Goal: Task Accomplishment & Management: Manage account settings

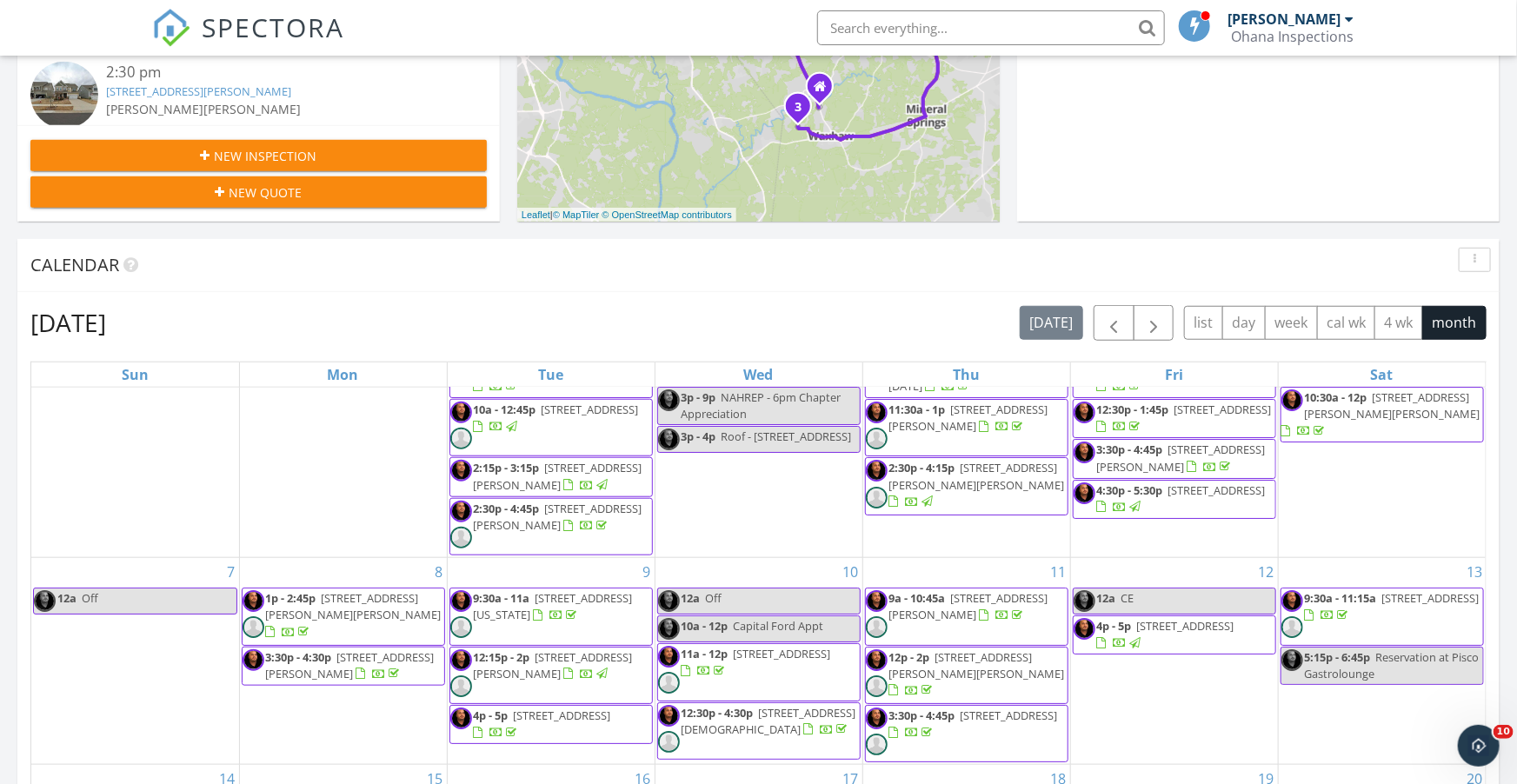
scroll to position [57, 0]
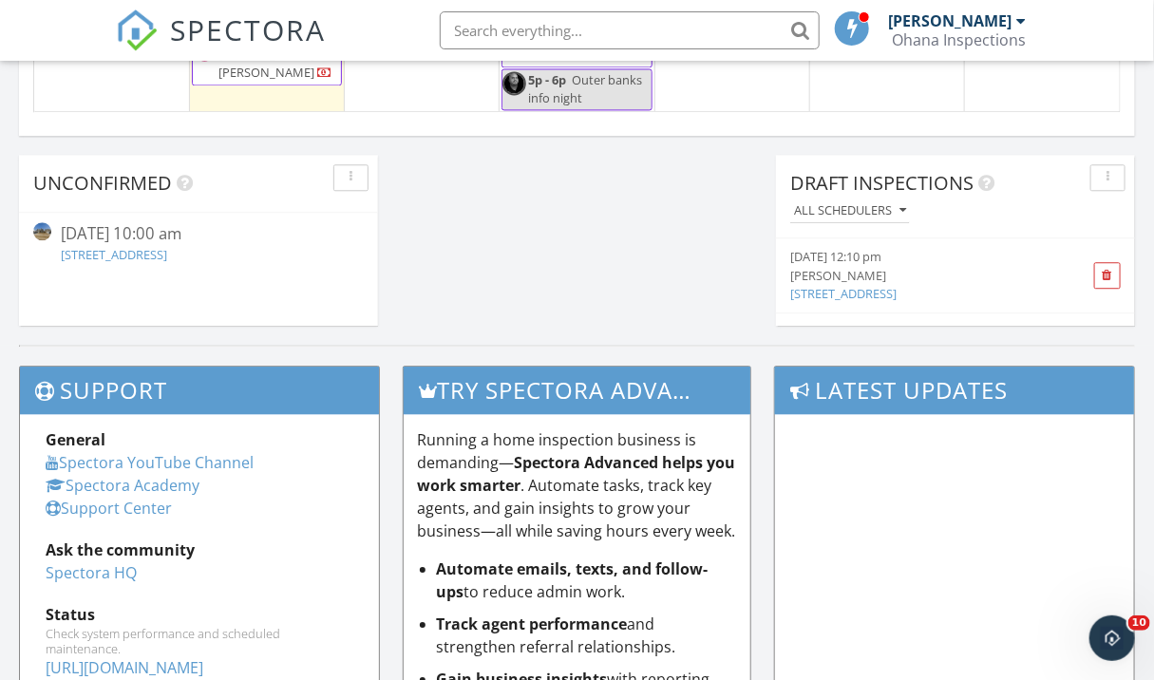
scroll to position [1672, 0]
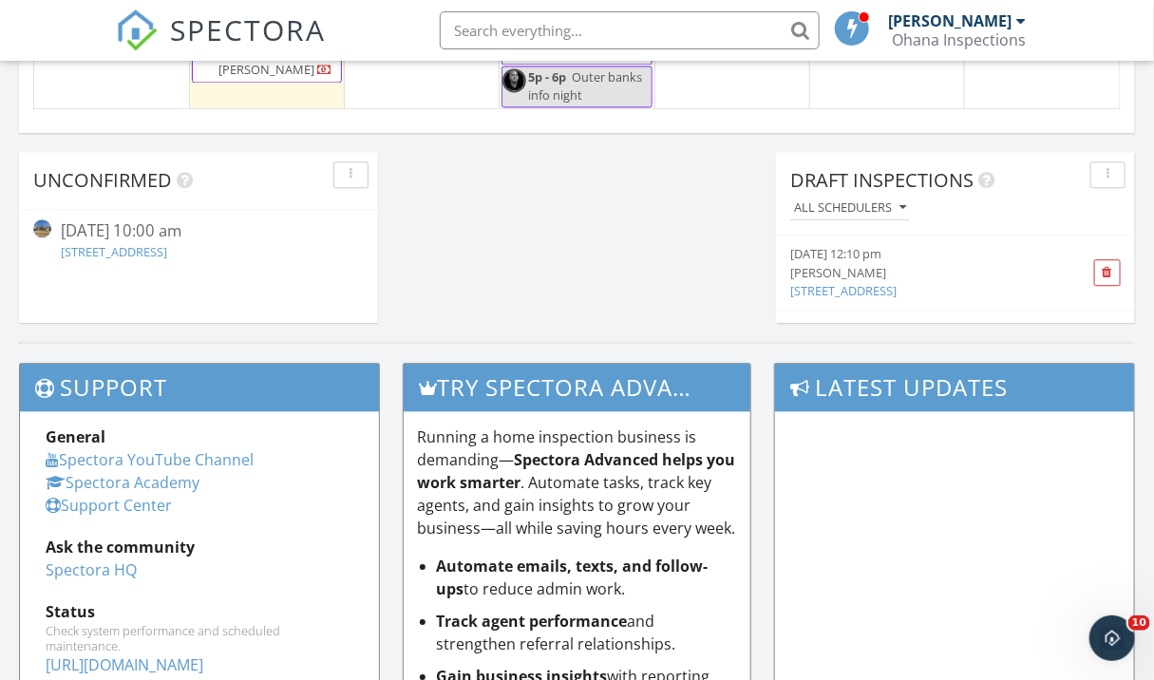
click at [859, 293] on link "3415 Lacebark Ln, Gastonia, NC" at bounding box center [843, 290] width 106 height 17
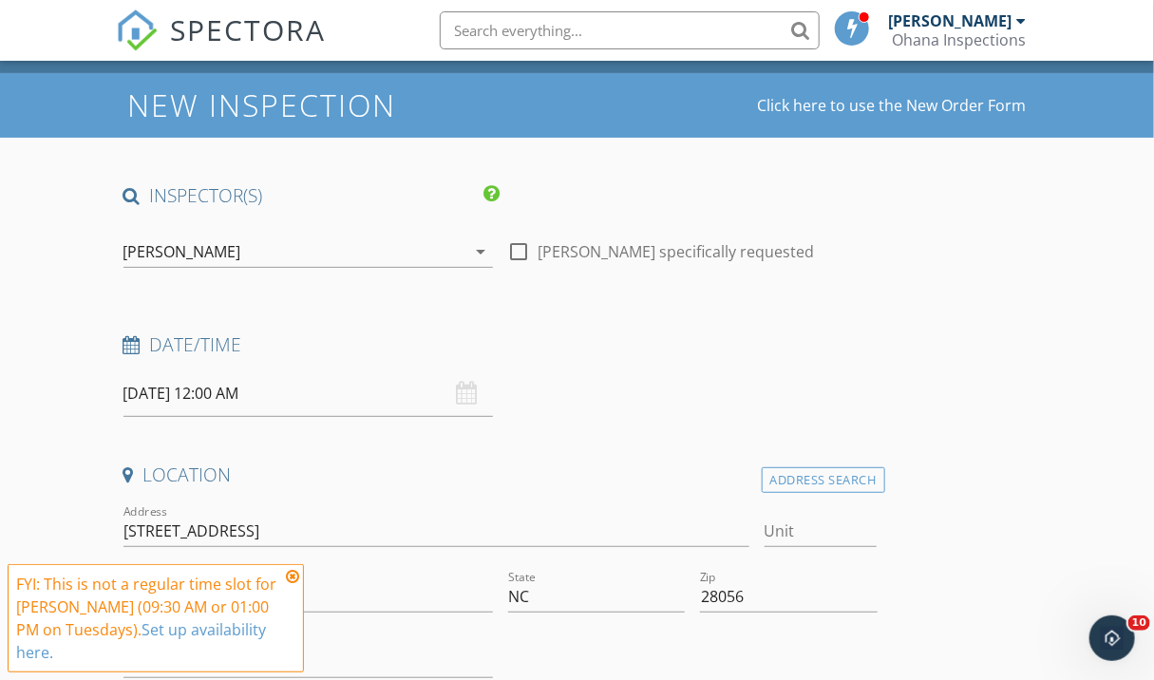
scroll to position [61, 0]
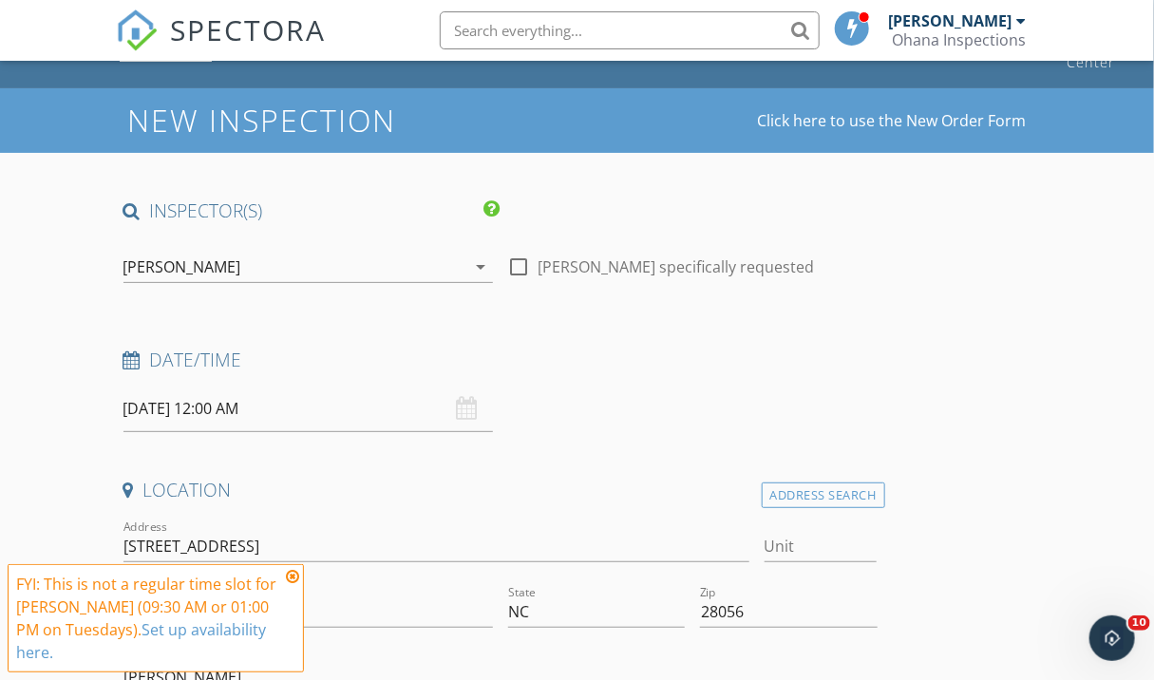
click at [478, 265] on icon "arrow_drop_down" at bounding box center [481, 267] width 23 height 23
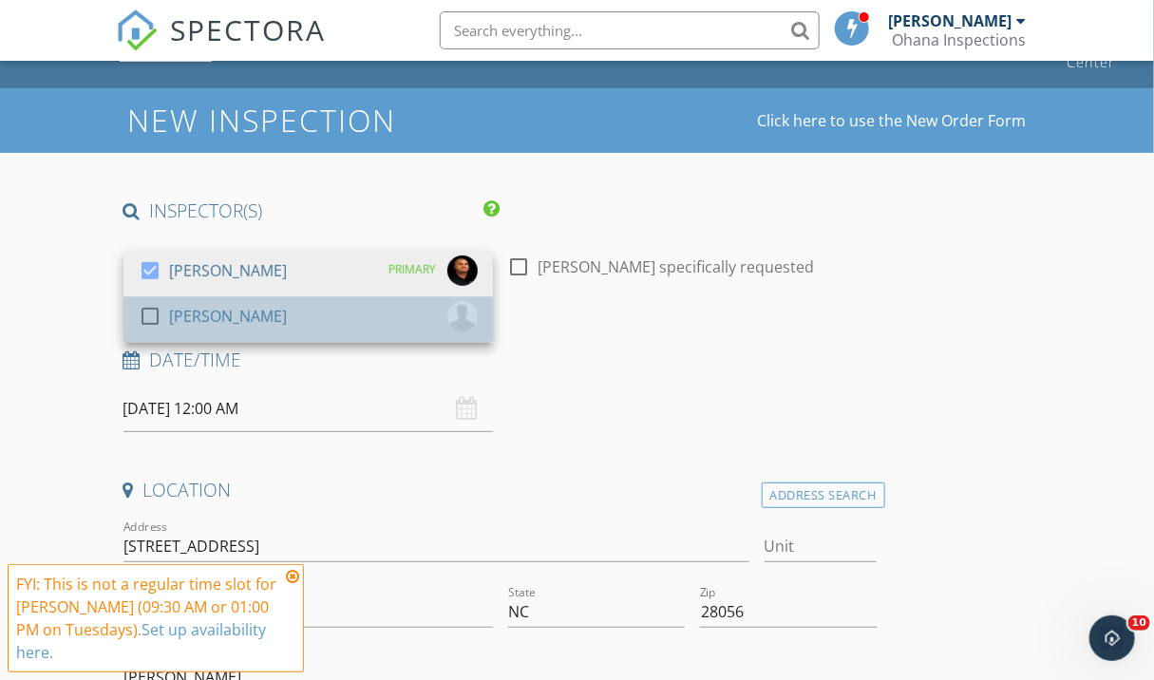
click at [188, 320] on div "[PERSON_NAME]" at bounding box center [228, 316] width 118 height 30
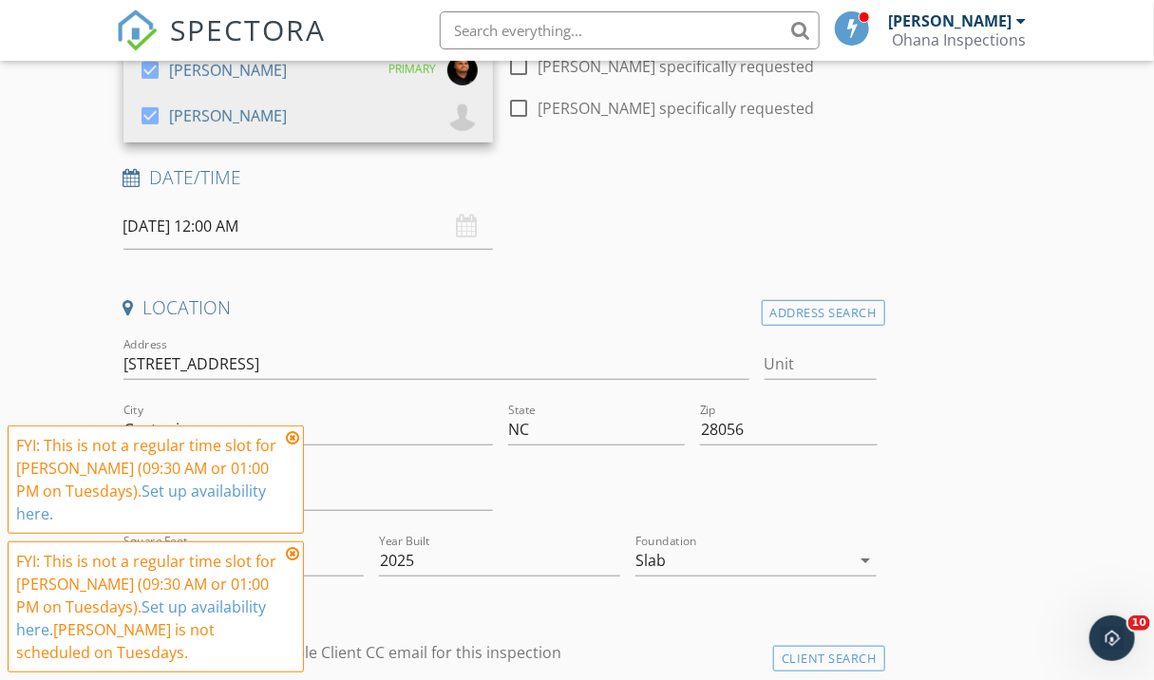
scroll to position [259, 0]
click at [161, 229] on input "09/30/2025 12:00 AM" at bounding box center [308, 228] width 370 height 47
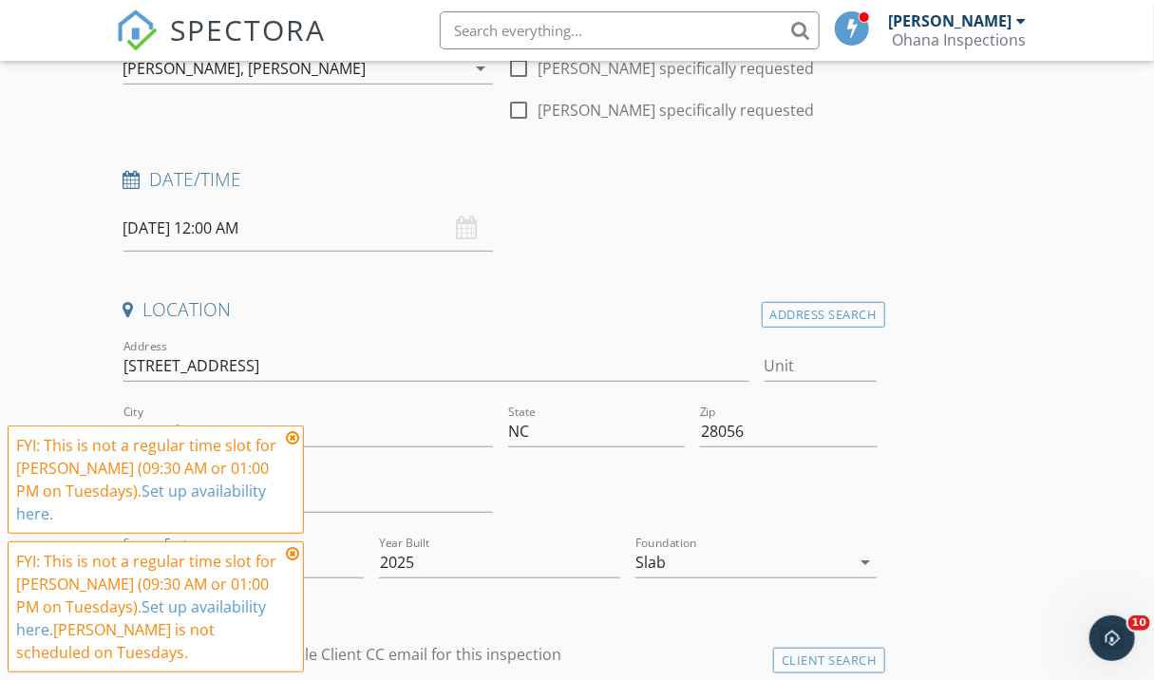
click at [293, 445] on icon at bounding box center [292, 437] width 13 height 15
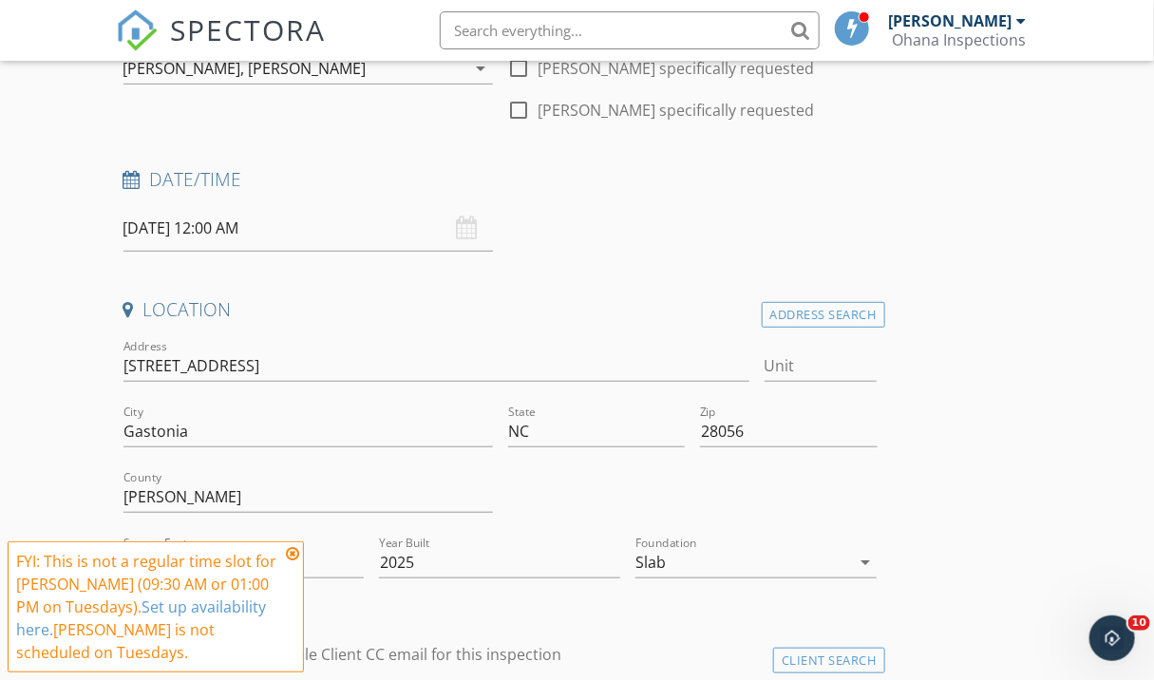
click at [162, 231] on input "09/30/2025 12:00 AM" at bounding box center [308, 228] width 370 height 47
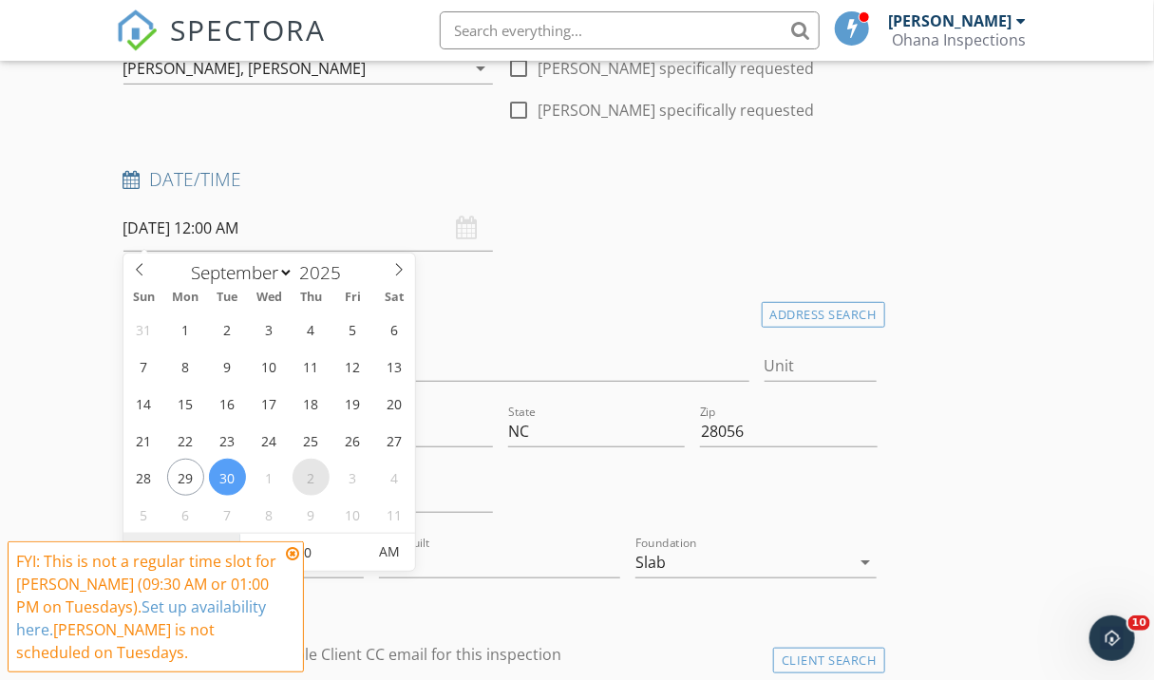
select select "9"
type input "10/02/2025 12:00 AM"
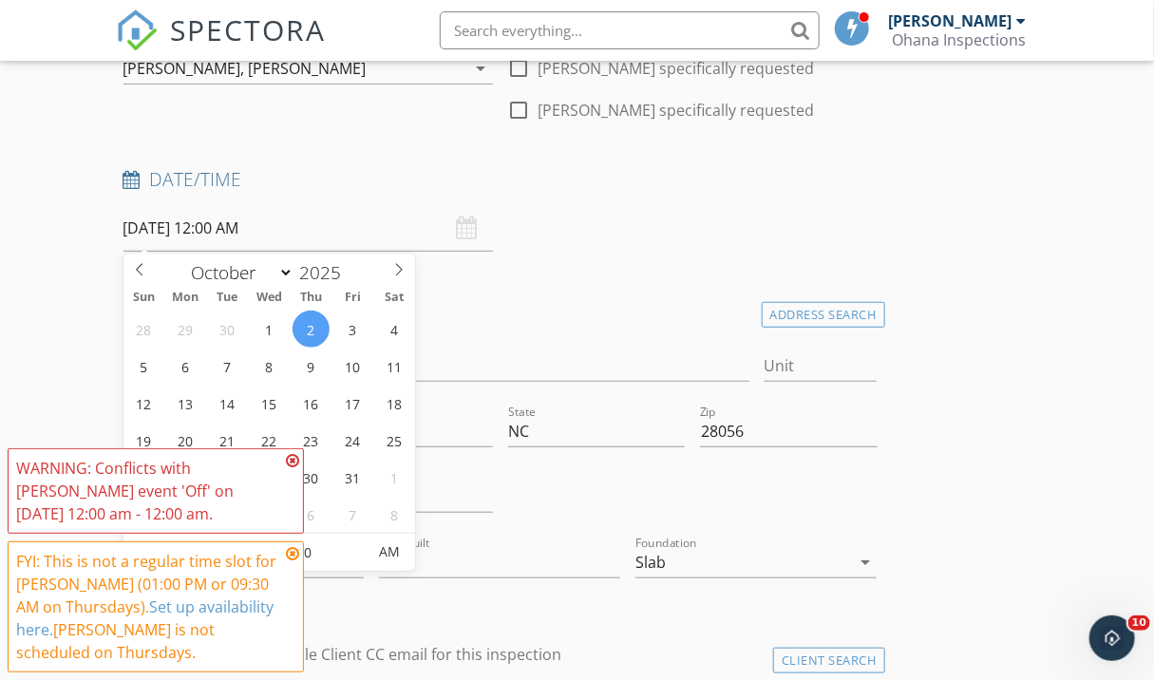
click at [255, 222] on input "10/02/2025 12:00 AM" at bounding box center [308, 228] width 370 height 47
click at [294, 462] on icon at bounding box center [292, 460] width 13 height 15
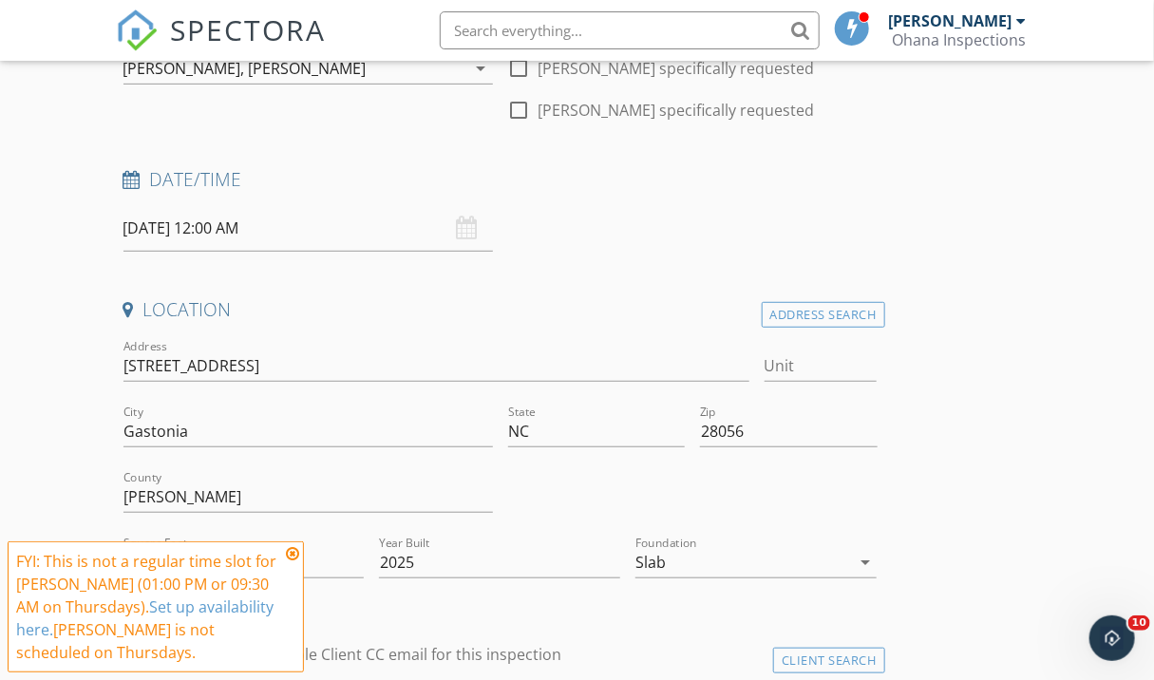
click at [295, 555] on icon at bounding box center [292, 553] width 13 height 15
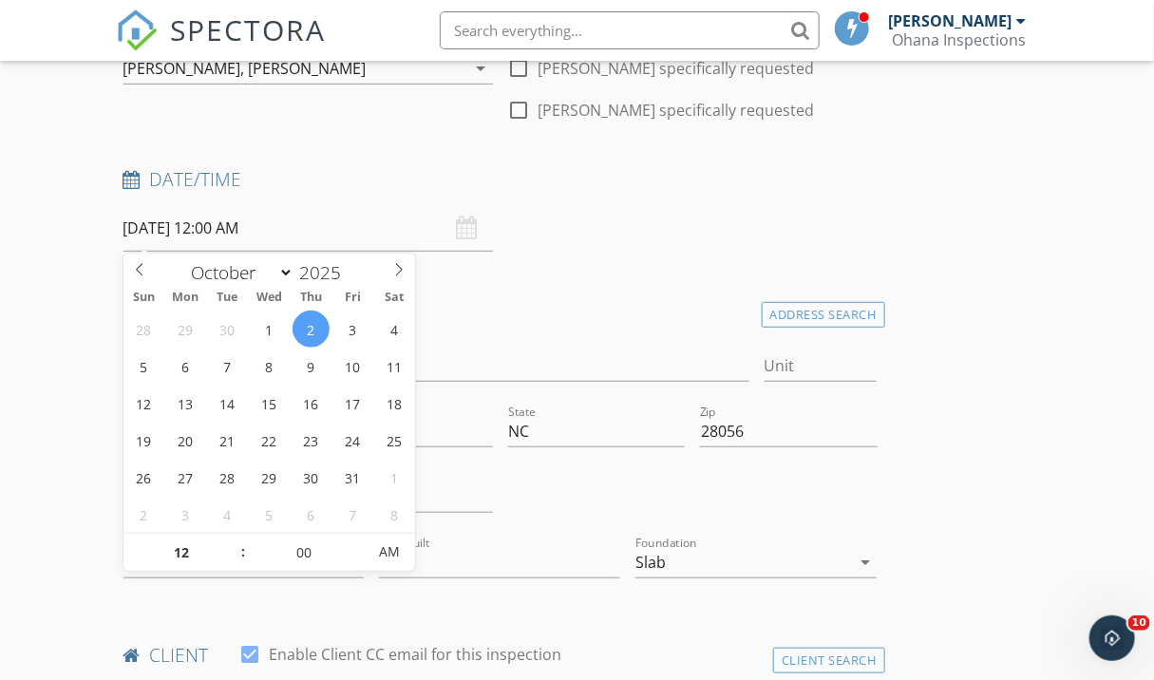
click at [254, 231] on input "10/02/2025 12:00 AM" at bounding box center [308, 228] width 370 height 47
type input "01"
type input "10/02/2025 1:00 AM"
click at [234, 538] on span at bounding box center [233, 543] width 13 height 19
type input "02"
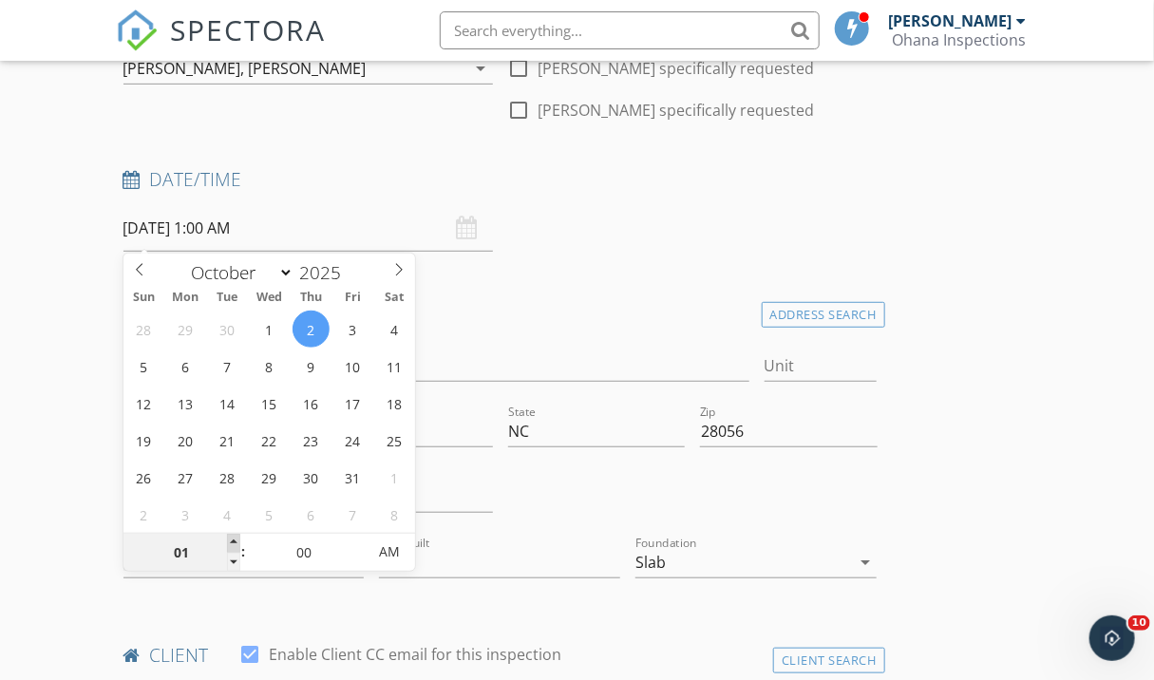
type input "10/02/2025 2:00 AM"
click at [234, 538] on span at bounding box center [233, 543] width 13 height 19
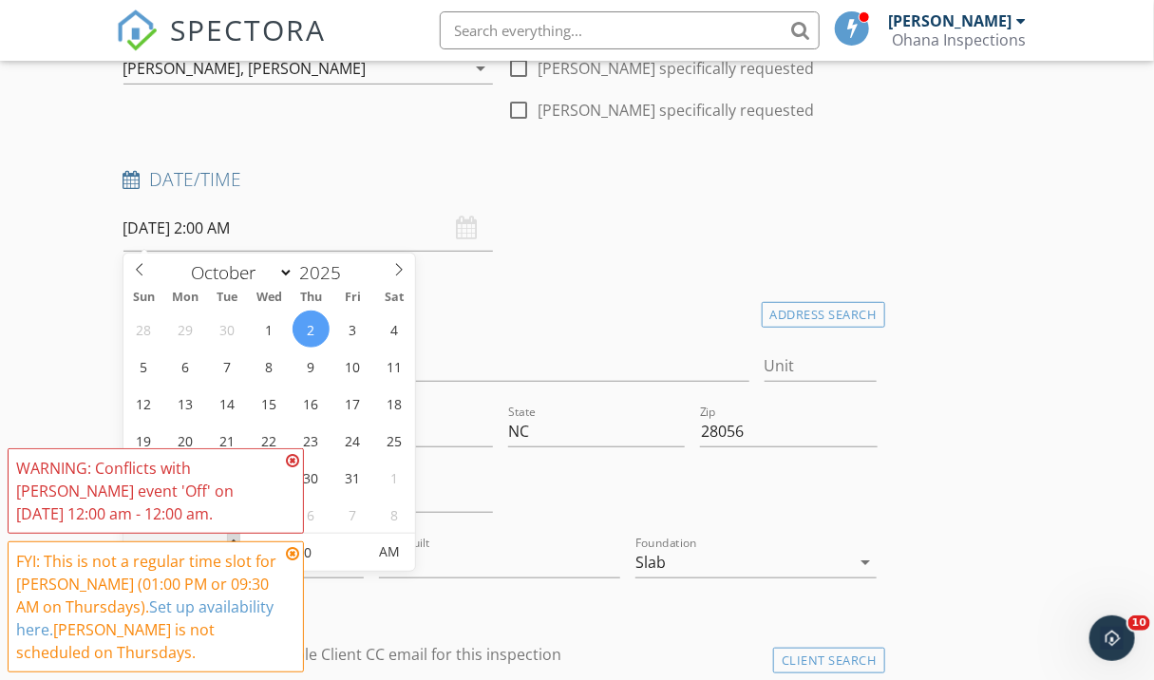
click at [234, 538] on span "FYI: This is not a regular time slot for Oscar Lora (09:30 AM or 01:00 PM on Tu…" at bounding box center [156, 560] width 296 height 224
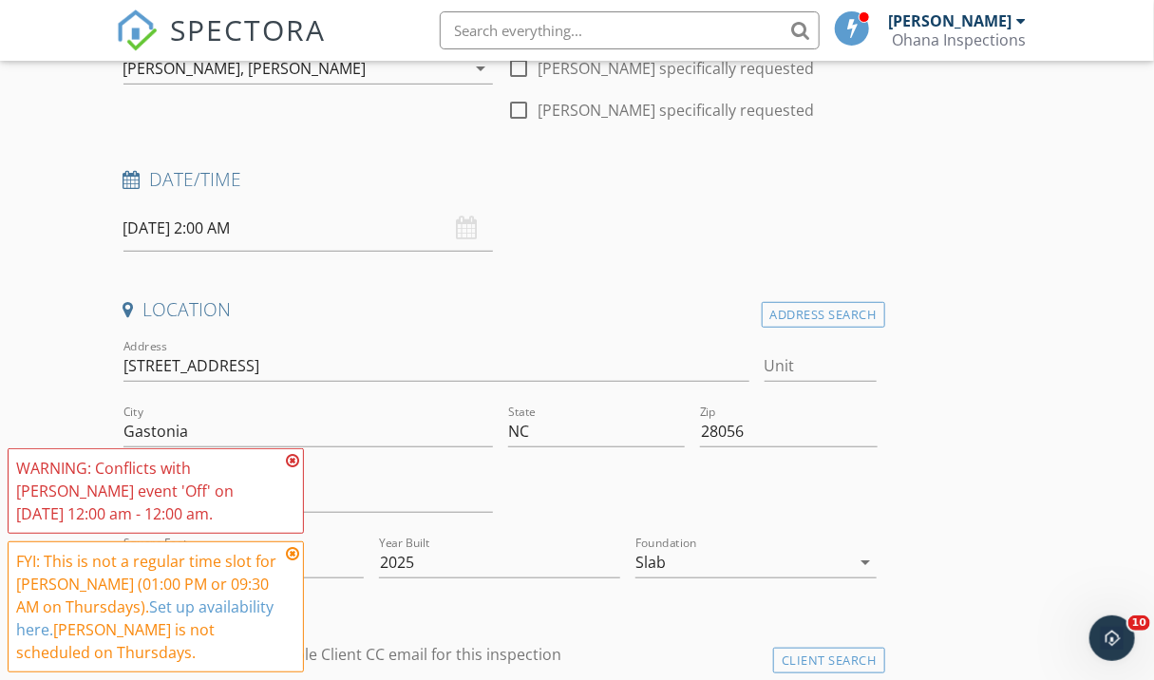
click at [294, 460] on icon at bounding box center [292, 460] width 13 height 15
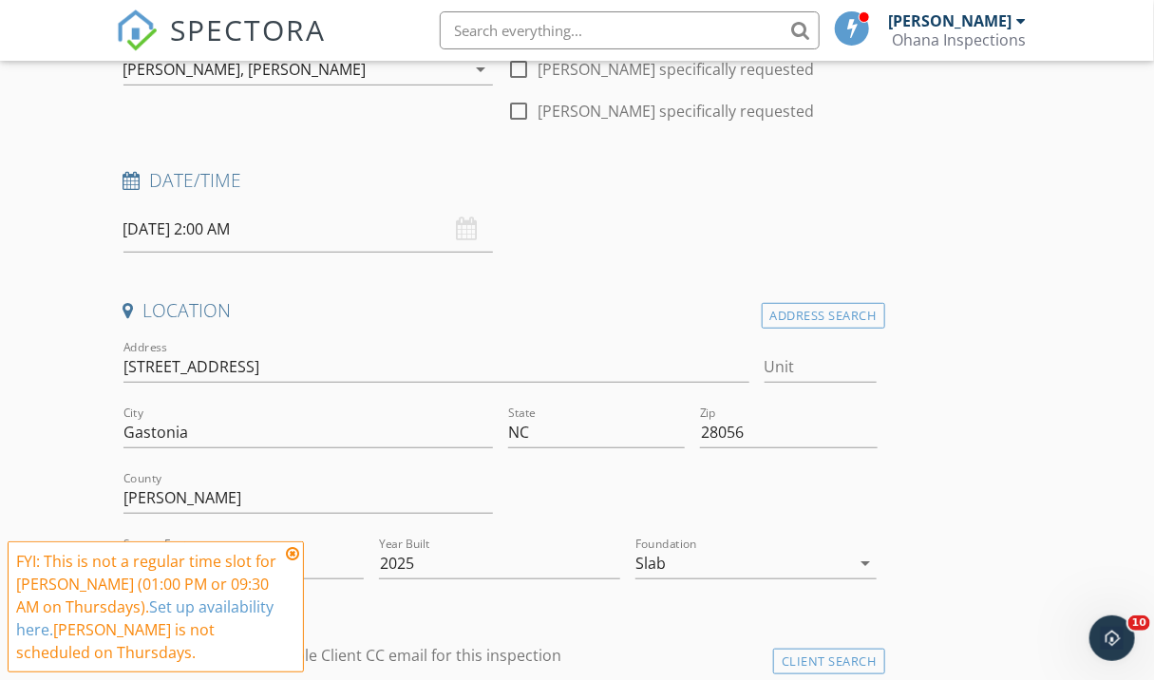
click at [292, 553] on icon at bounding box center [292, 553] width 13 height 15
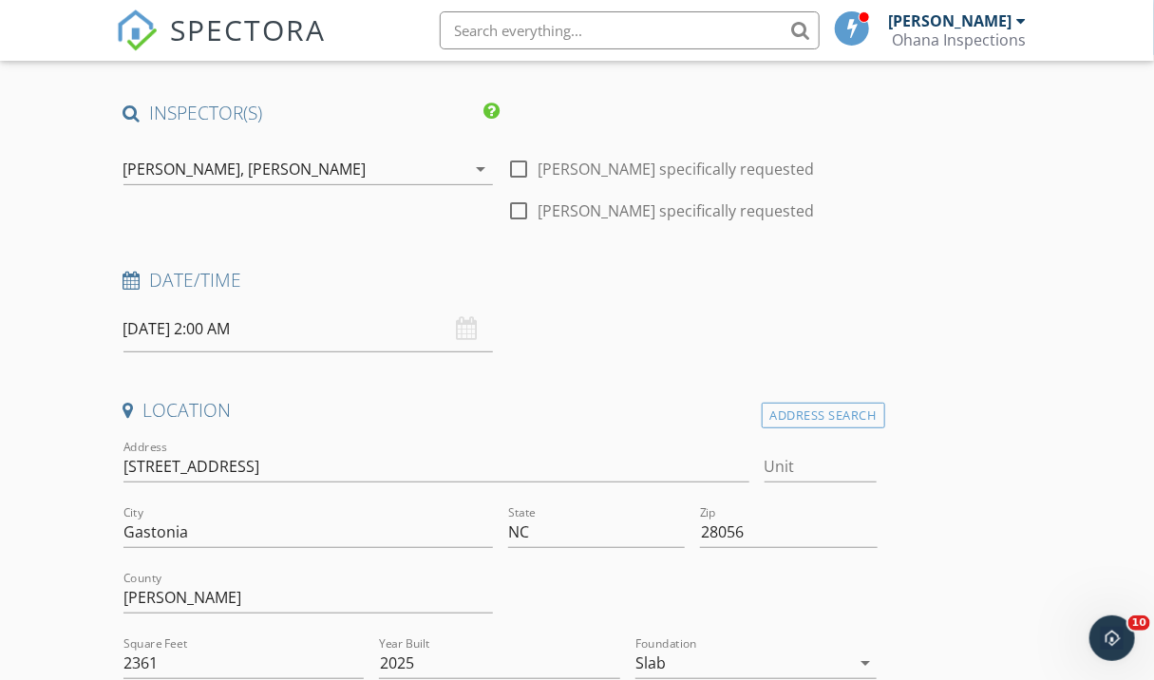
scroll to position [155, 0]
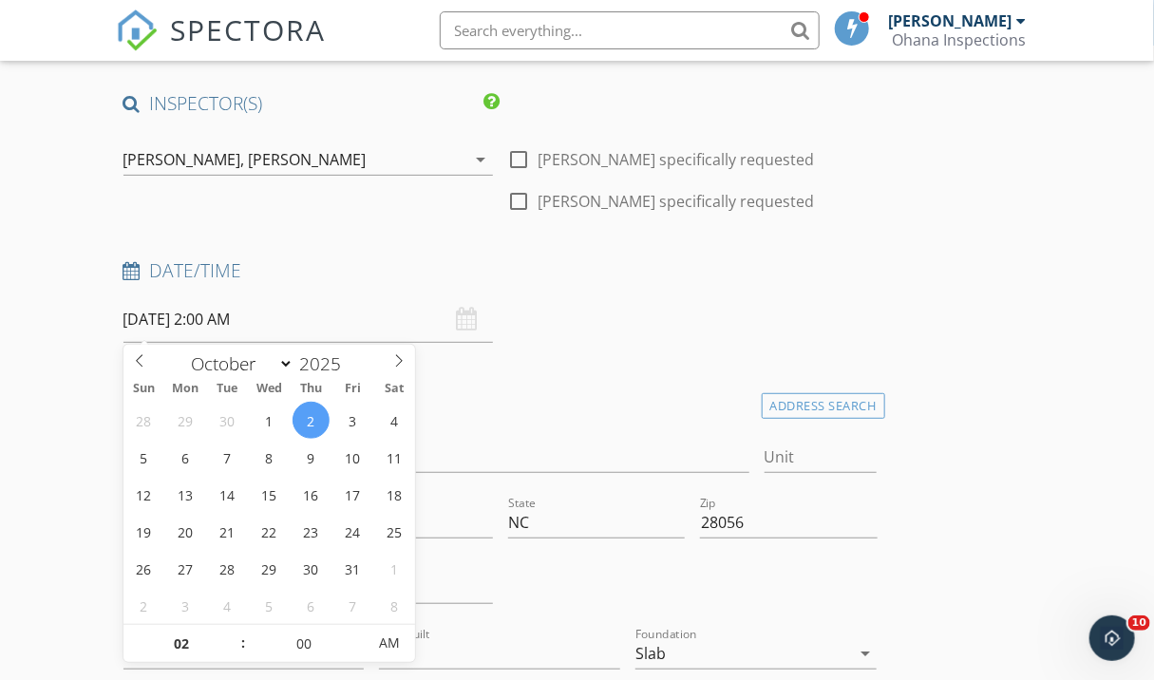
click at [237, 321] on input "10/02/2025 2:00 AM" at bounding box center [308, 319] width 370 height 47
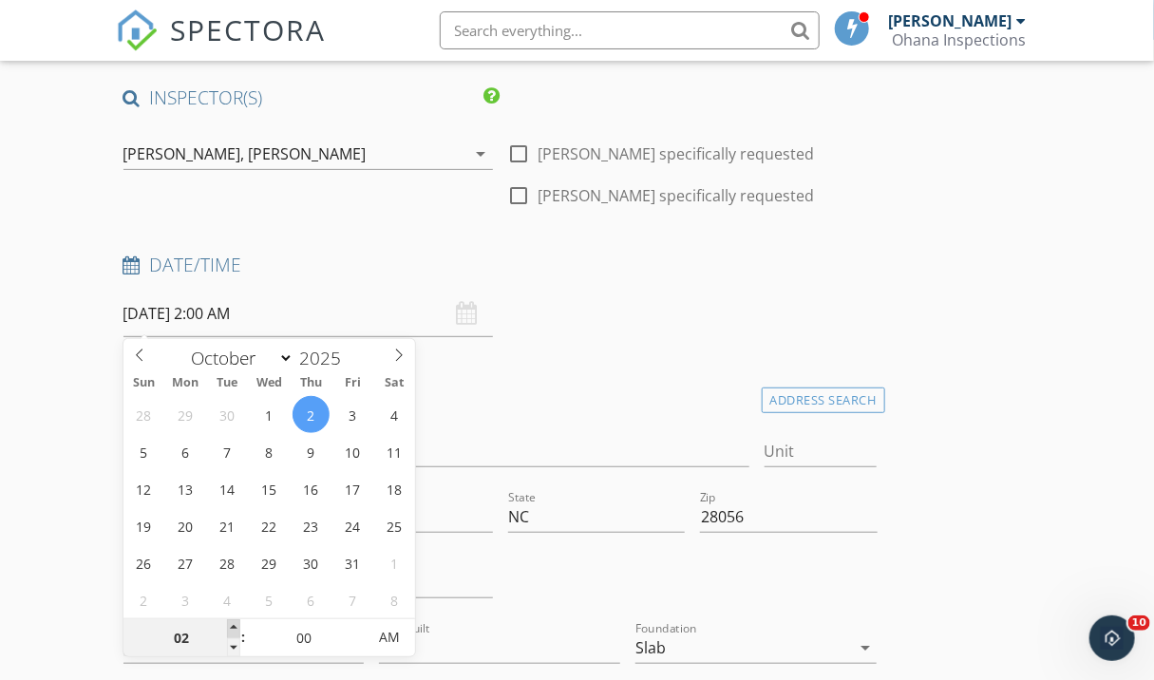
type input "03"
type input "10/02/2025 3:00 AM"
click at [233, 626] on span at bounding box center [233, 628] width 13 height 19
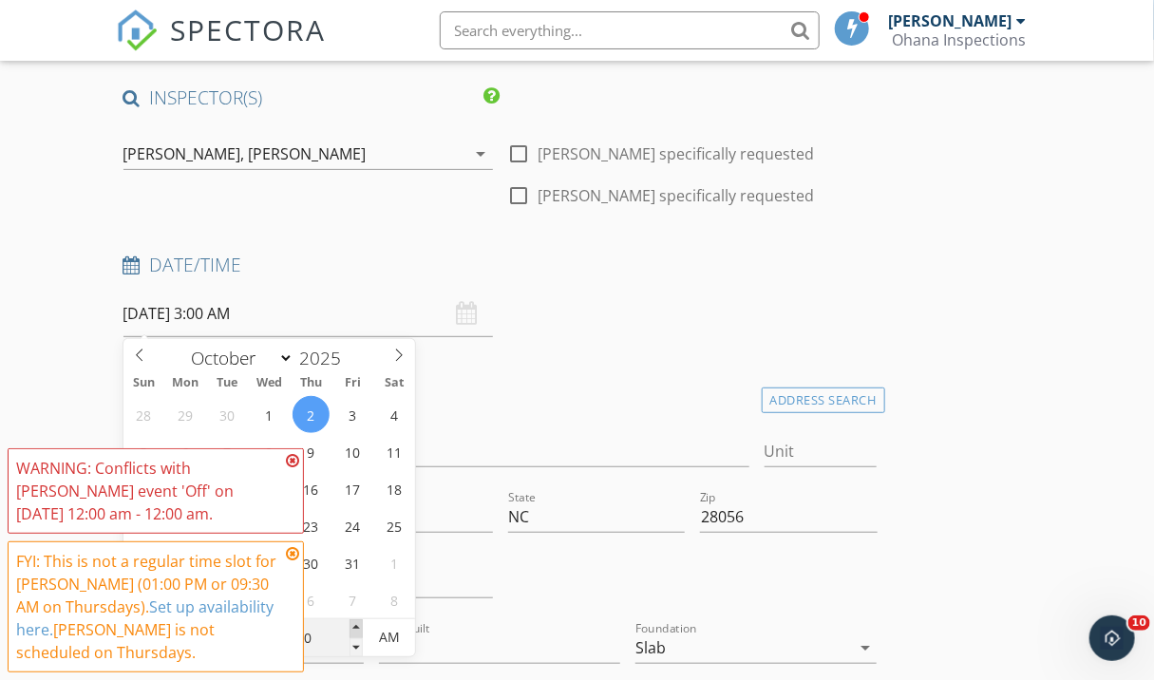
type input "05"
type input "10/02/2025 3:05 AM"
click at [355, 625] on span at bounding box center [356, 628] width 13 height 19
type input "10"
type input "10/02/2025 3:10 AM"
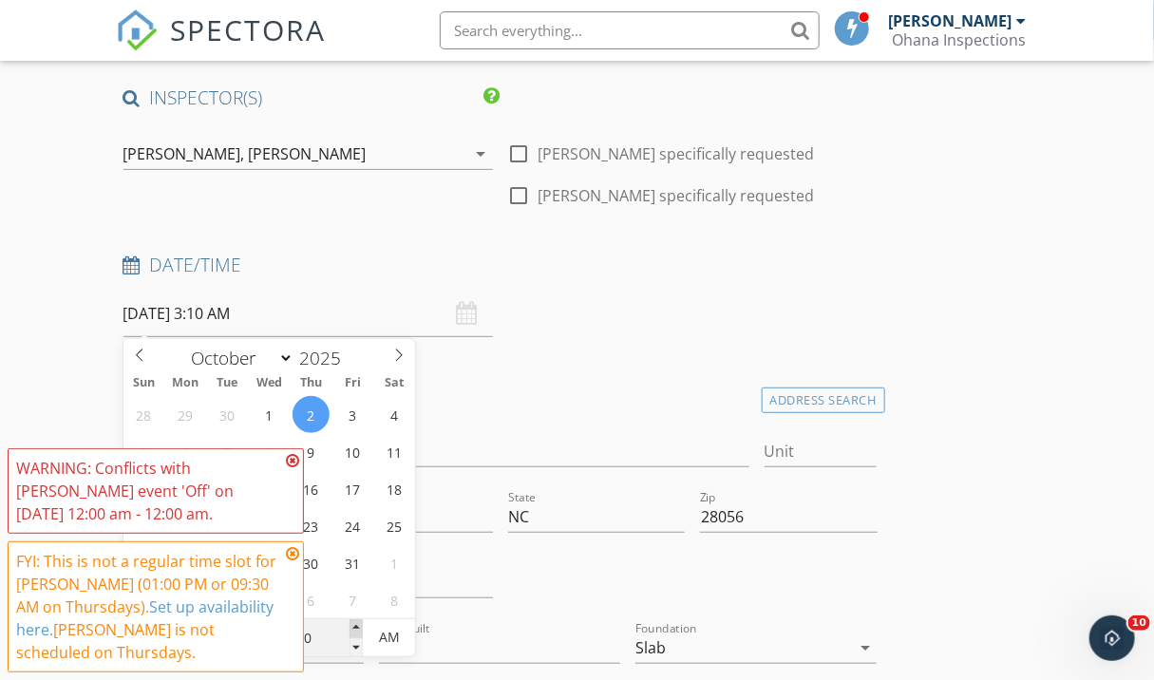
click at [355, 625] on span at bounding box center [356, 628] width 13 height 19
type input "15"
type input "10/02/2025 3:15 AM"
click at [355, 625] on span at bounding box center [356, 628] width 13 height 19
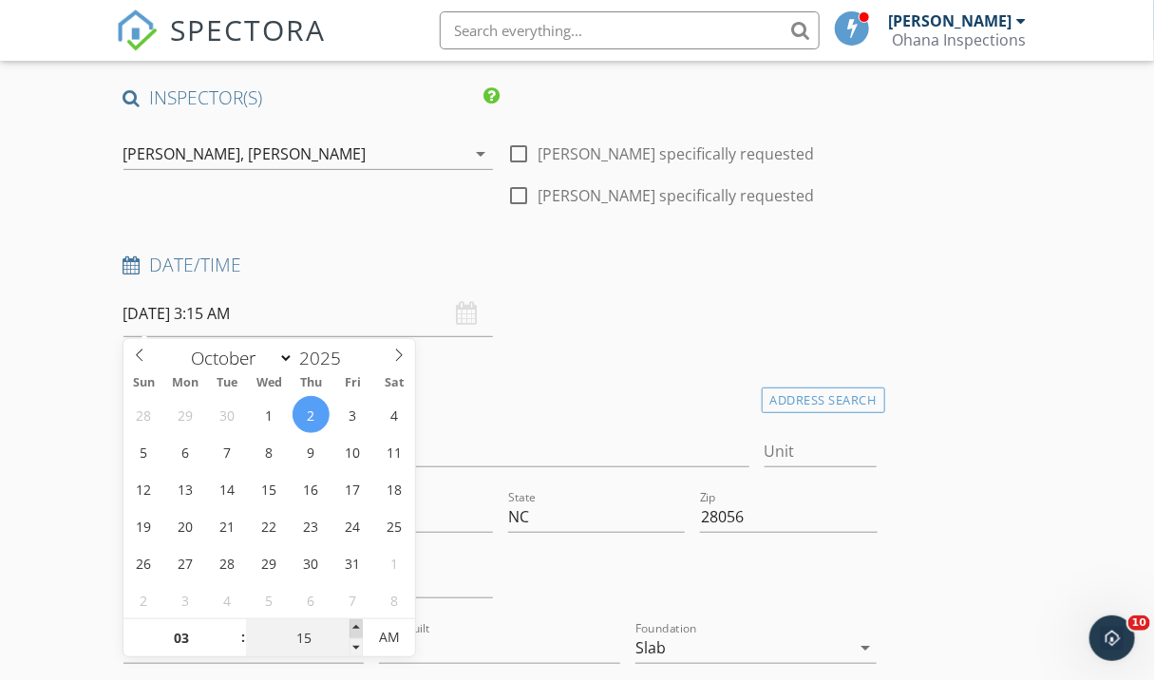
type input "20"
type input "10/02/2025 3:20 AM"
click at [355, 625] on span at bounding box center [356, 628] width 13 height 19
type input "25"
type input "10/02/2025 3:25 AM"
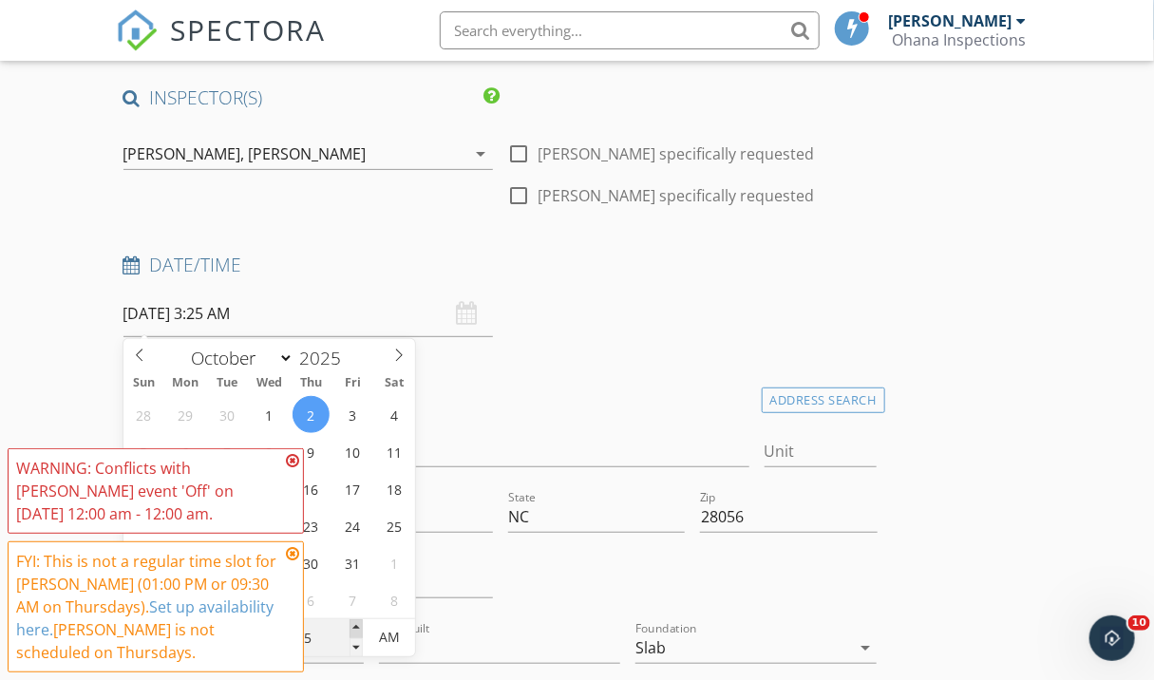
click at [355, 625] on span at bounding box center [356, 628] width 13 height 19
type input "30"
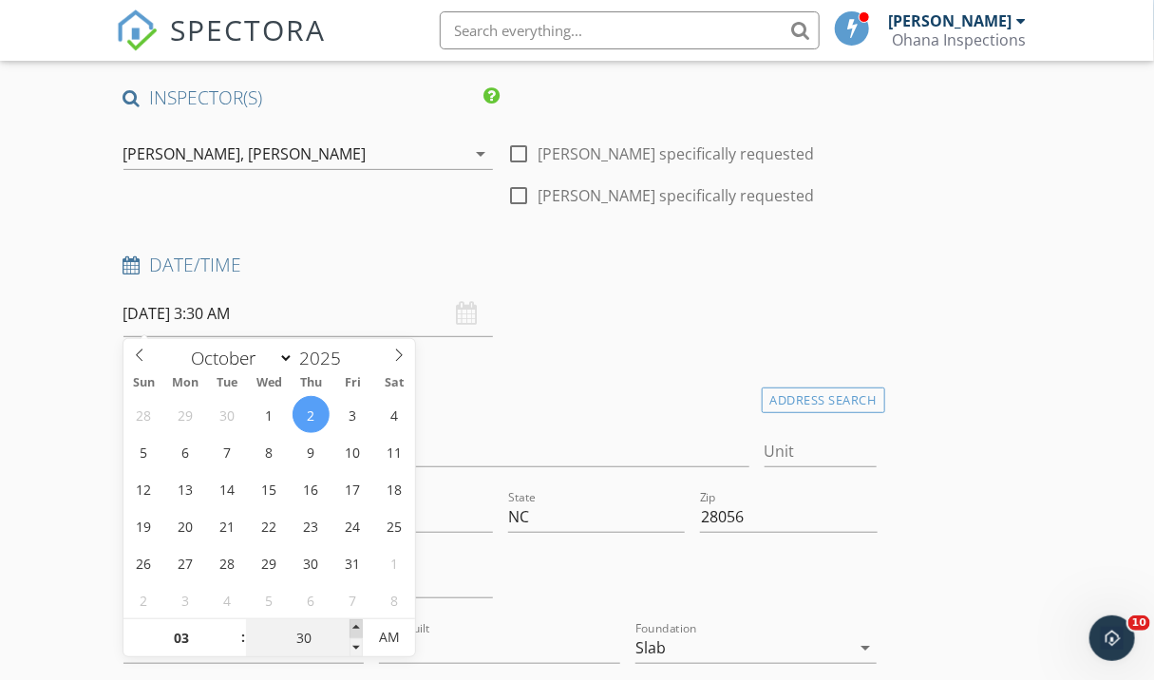
click at [355, 625] on span at bounding box center [356, 628] width 13 height 19
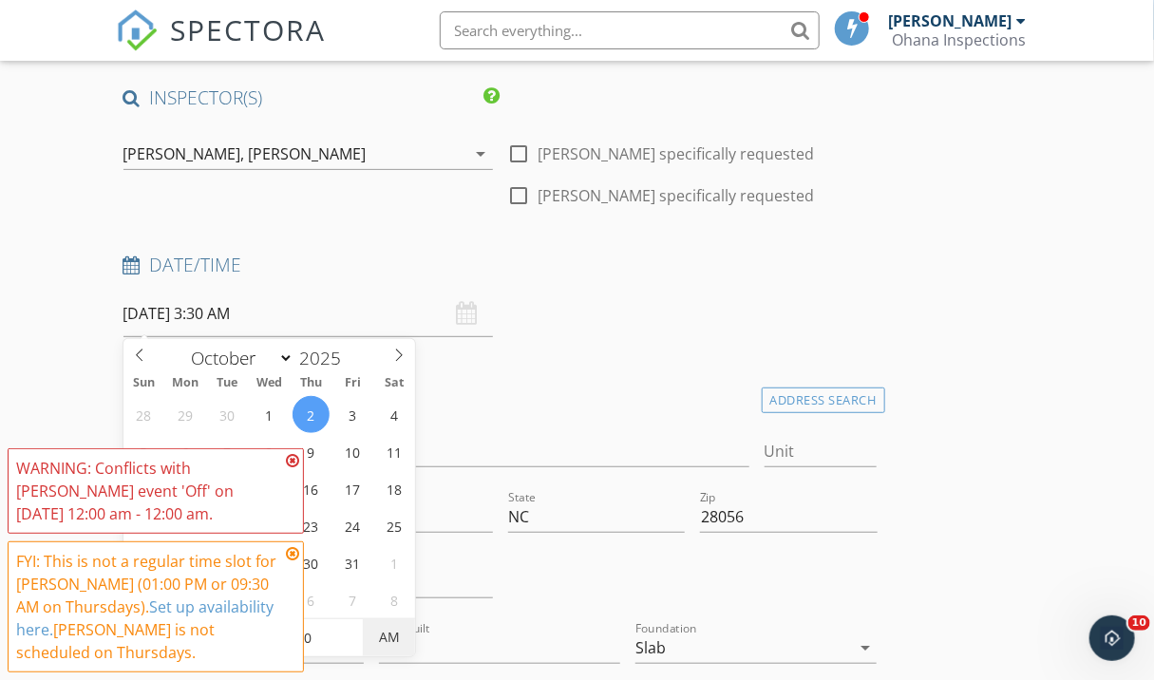
type input "10/02/2025 3:30 PM"
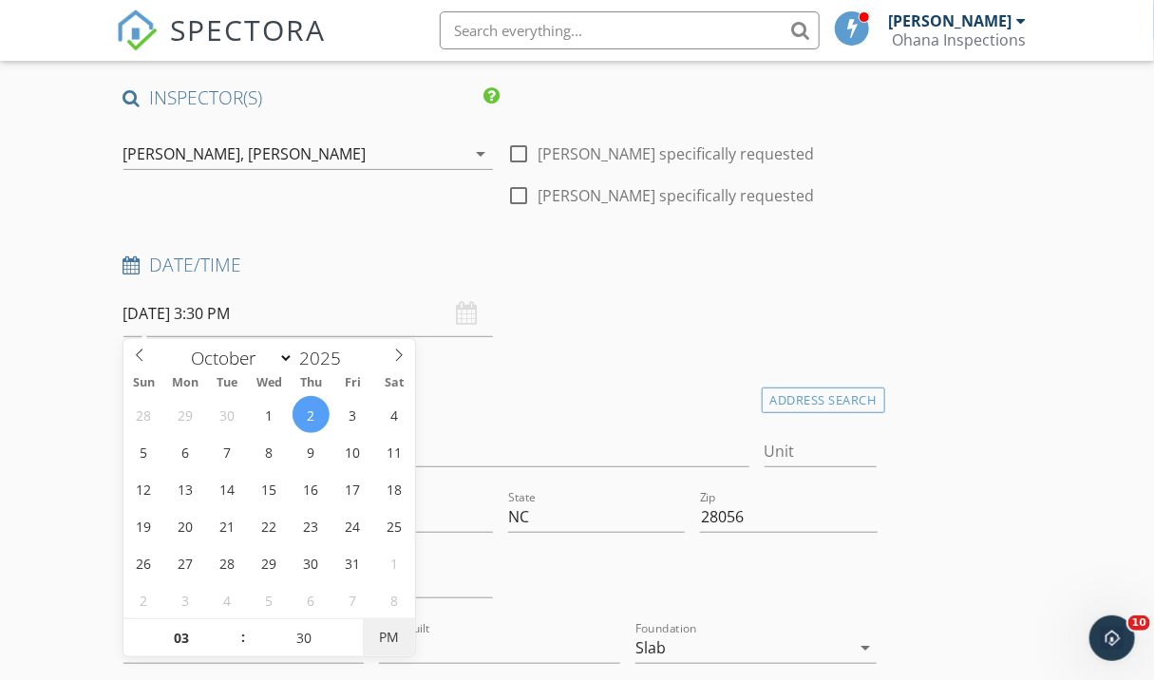
click at [386, 636] on span "PM" at bounding box center [389, 637] width 52 height 38
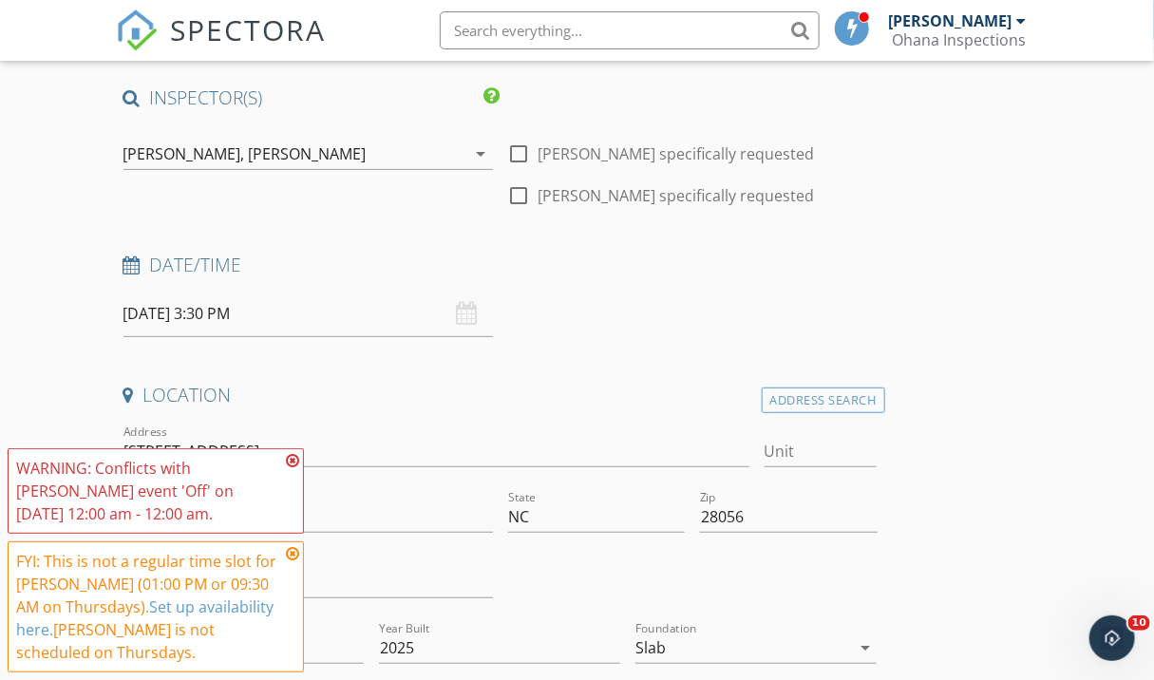
click at [520, 578] on div at bounding box center [693, 585] width 385 height 66
click at [292, 459] on icon at bounding box center [292, 460] width 13 height 15
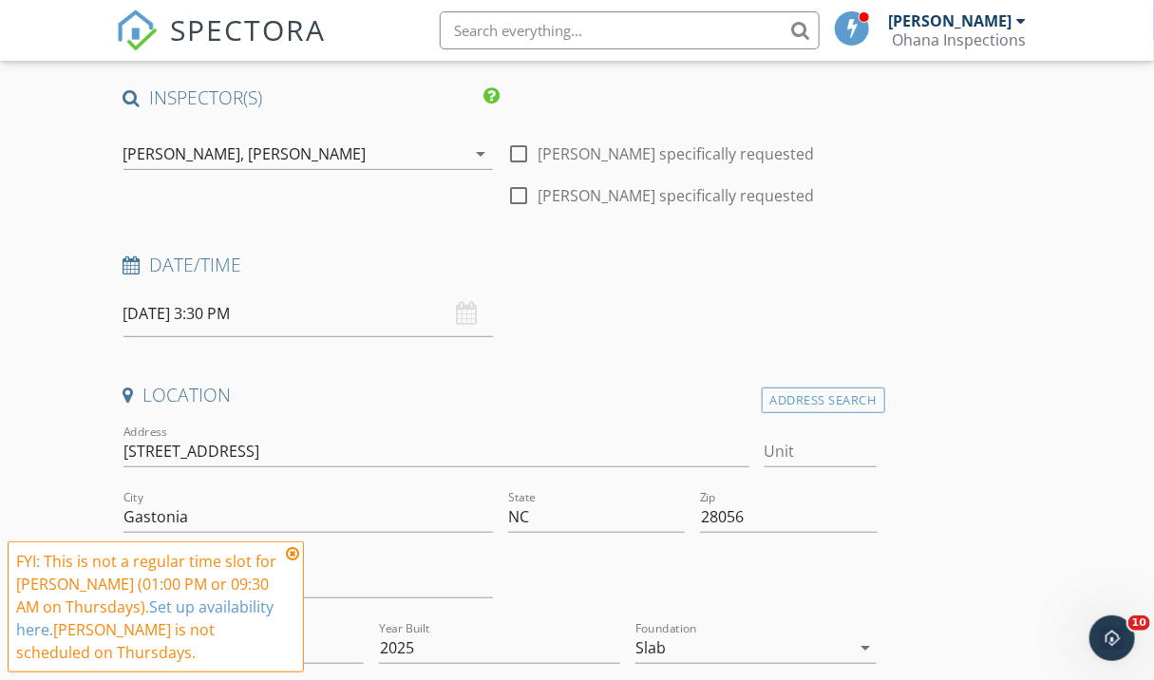
click at [295, 555] on icon at bounding box center [292, 553] width 13 height 15
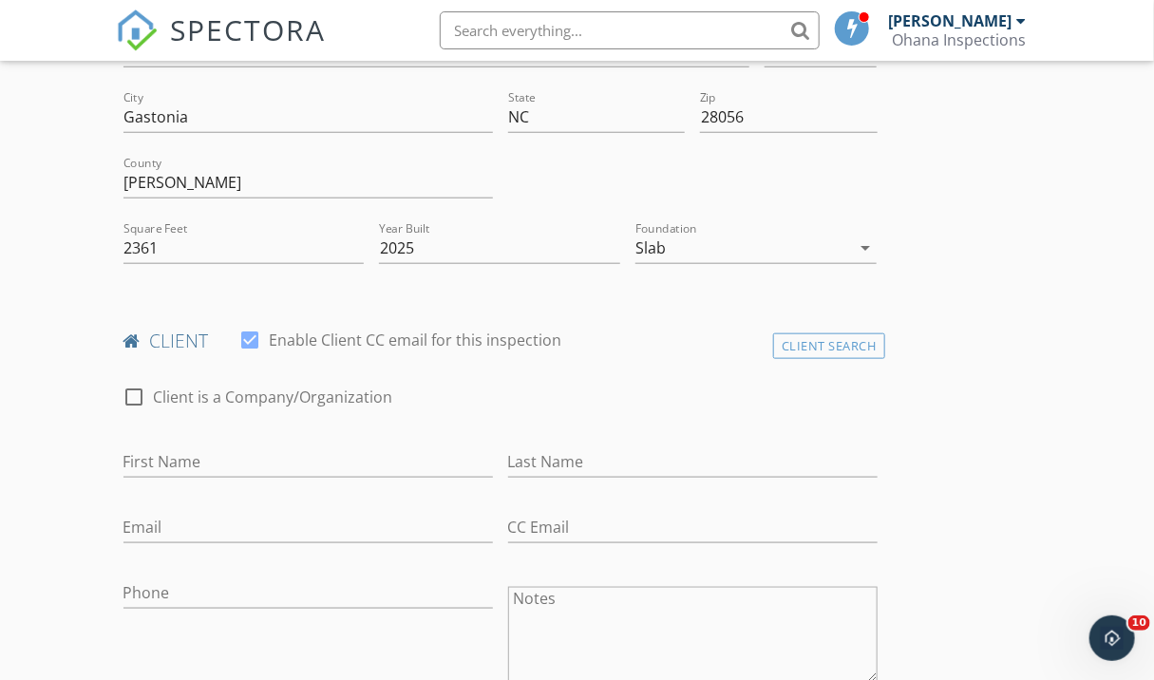
scroll to position [579, 0]
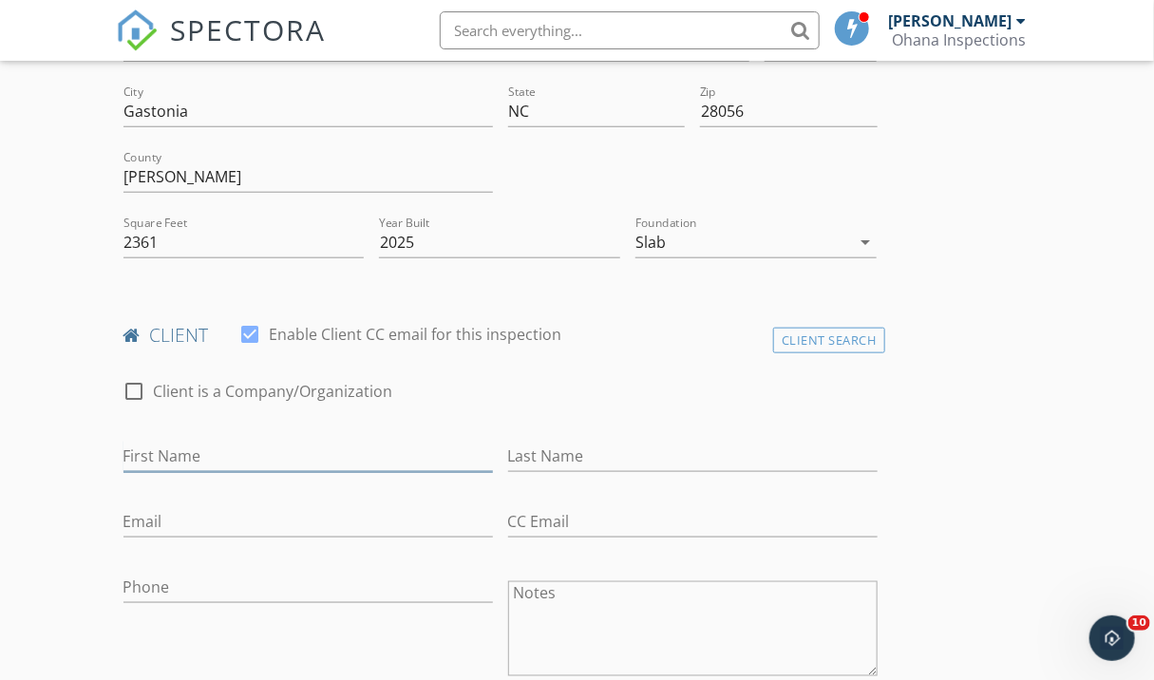
click at [332, 455] on input "First Name" at bounding box center [308, 456] width 370 height 31
type input "Gabriel"
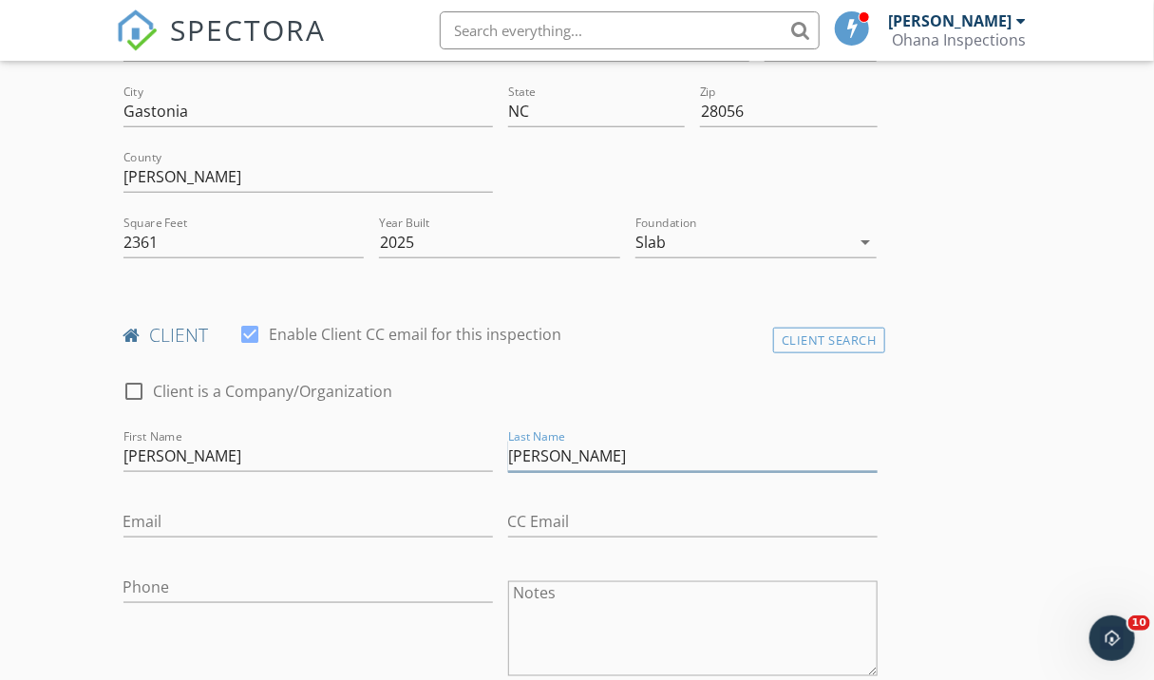
type input "Leon"
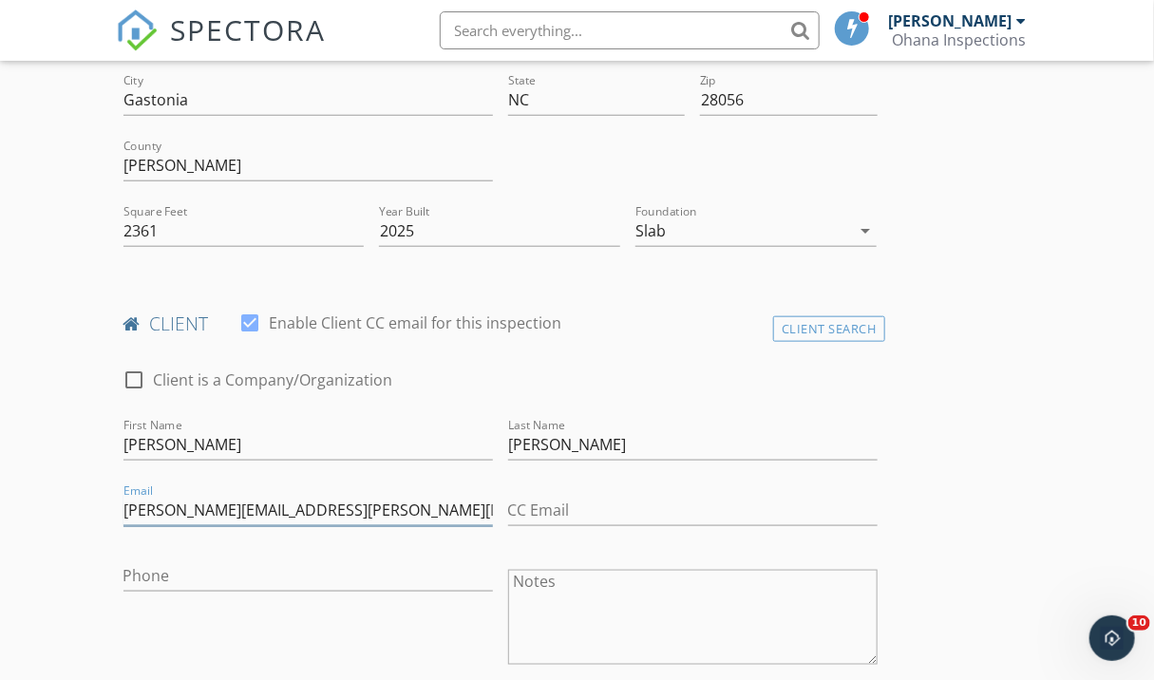
scroll to position [583, 0]
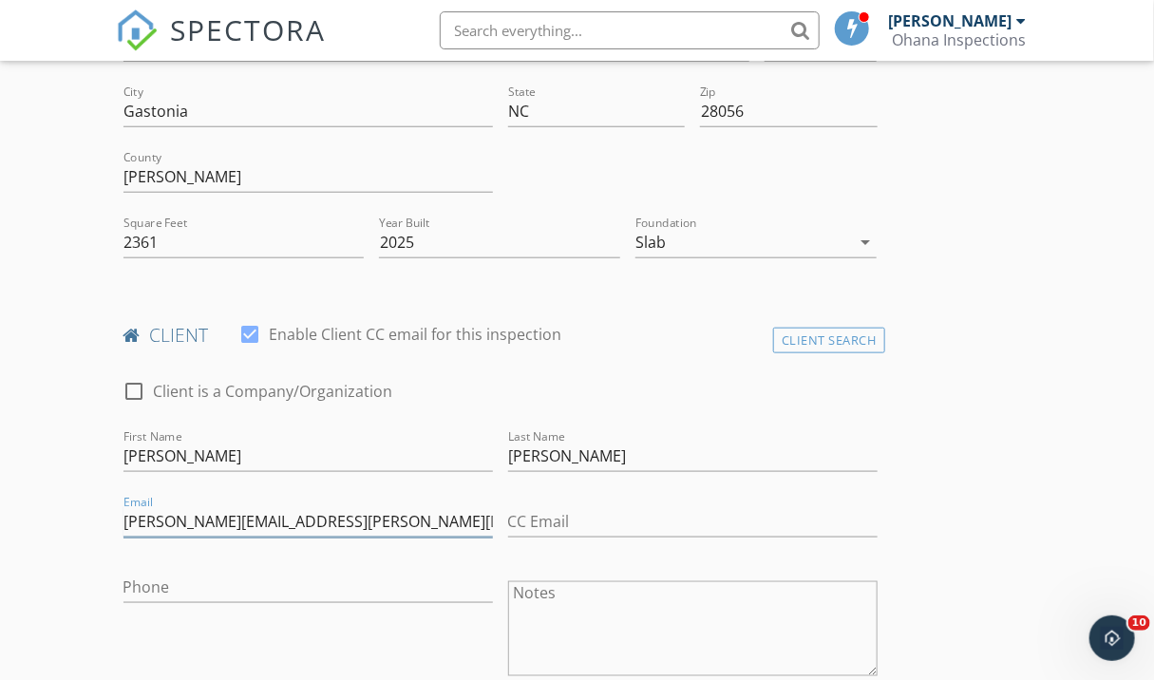
type input "leon.gabriela.e@gmail.com"
click at [203, 578] on input "Phone" at bounding box center [308, 588] width 370 height 31
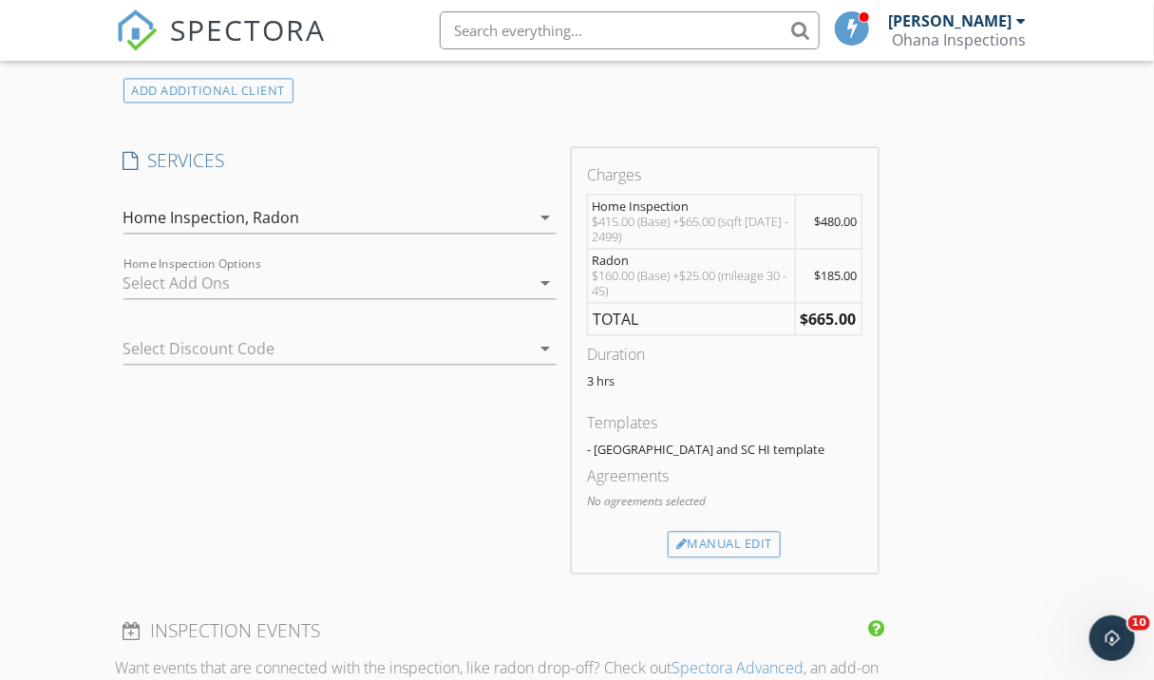
scroll to position [1415, 0]
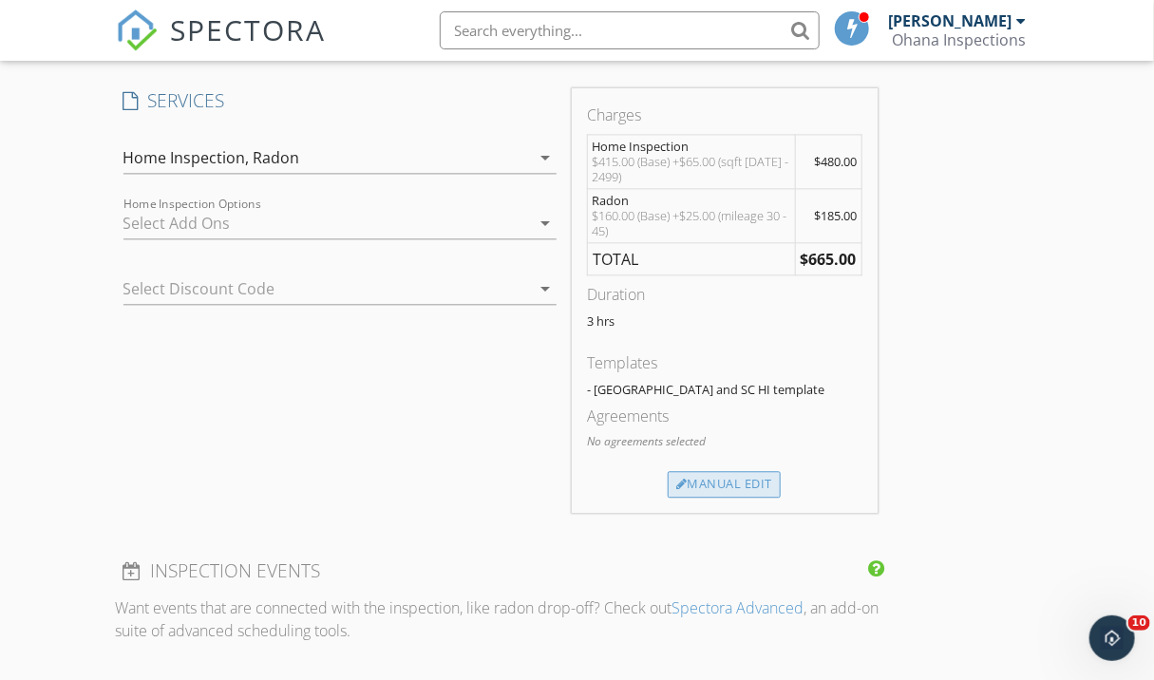
click at [734, 484] on div "Manual Edit" at bounding box center [724, 484] width 113 height 27
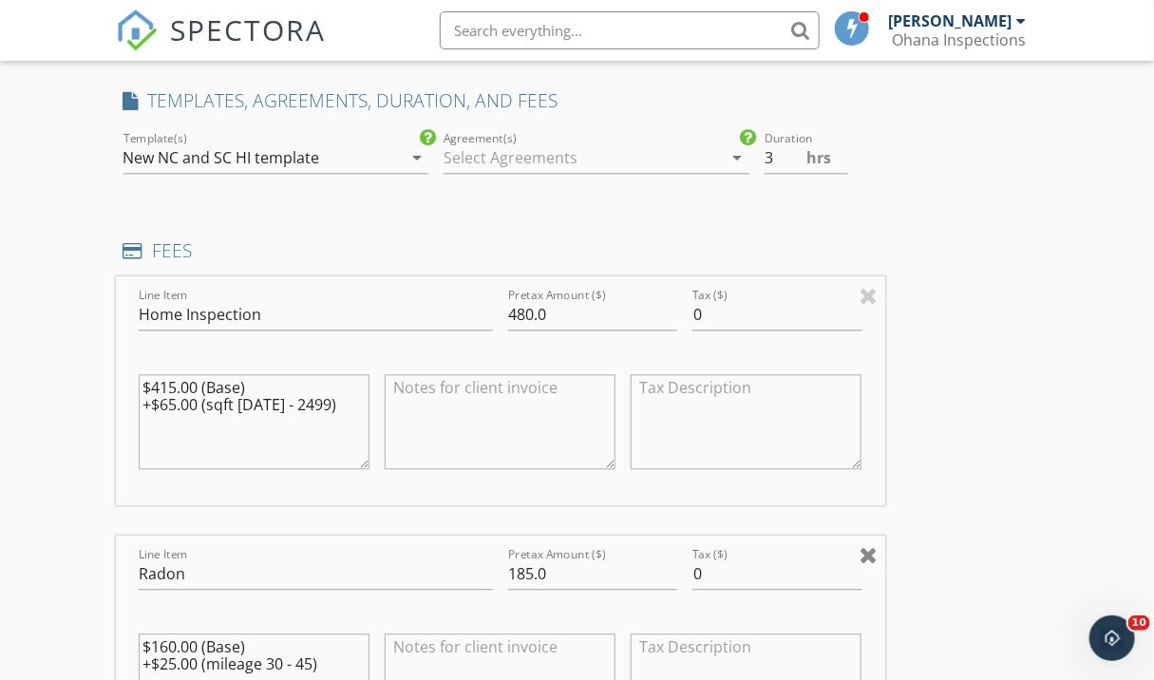
click at [869, 553] on div at bounding box center [869, 554] width 18 height 23
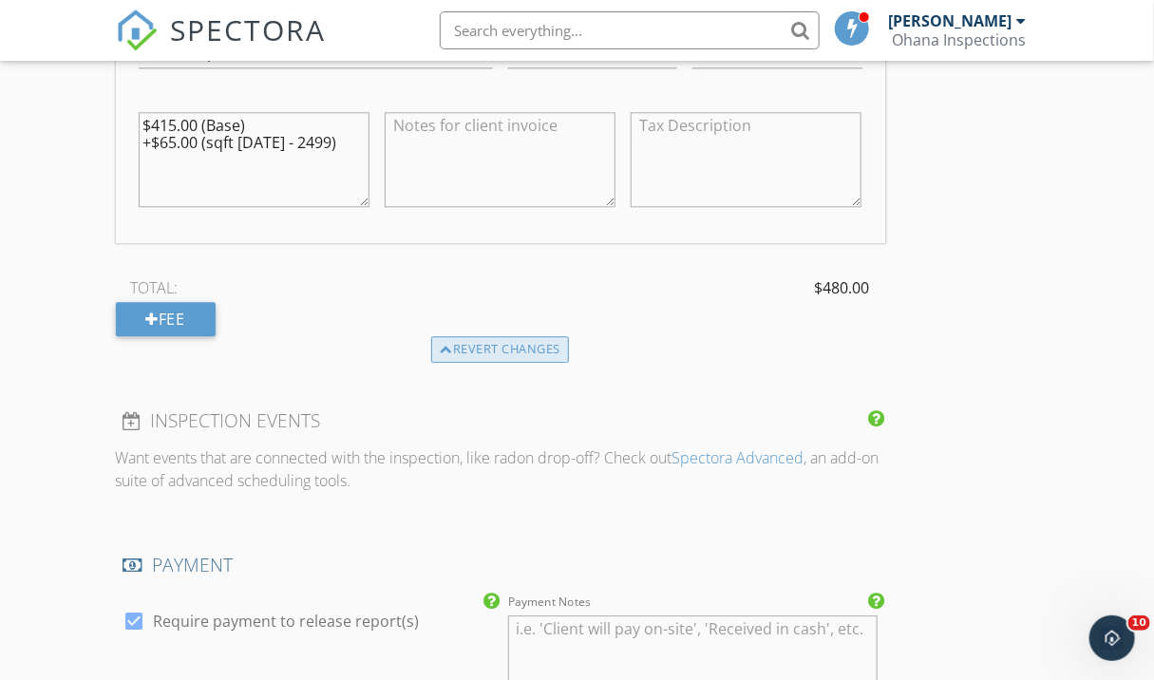
click at [524, 351] on div "Revert changes" at bounding box center [500, 349] width 138 height 27
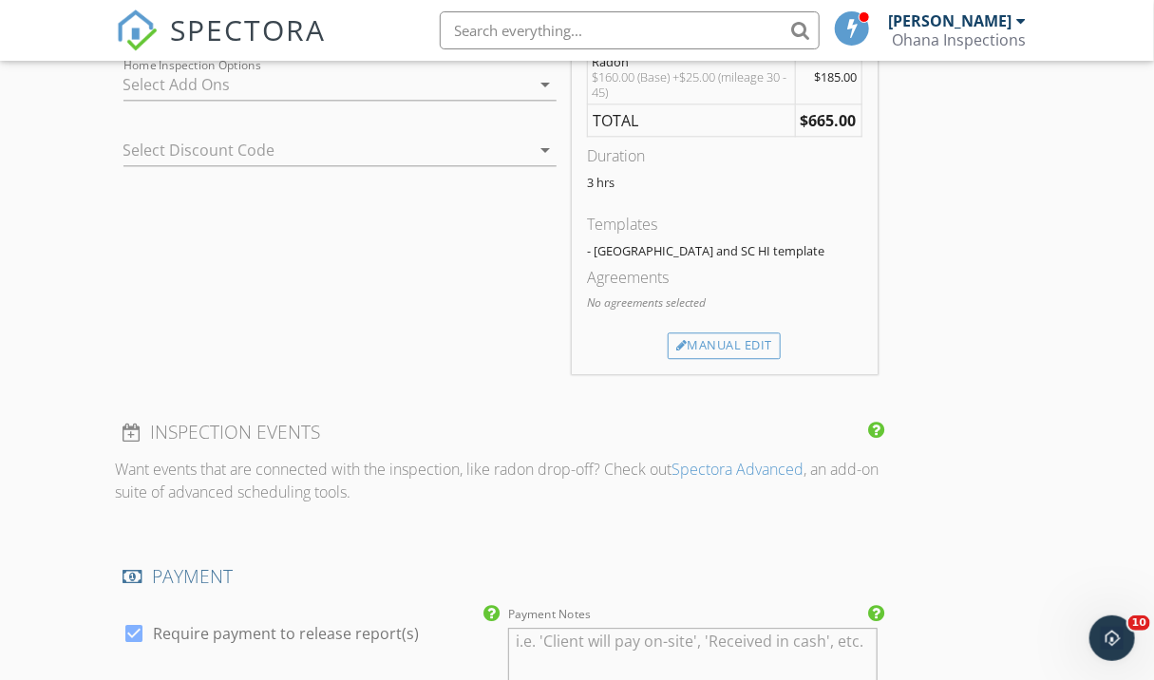
scroll to position [1610, 0]
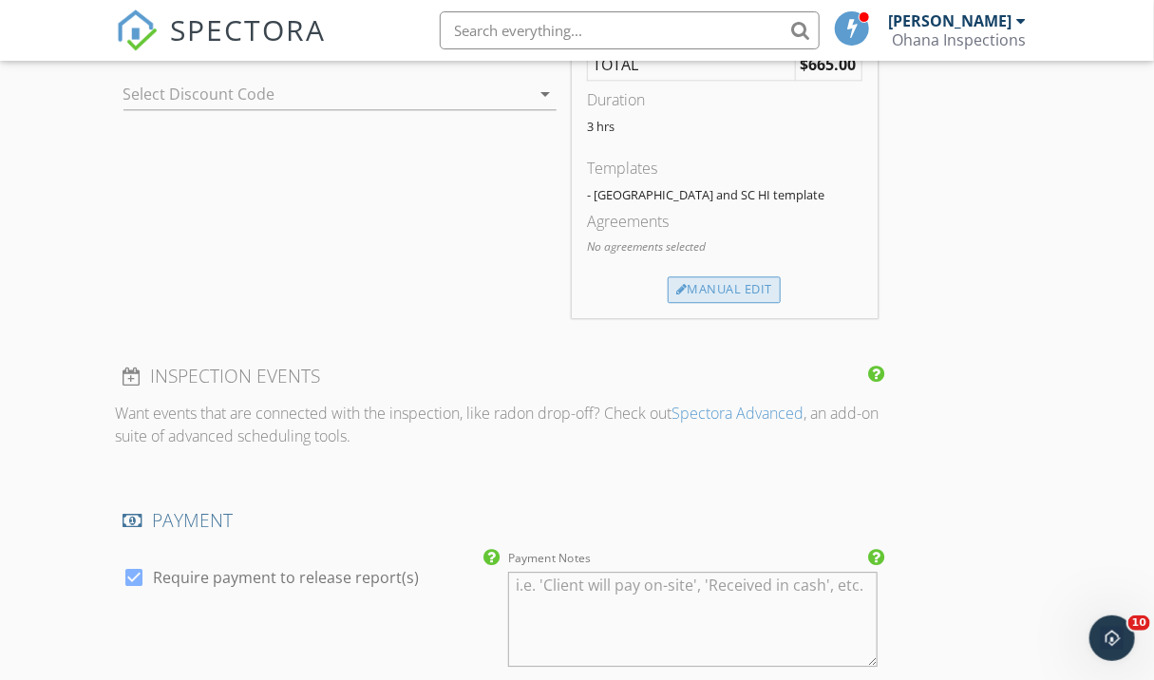
click at [704, 292] on div "Manual Edit" at bounding box center [724, 289] width 113 height 27
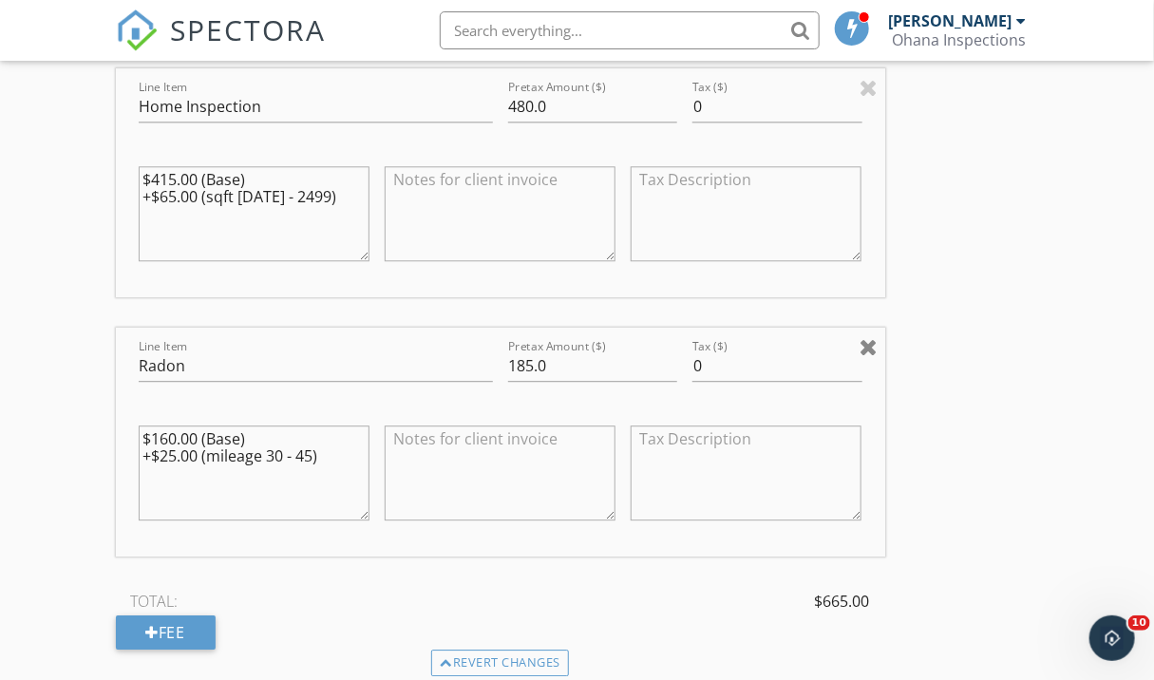
scroll to position [1624, 0]
click at [873, 343] on div at bounding box center [869, 345] width 18 height 23
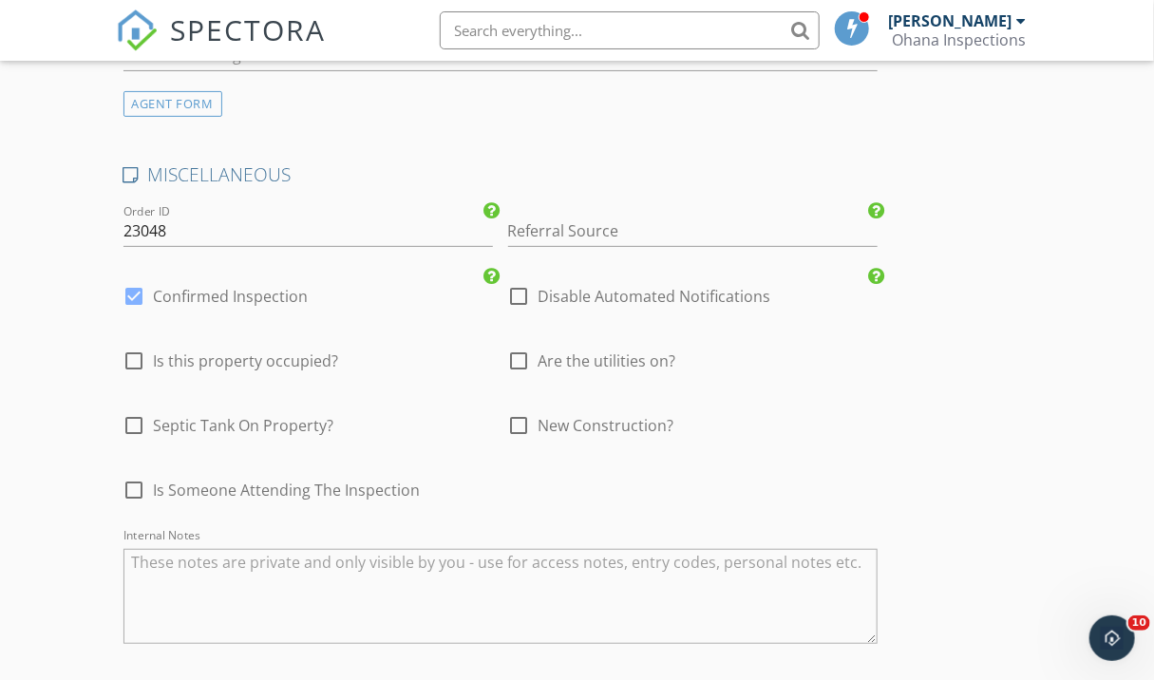
scroll to position [2654, 0]
click at [136, 294] on div at bounding box center [135, 292] width 32 height 32
checkbox input "false"
checkbox input "true"
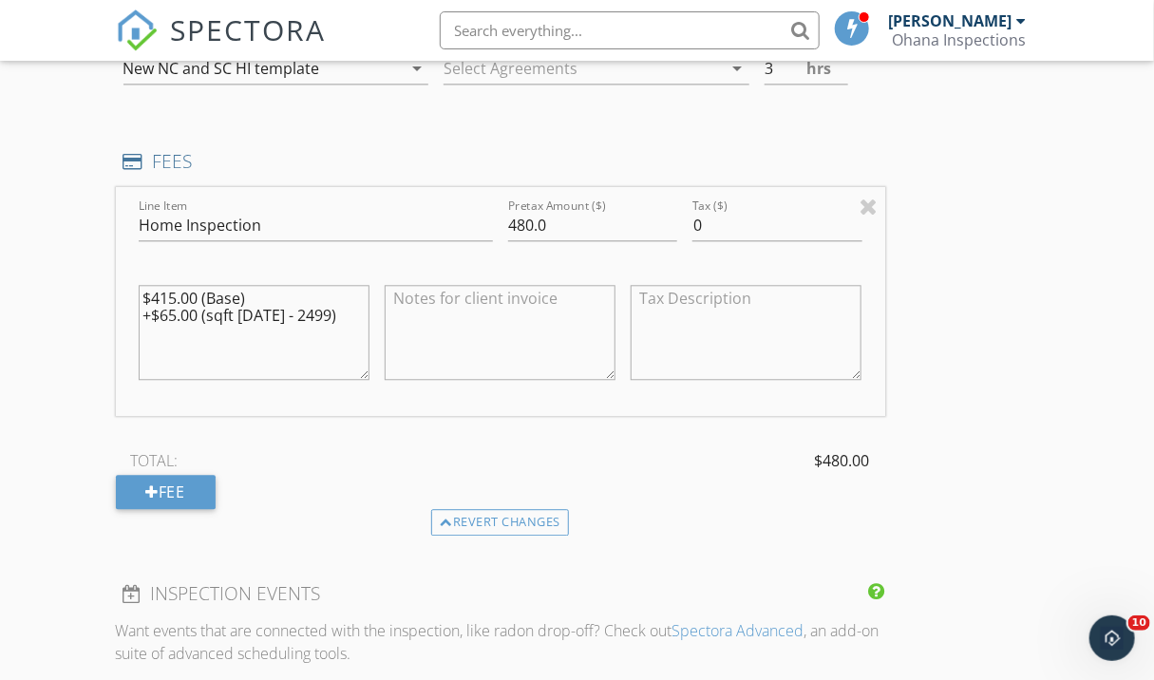
scroll to position [1456, 0]
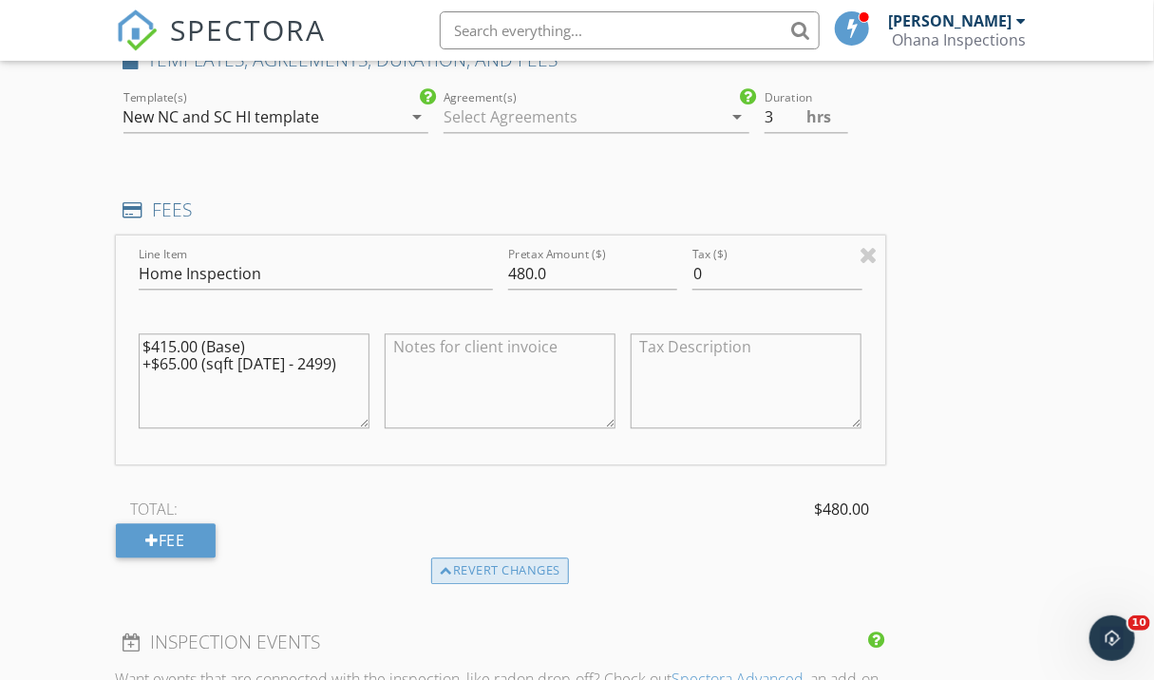
click at [487, 571] on div "Revert changes" at bounding box center [500, 571] width 138 height 27
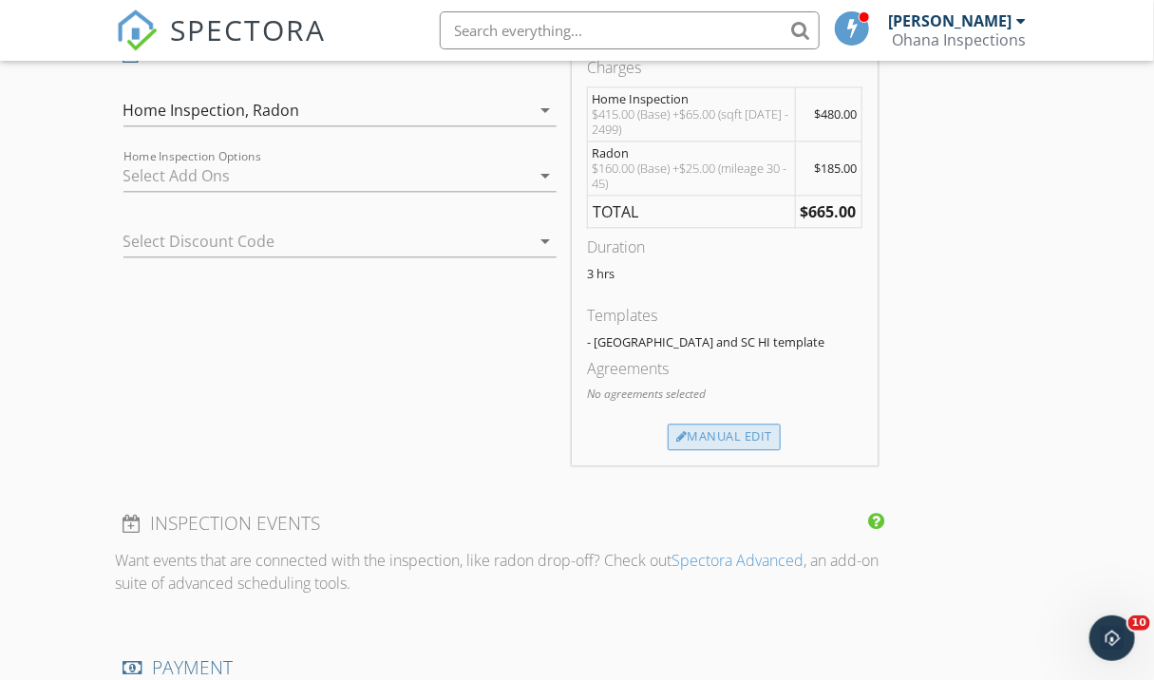
scroll to position [1465, 0]
click at [703, 431] on div "Manual Edit" at bounding box center [724, 435] width 113 height 27
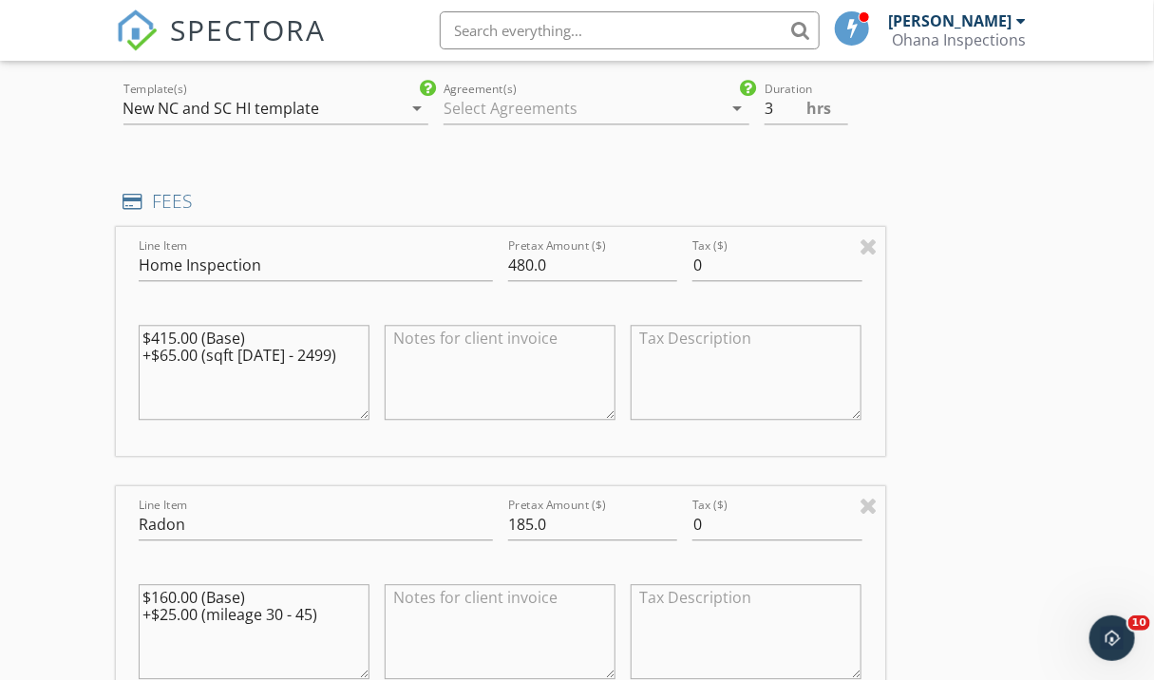
click at [923, 372] on div "INSPECTOR(S) check_box Oscar Lora PRIMARY check_box Mauricio Agredo Oscar Lora,…" at bounding box center [577, 605] width 923 height 3620
click at [984, 348] on div "INSPECTOR(S) check_box Oscar Lora PRIMARY check_box Mauricio Agredo Oscar Lora,…" at bounding box center [577, 605] width 923 height 3620
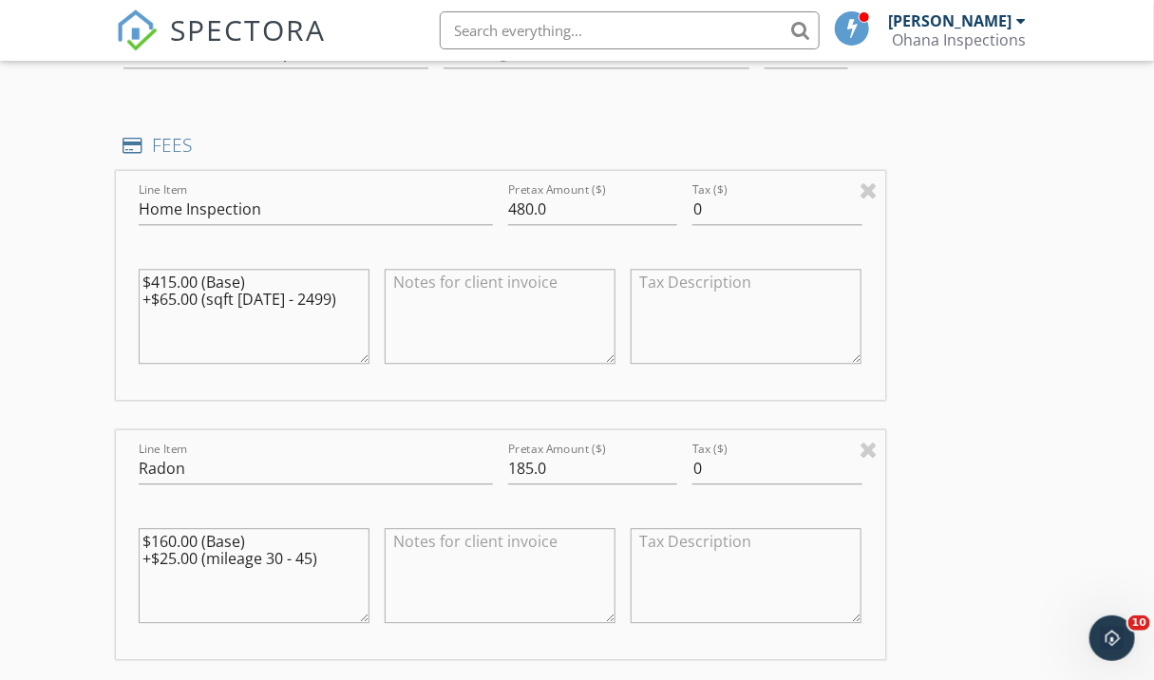
scroll to position [1522, 0]
click at [869, 448] on div at bounding box center [869, 448] width 18 height 23
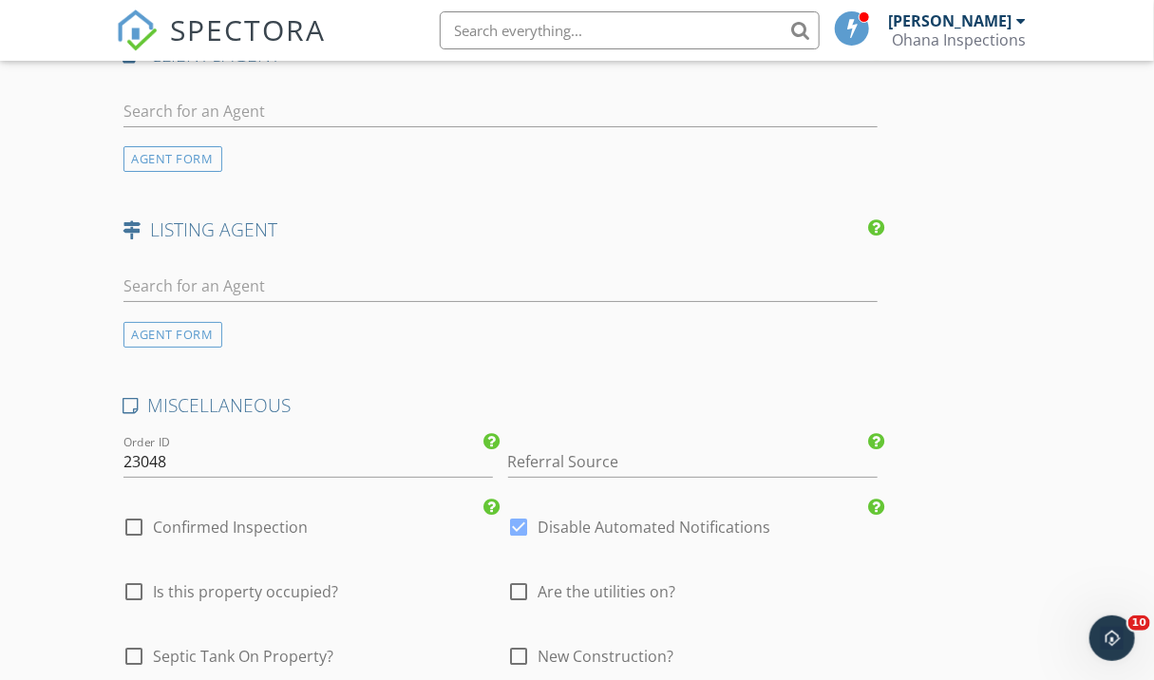
scroll to position [2983, 0]
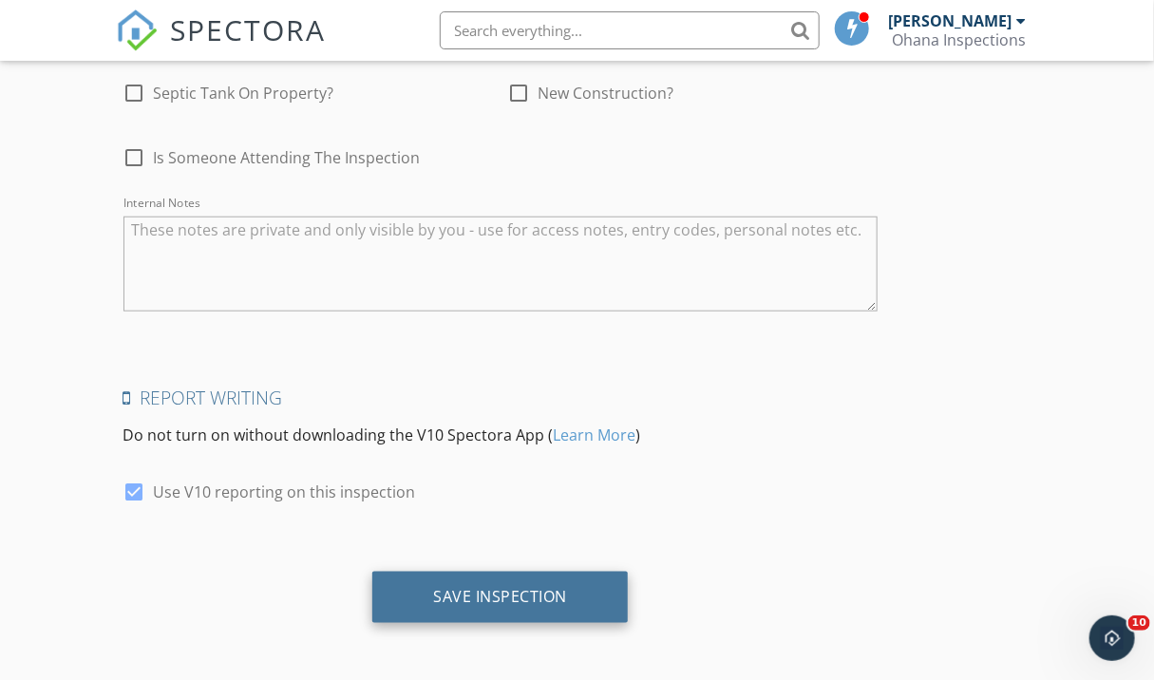
click at [494, 591] on div "Save Inspection" at bounding box center [500, 596] width 134 height 19
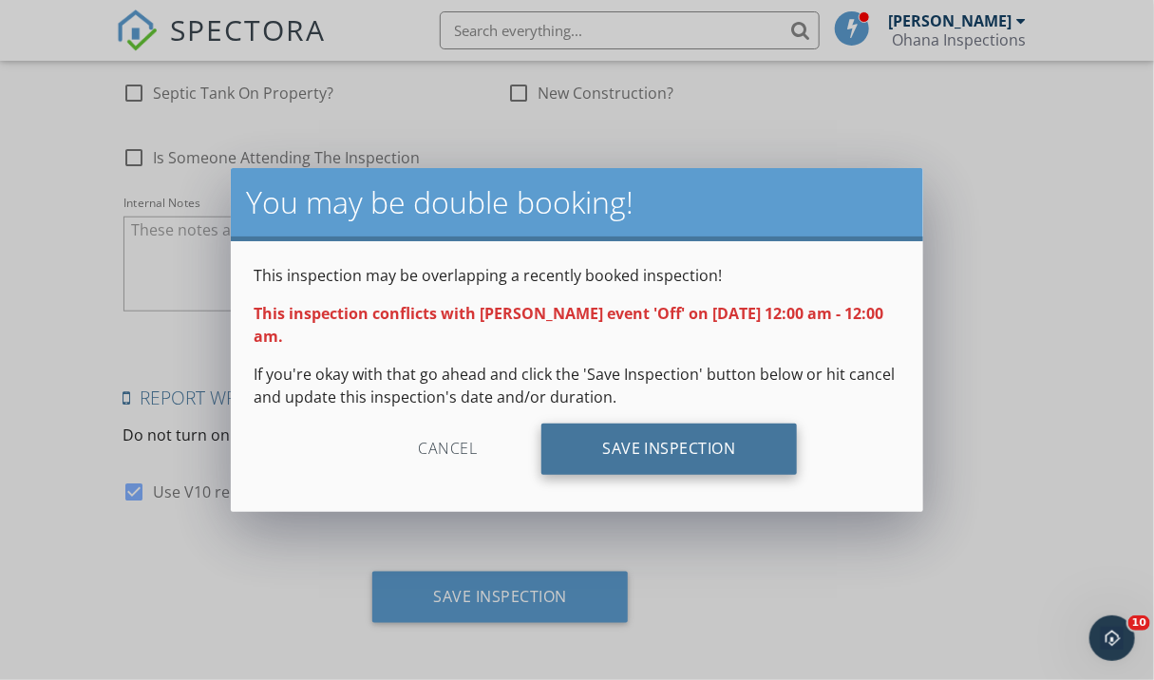
click at [656, 452] on div "Save Inspection" at bounding box center [669, 449] width 256 height 51
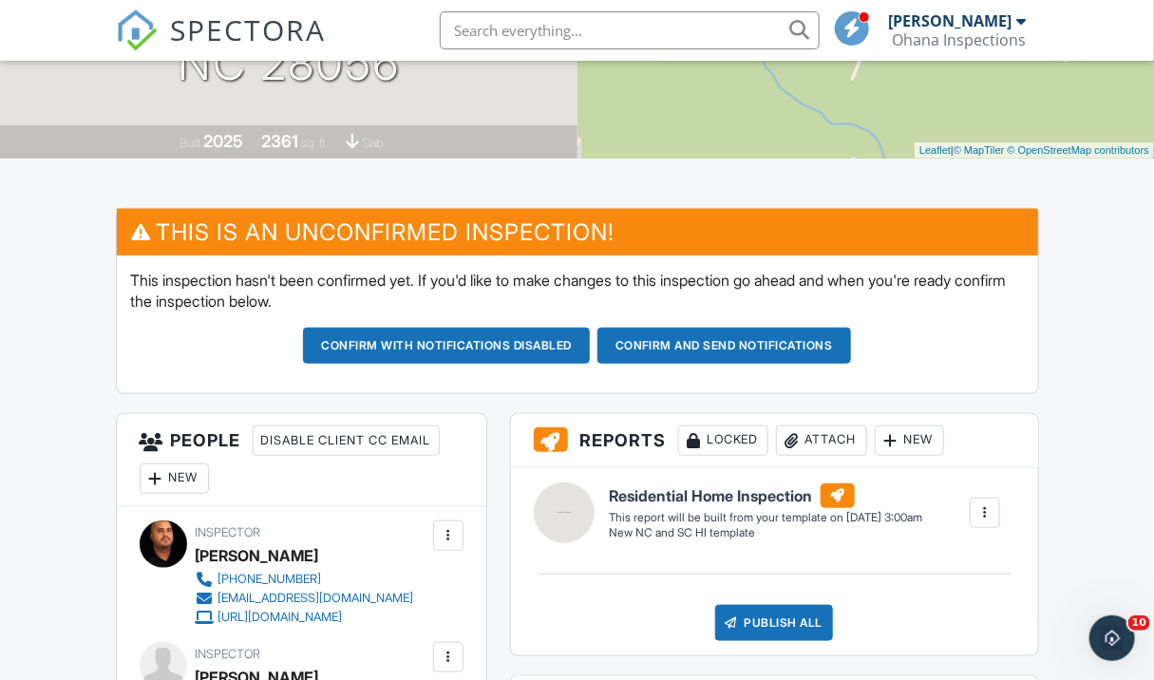
scroll to position [400, 0]
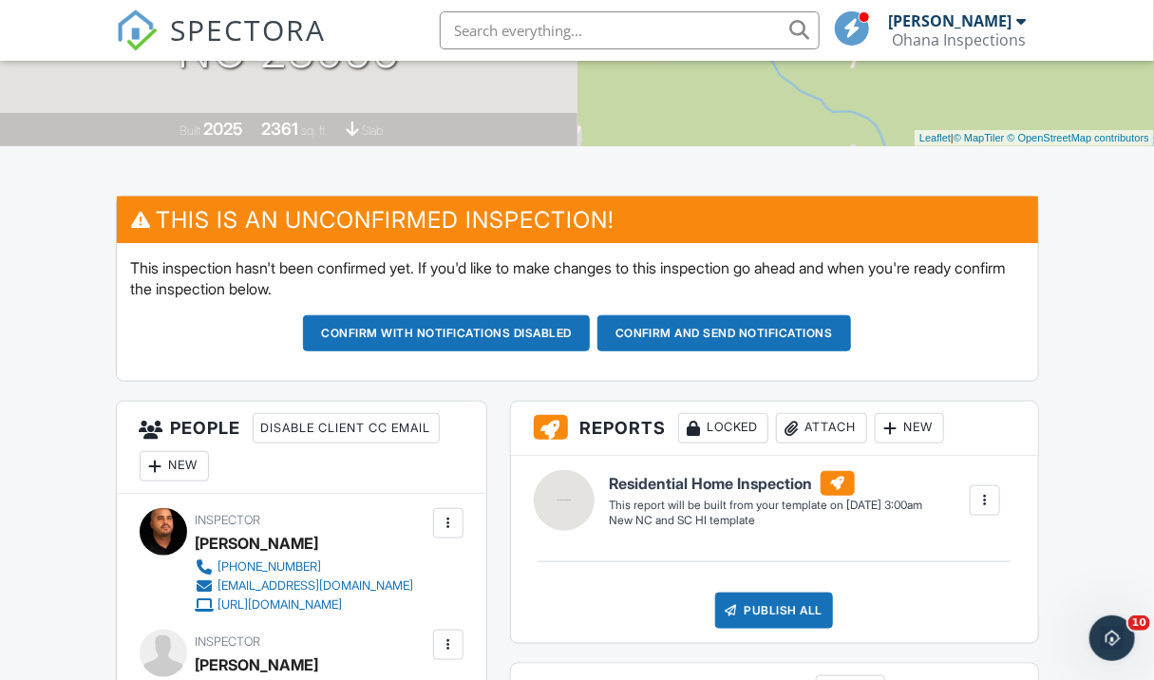
click at [177, 463] on div "New" at bounding box center [174, 466] width 69 height 30
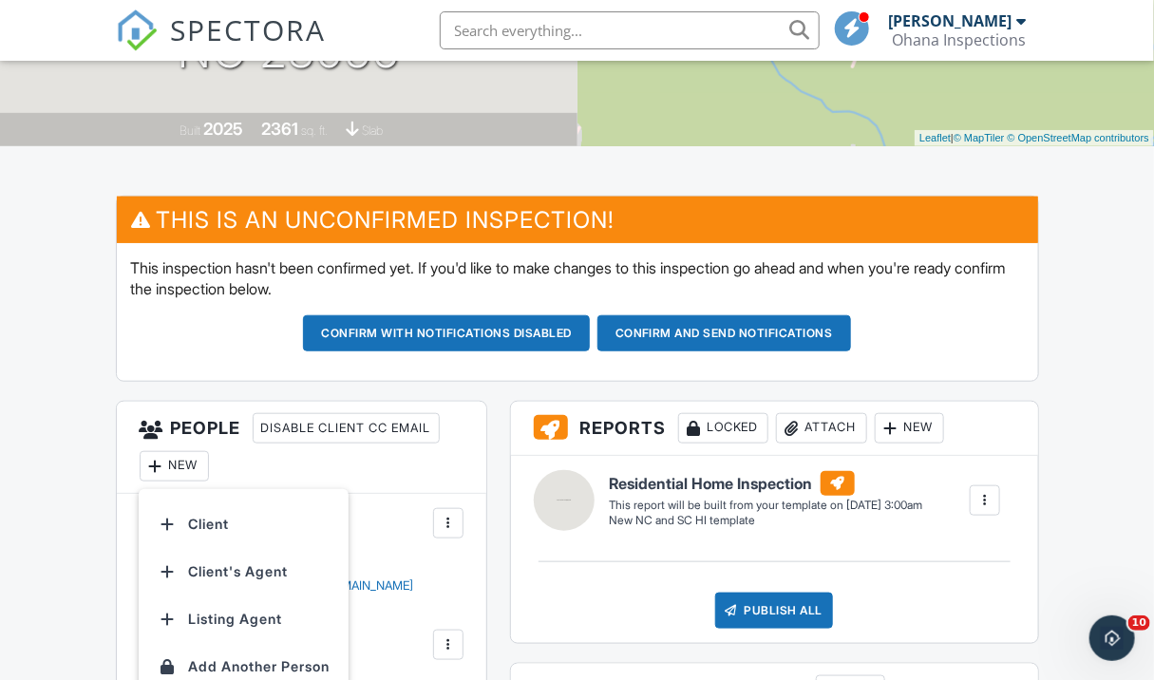
scroll to position [442, 0]
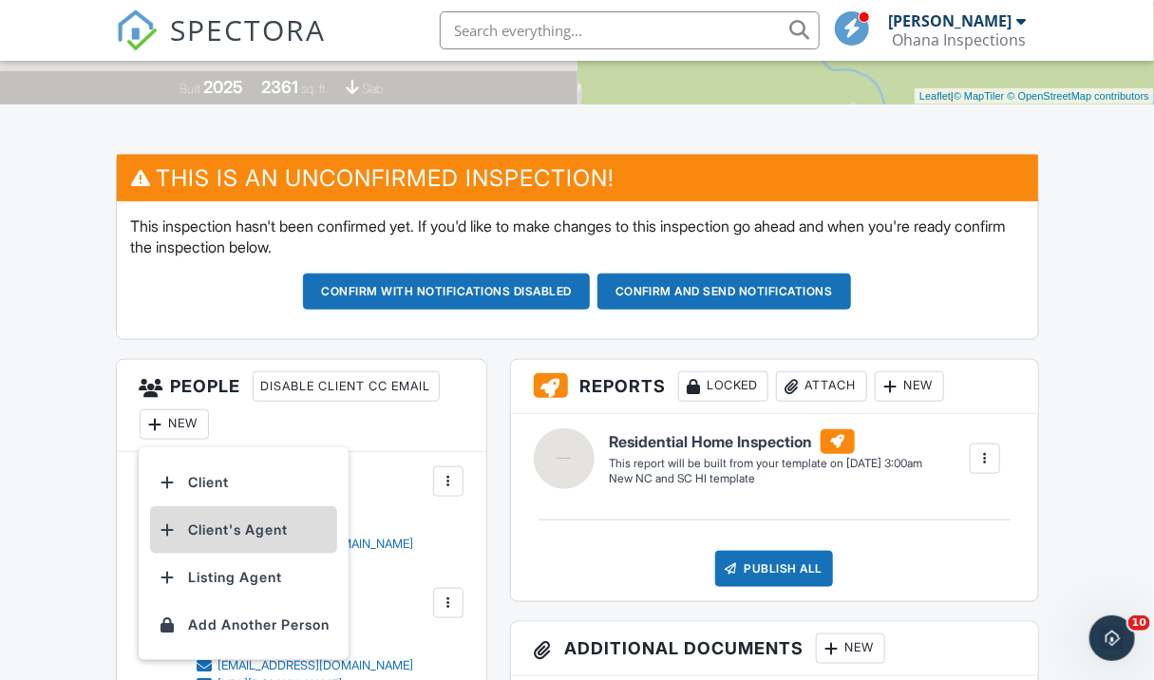
click at [231, 528] on li "Client's Agent" at bounding box center [243, 529] width 187 height 47
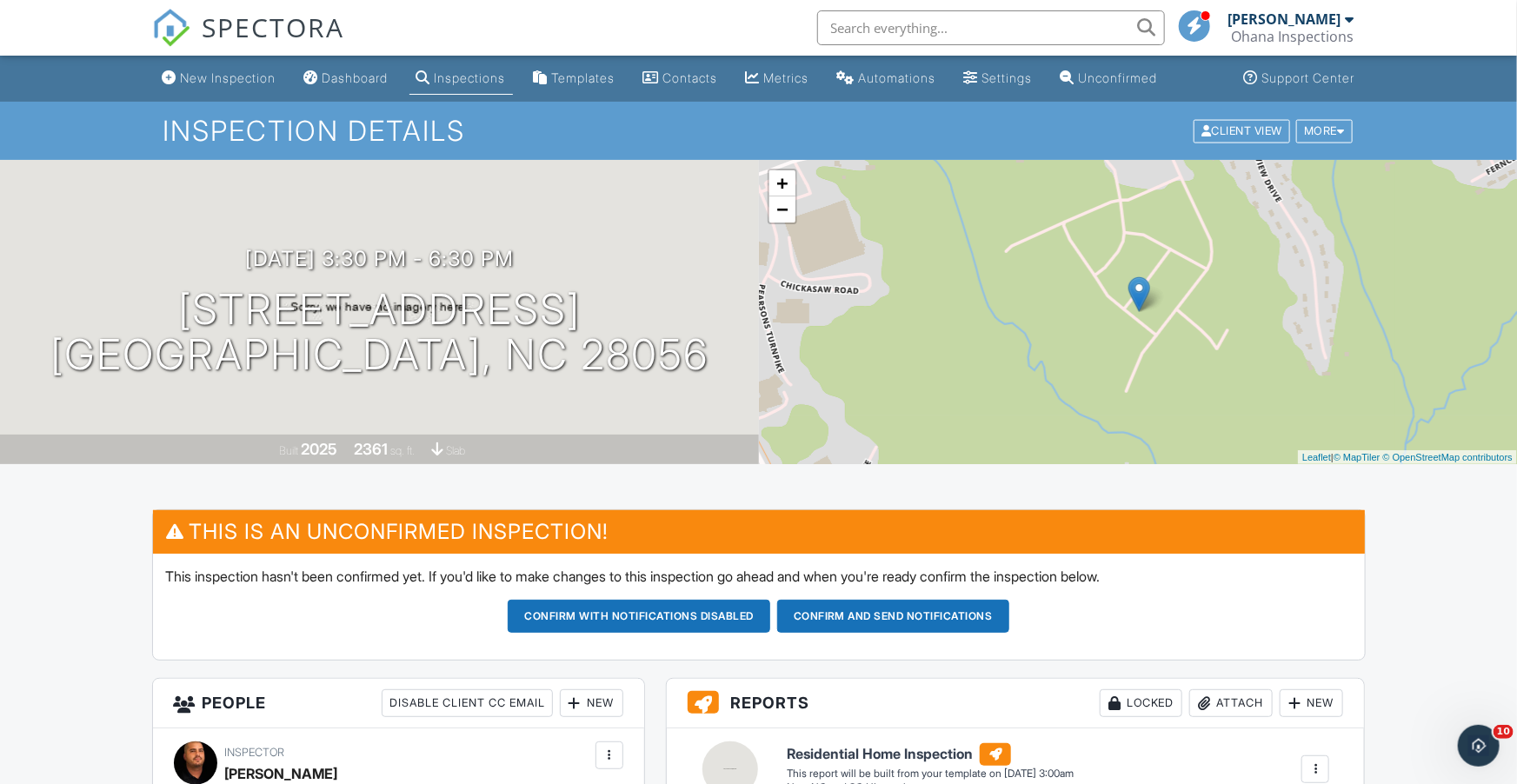
click at [604, 268] on div "[DATE] 3:30 pm - 6:30 pm [STREET_ADDRESS] [GEOGRAPHIC_DATA], NC 28056" at bounding box center [379, 312] width 758 height 131
click at [0, 0] on div at bounding box center [0, 0] width 0 height 0
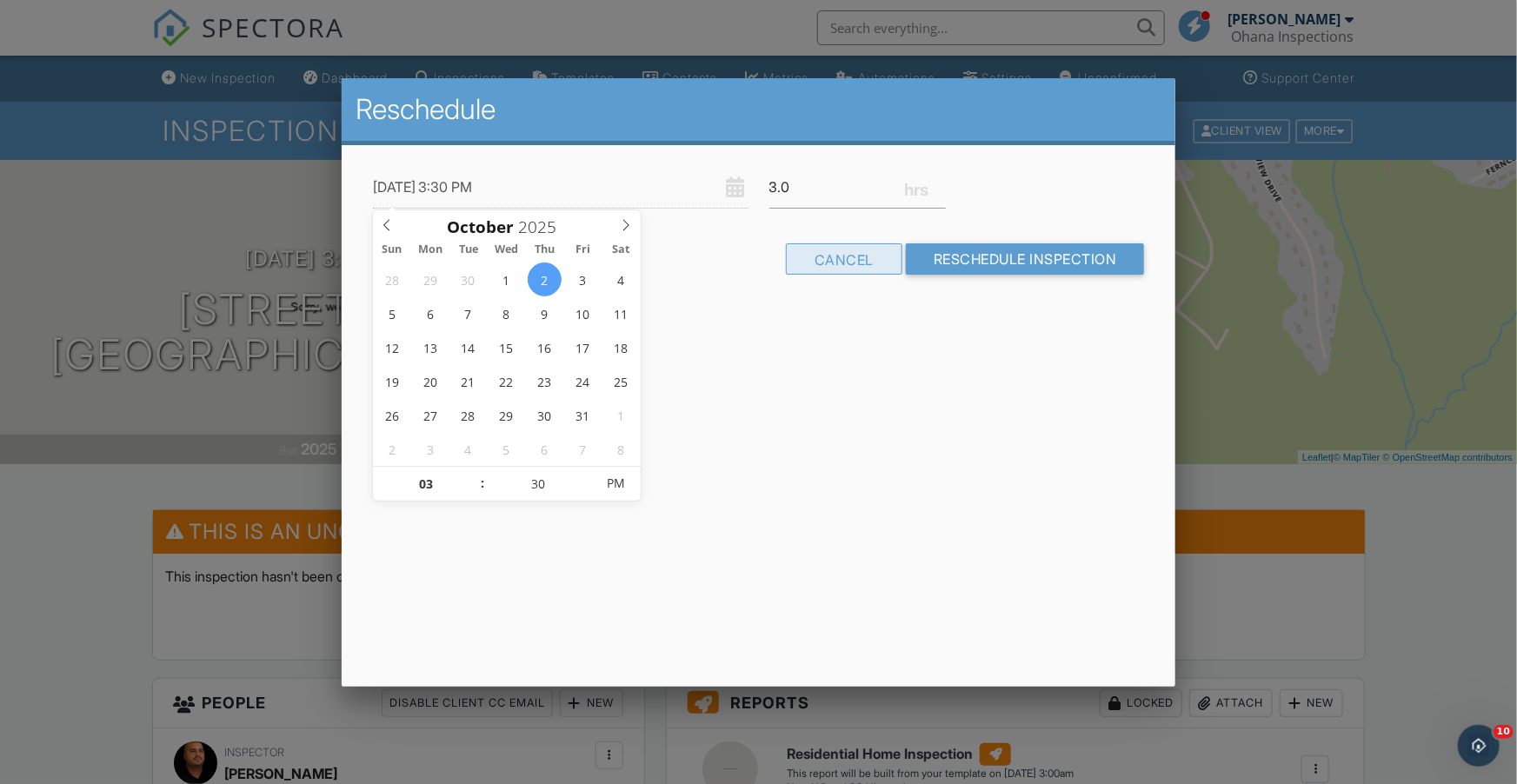
click at [840, 264] on div "Cancel" at bounding box center [844, 259] width 116 height 31
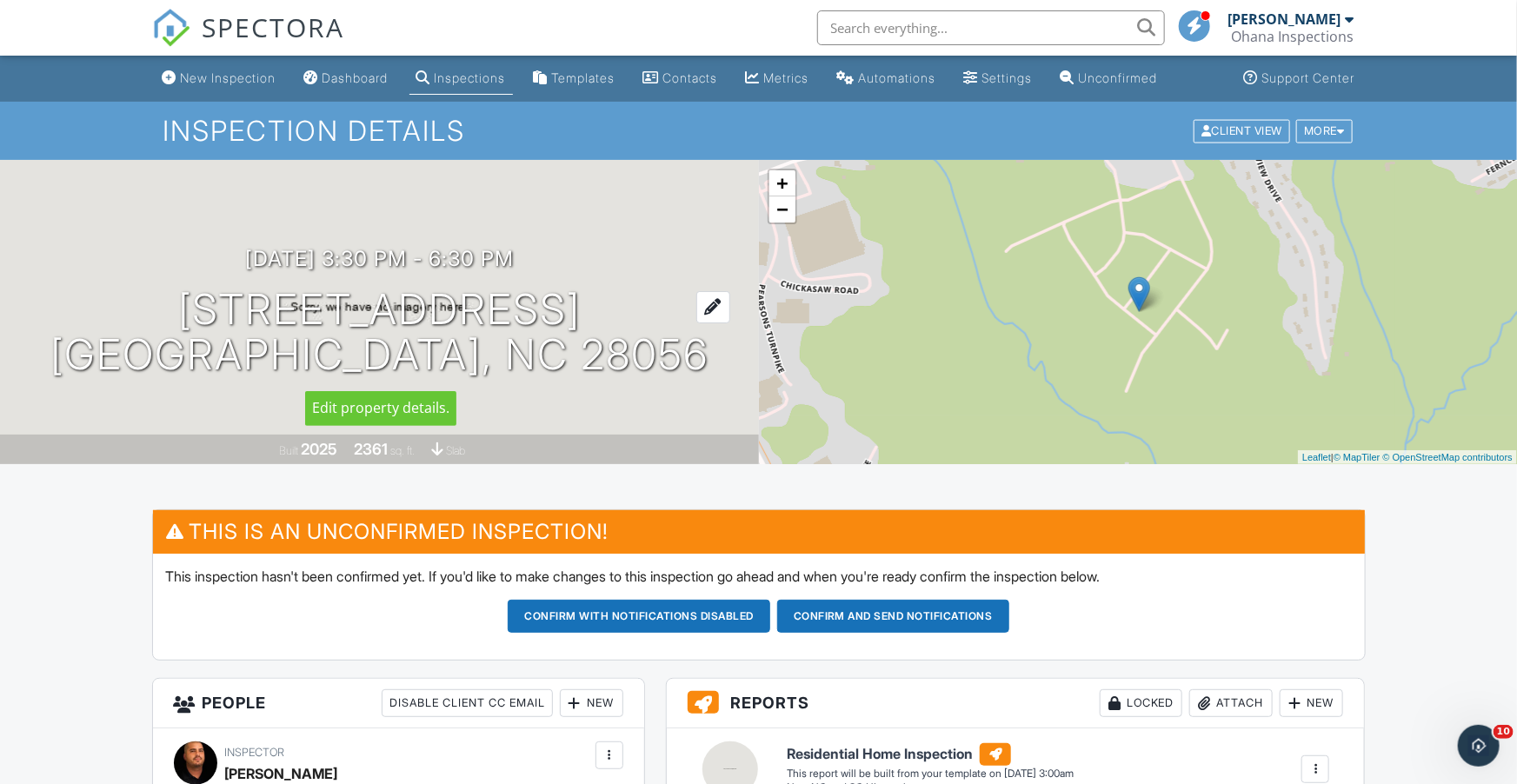
click at [696, 308] on div at bounding box center [713, 306] width 34 height 32
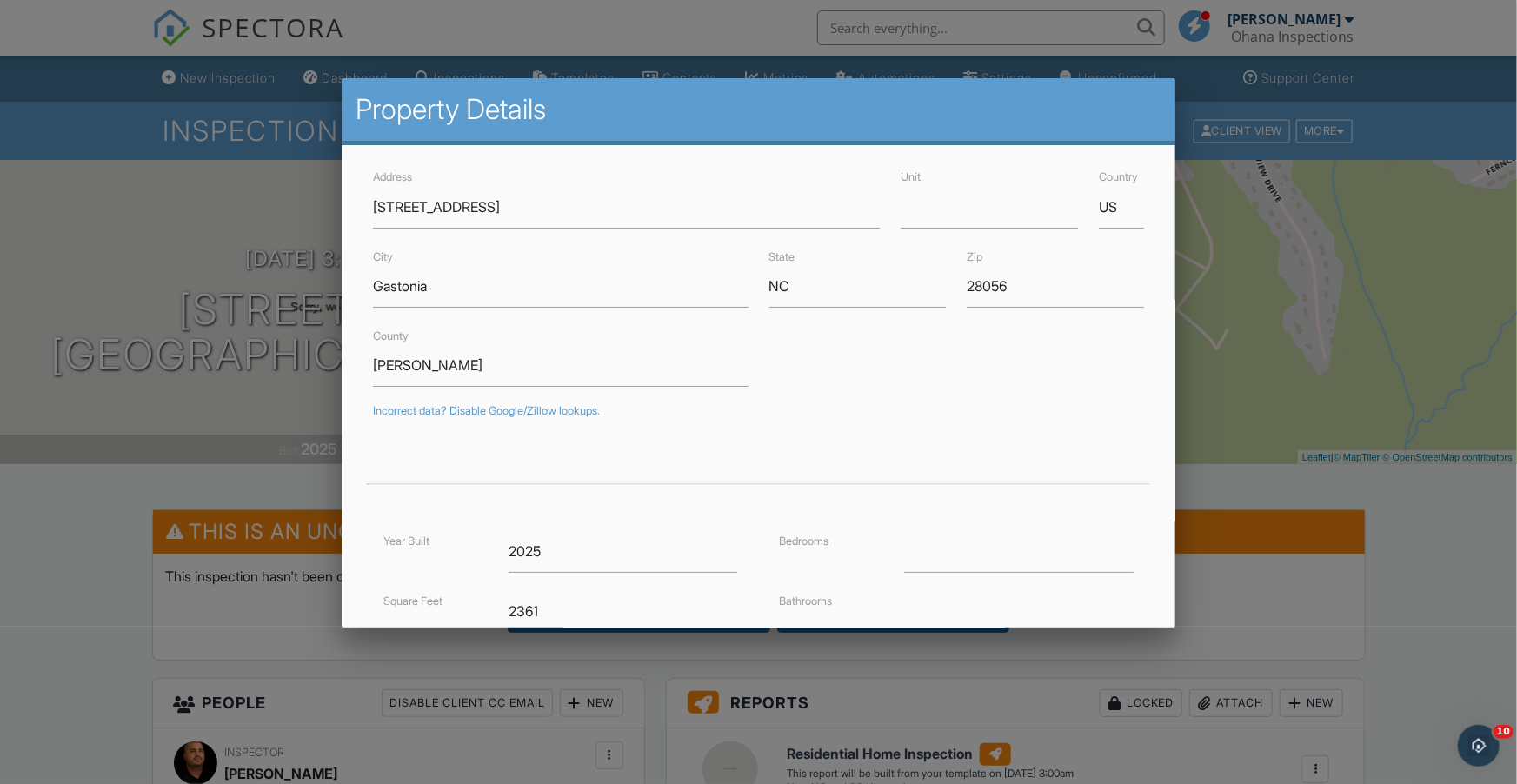
click at [1055, 216] on div at bounding box center [758, 403] width 1517 height 980
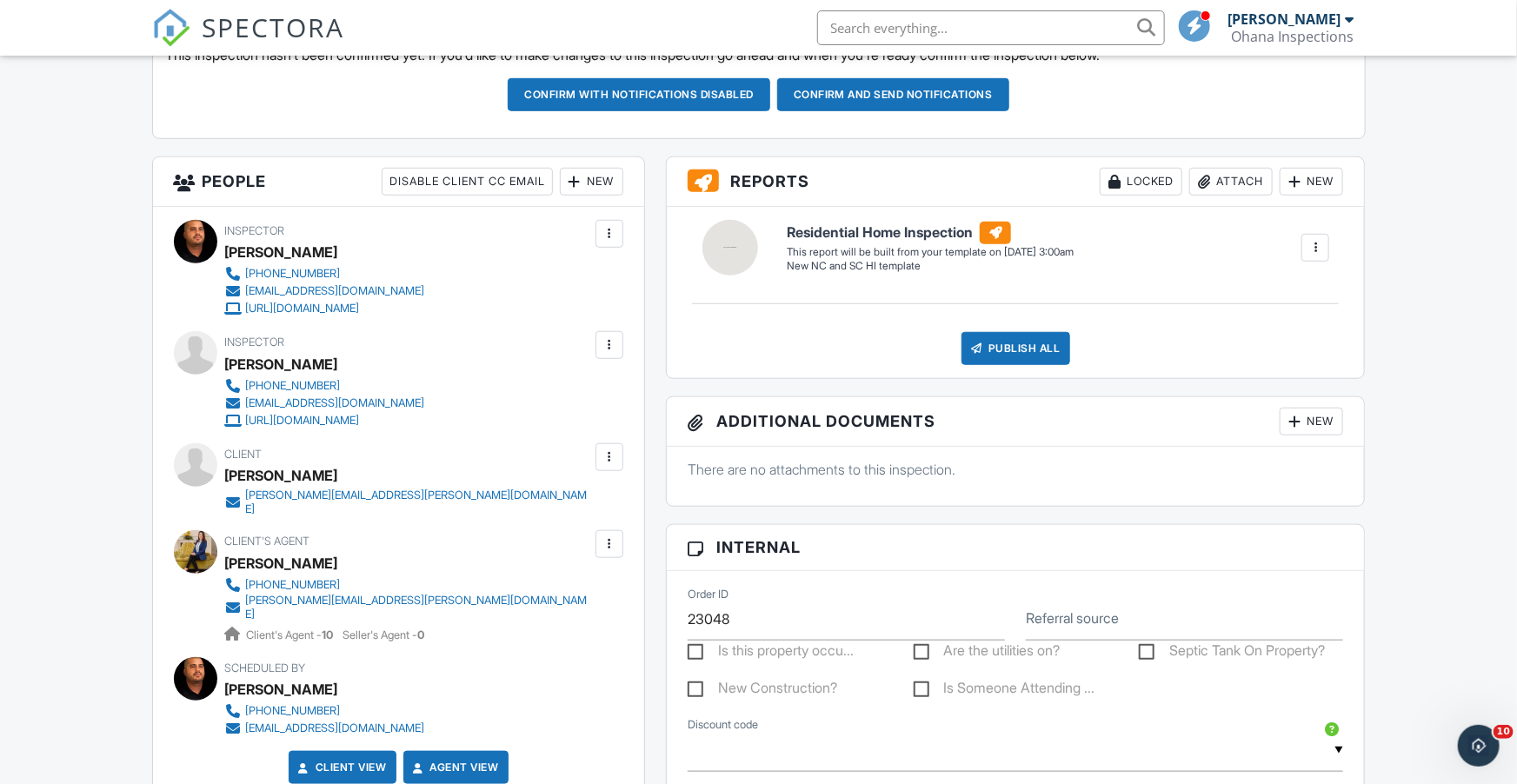
scroll to position [529, 0]
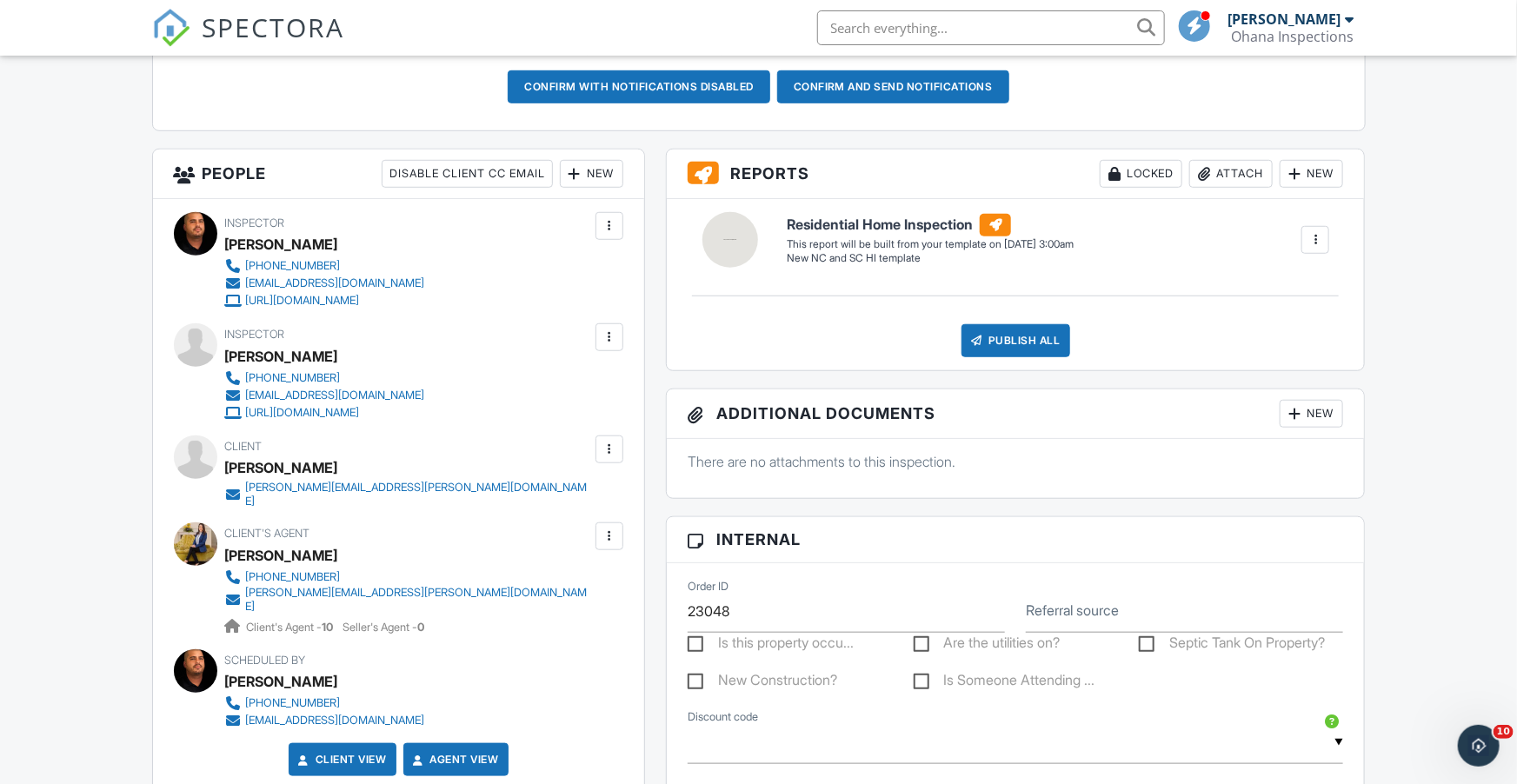
click at [589, 177] on div "New" at bounding box center [591, 174] width 63 height 27
click at [629, 267] on li "Listing Agent" at bounding box center [654, 270] width 171 height 43
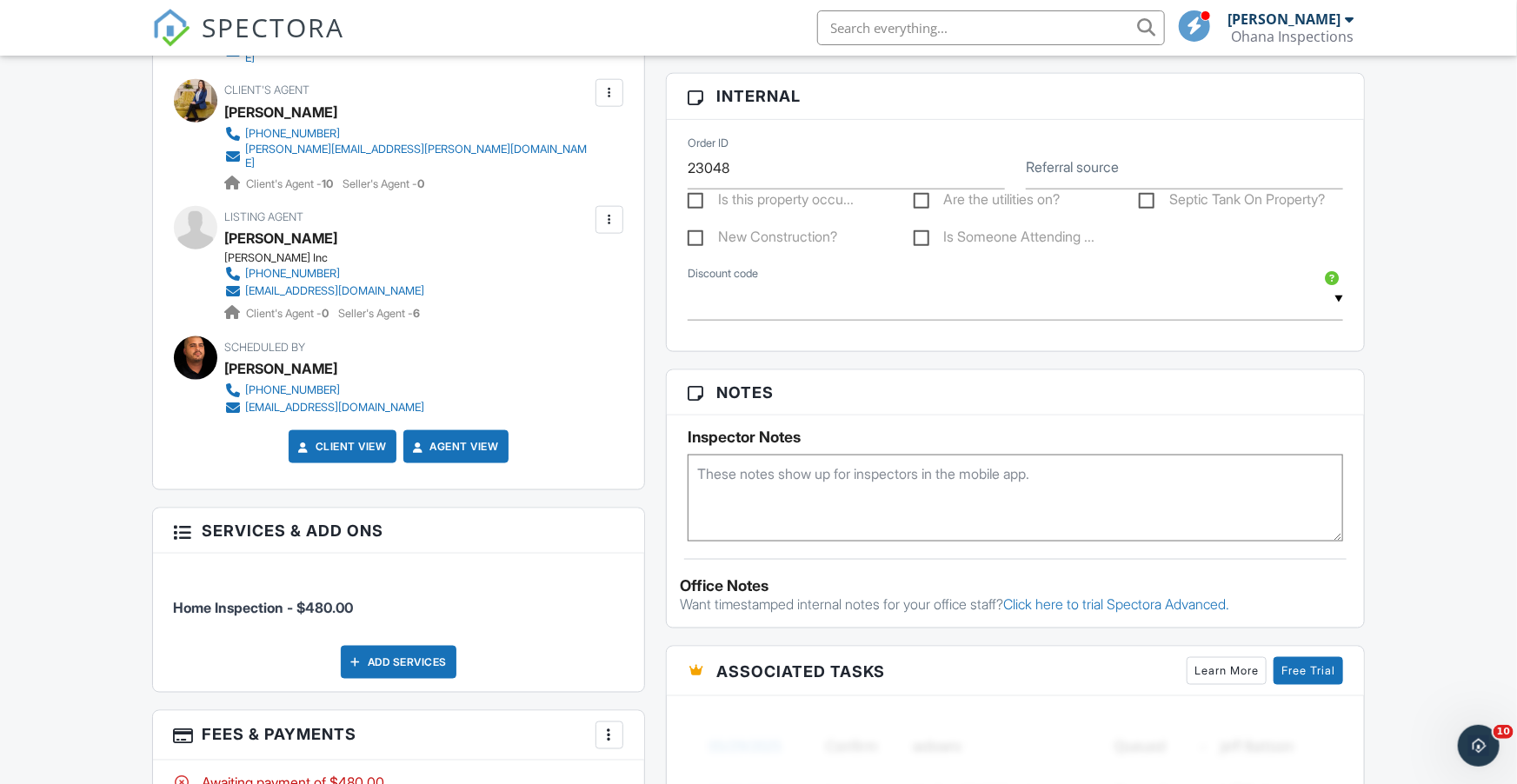
scroll to position [1000, 0]
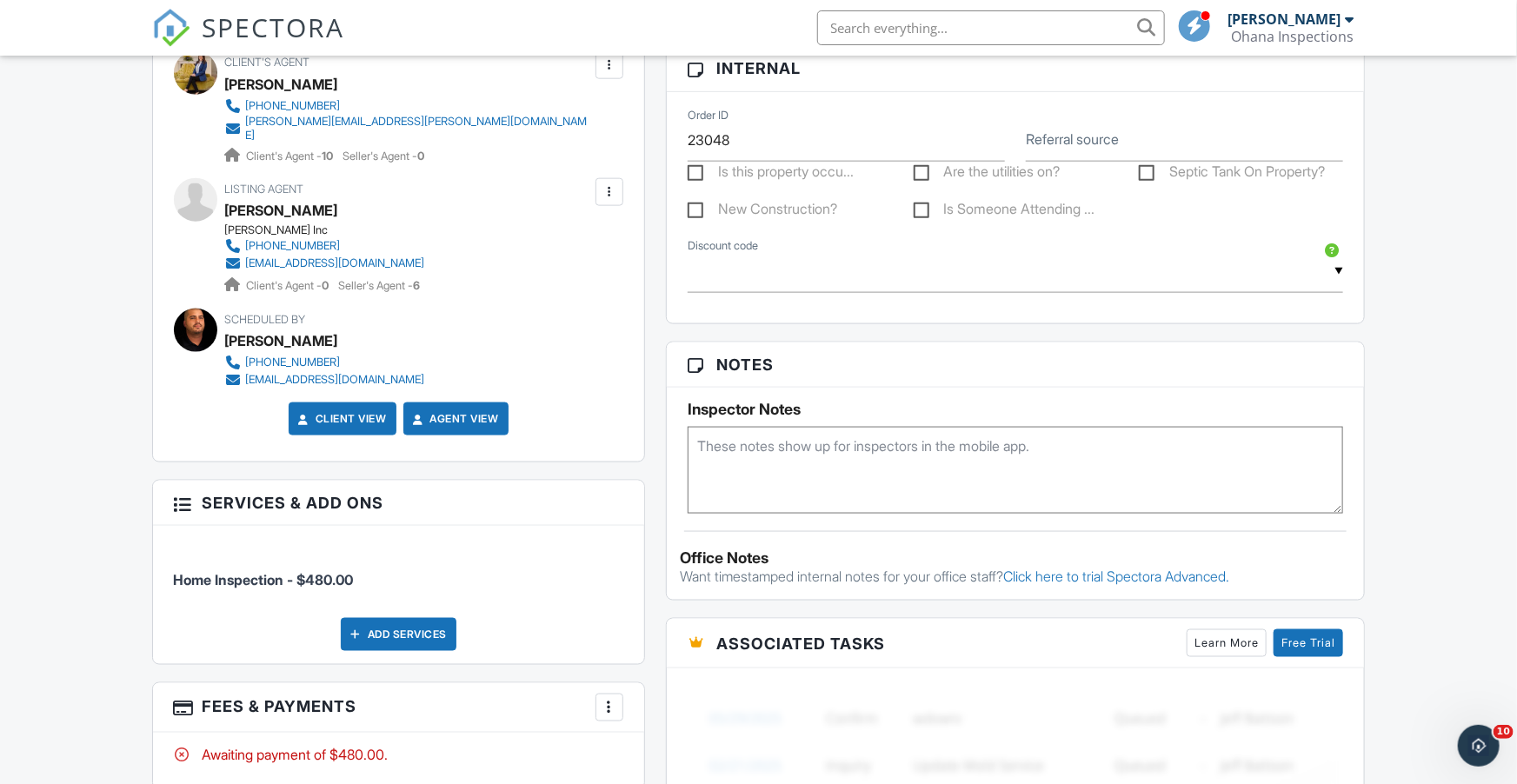
click at [995, 440] on textarea at bounding box center [1015, 469] width 655 height 87
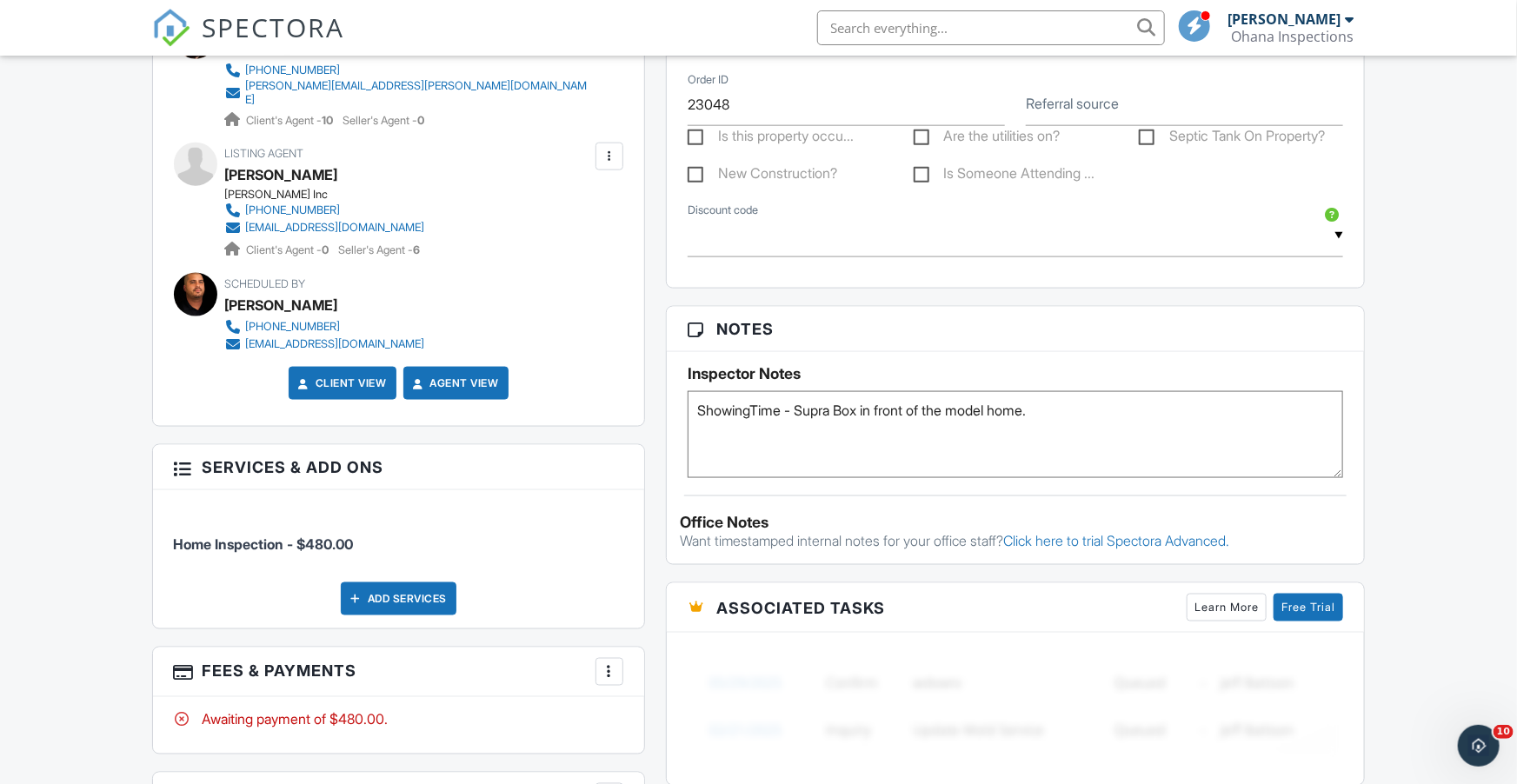
scroll to position [1051, 0]
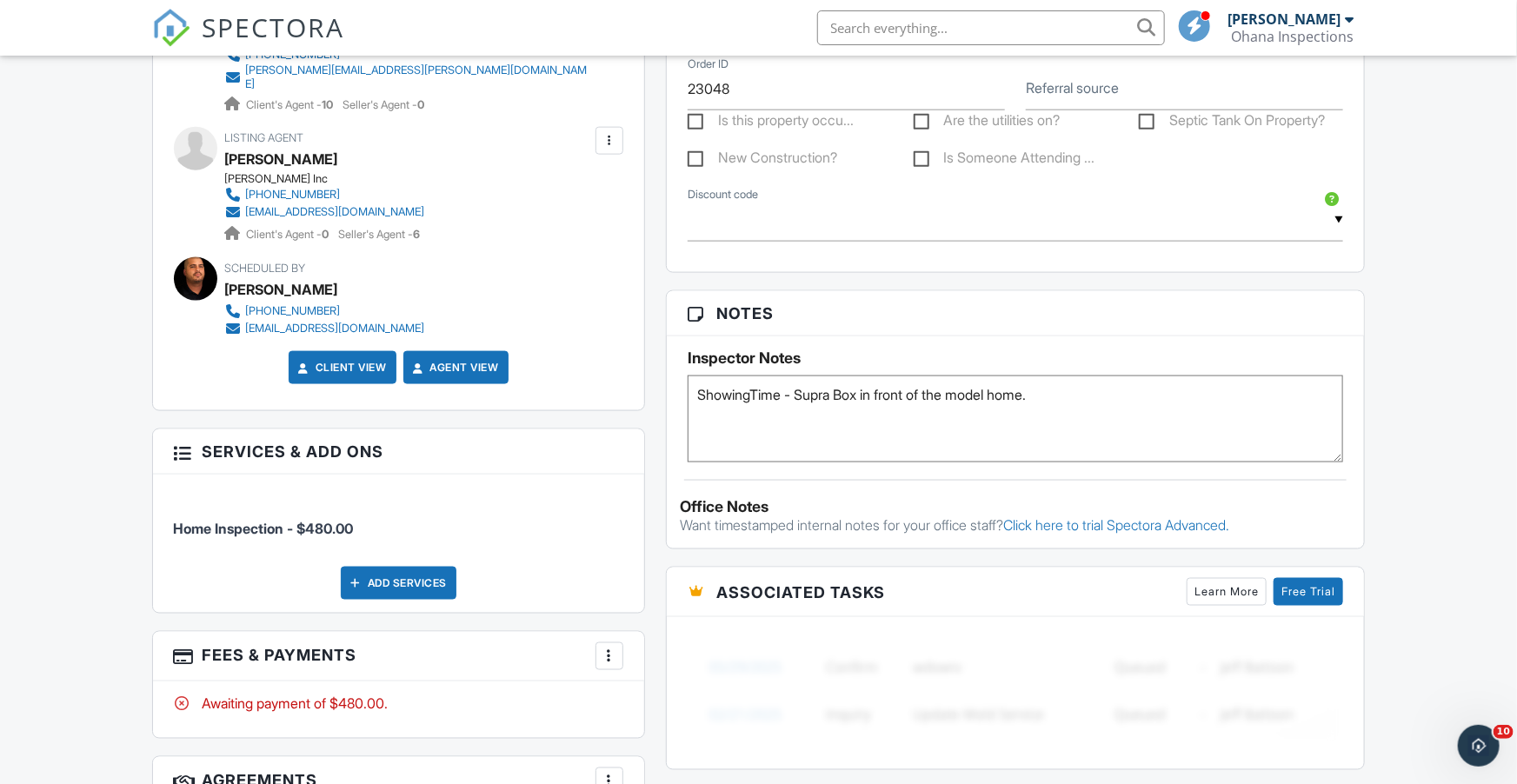
type textarea "ShowingTime - Supra Box in front of the model home."
click at [1398, 415] on div "New Inspection Dashboard Inspections Templates Contacts Metrics Automations Set…" at bounding box center [758, 162] width 1517 height 2317
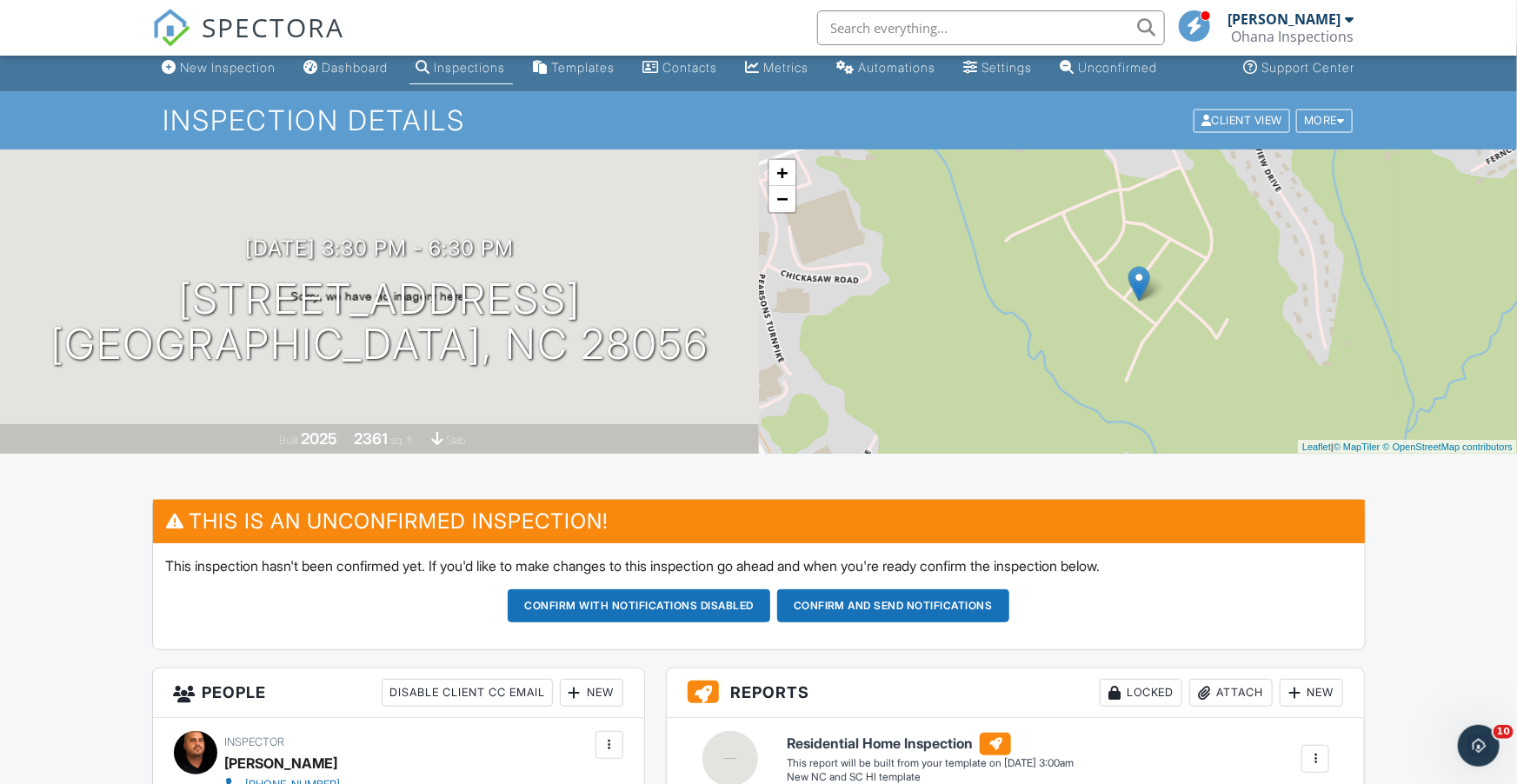
scroll to position [0, 0]
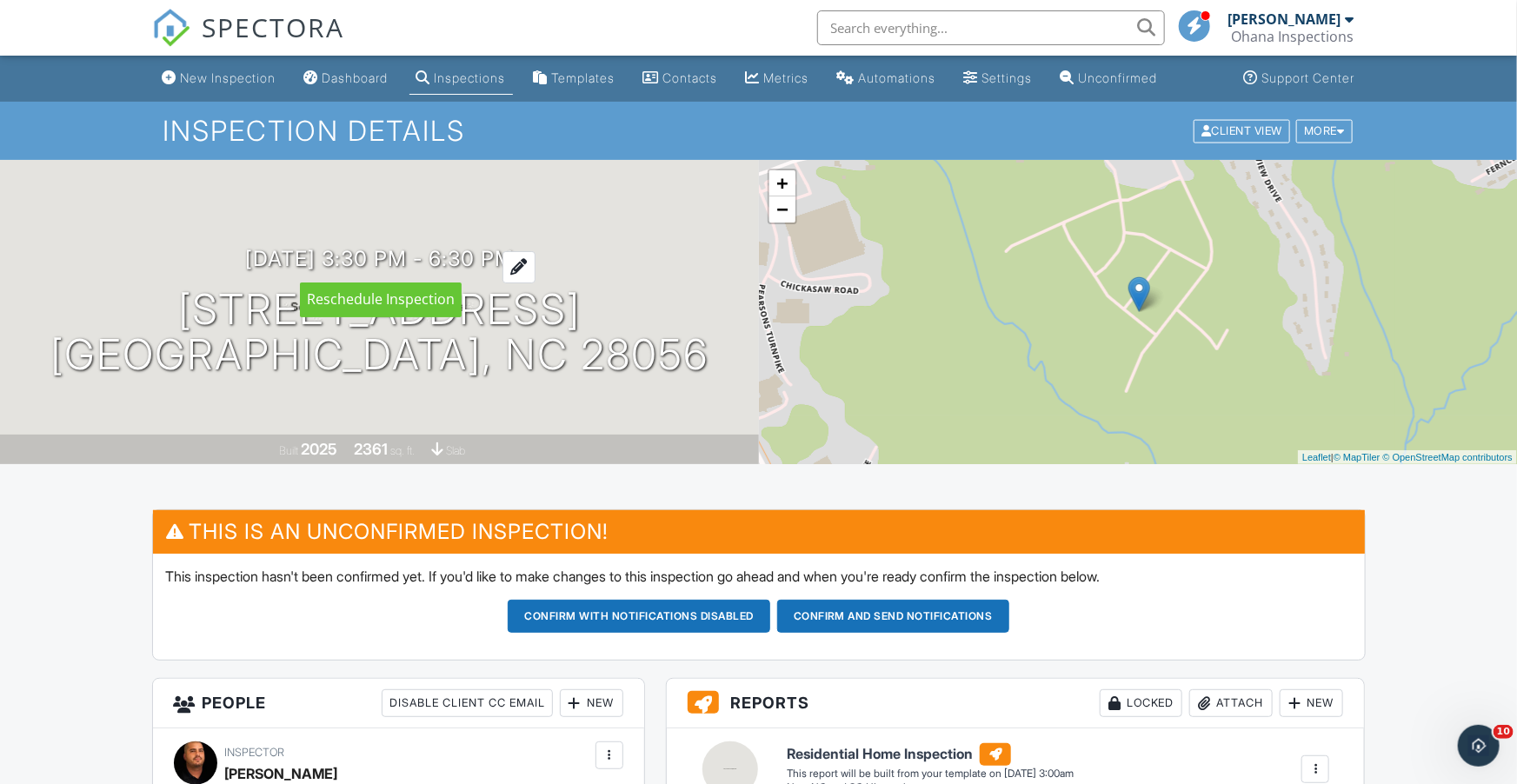
click at [535, 268] on div at bounding box center [519, 267] width 33 height 32
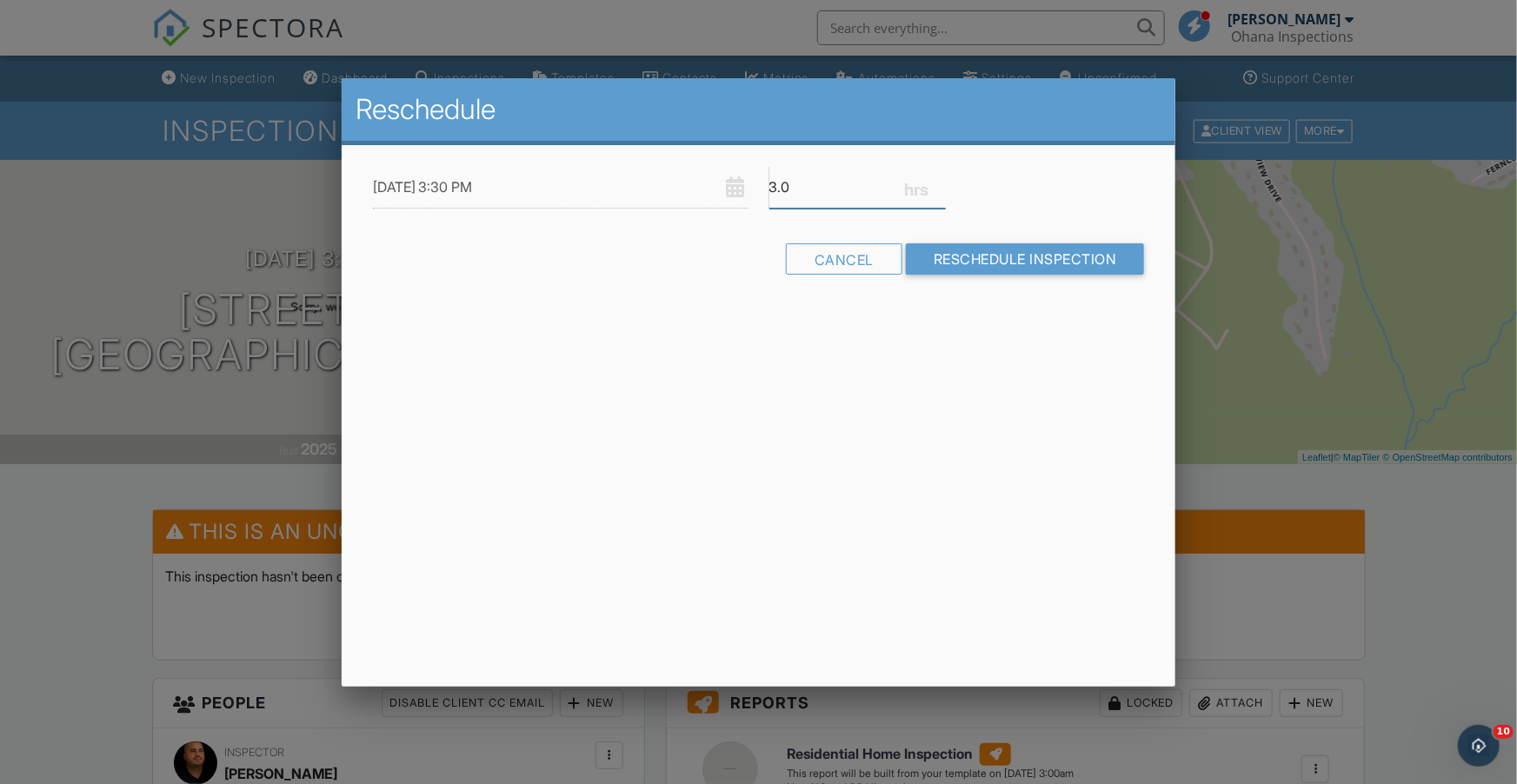
drag, startPoint x: 786, startPoint y: 186, endPoint x: 757, endPoint y: 181, distance: 29.4
click at [757, 181] on div "[DATE] 3:30 PM 3.0" at bounding box center [758, 187] width 792 height 43
type input "2.0"
click at [1007, 263] on input "Reschedule Inspection" at bounding box center [1025, 259] width 239 height 31
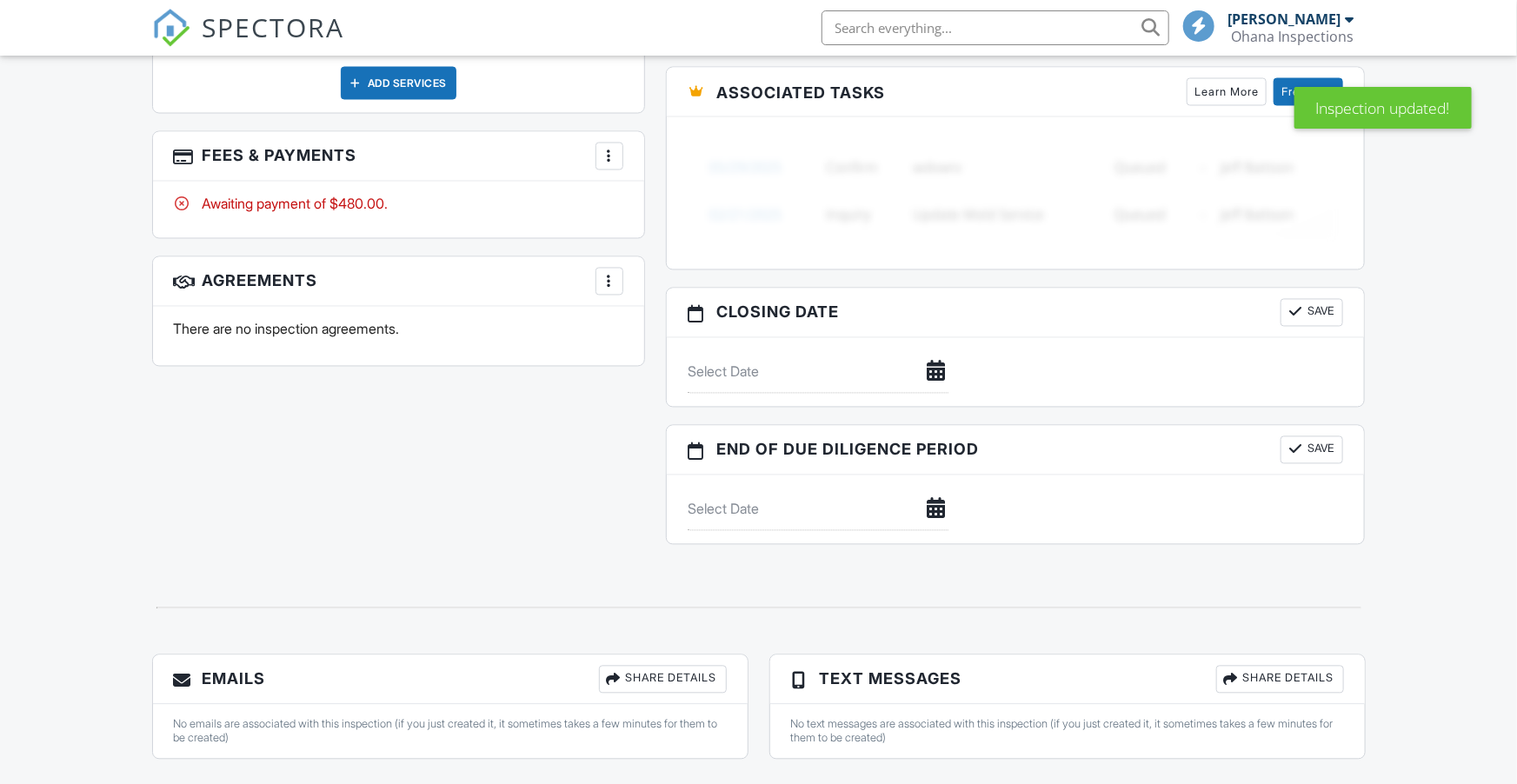
scroll to position [1551, 0]
click at [605, 274] on div at bounding box center [608, 282] width 17 height 17
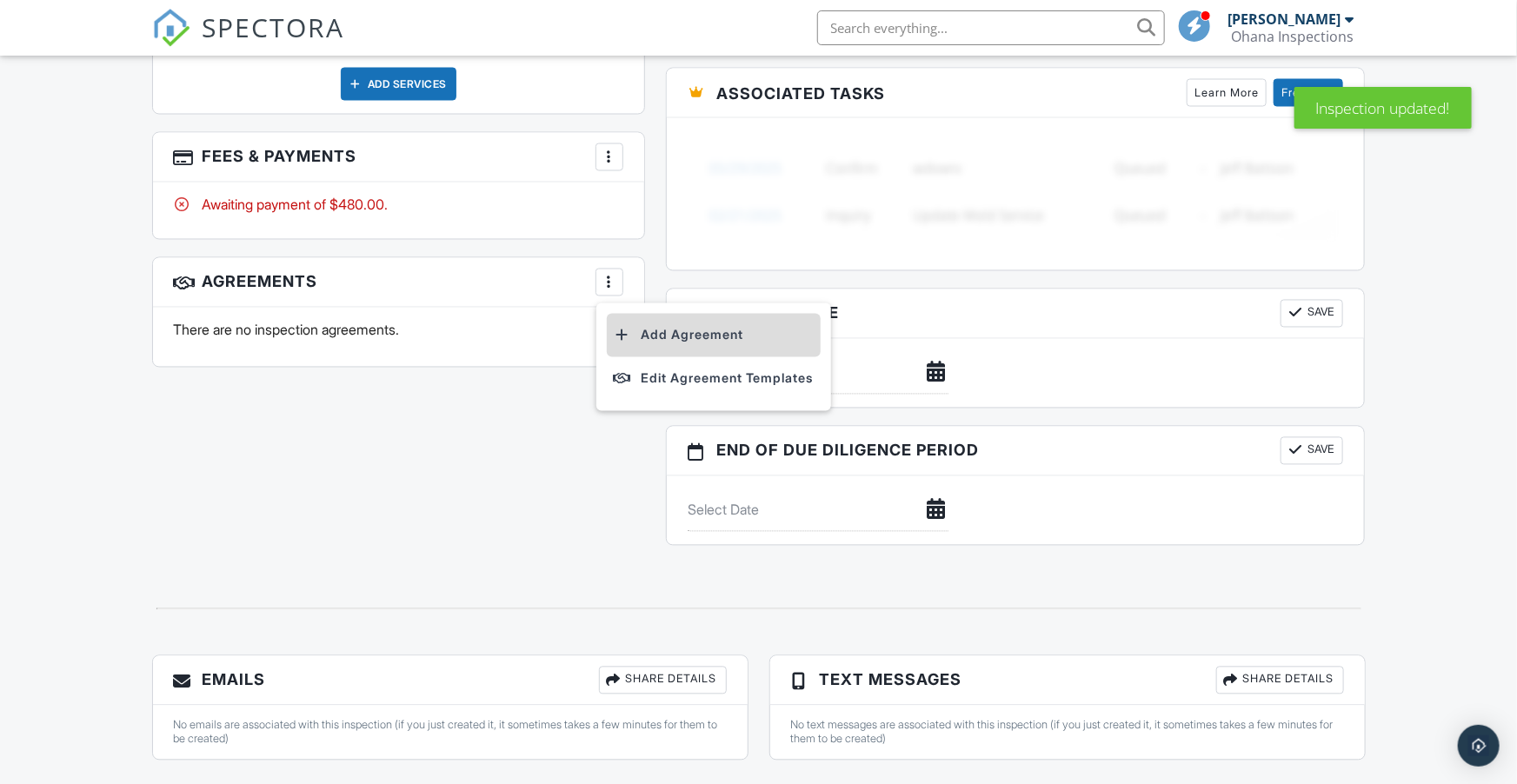
click at [696, 314] on li "Add Agreement" at bounding box center [714, 335] width 214 height 43
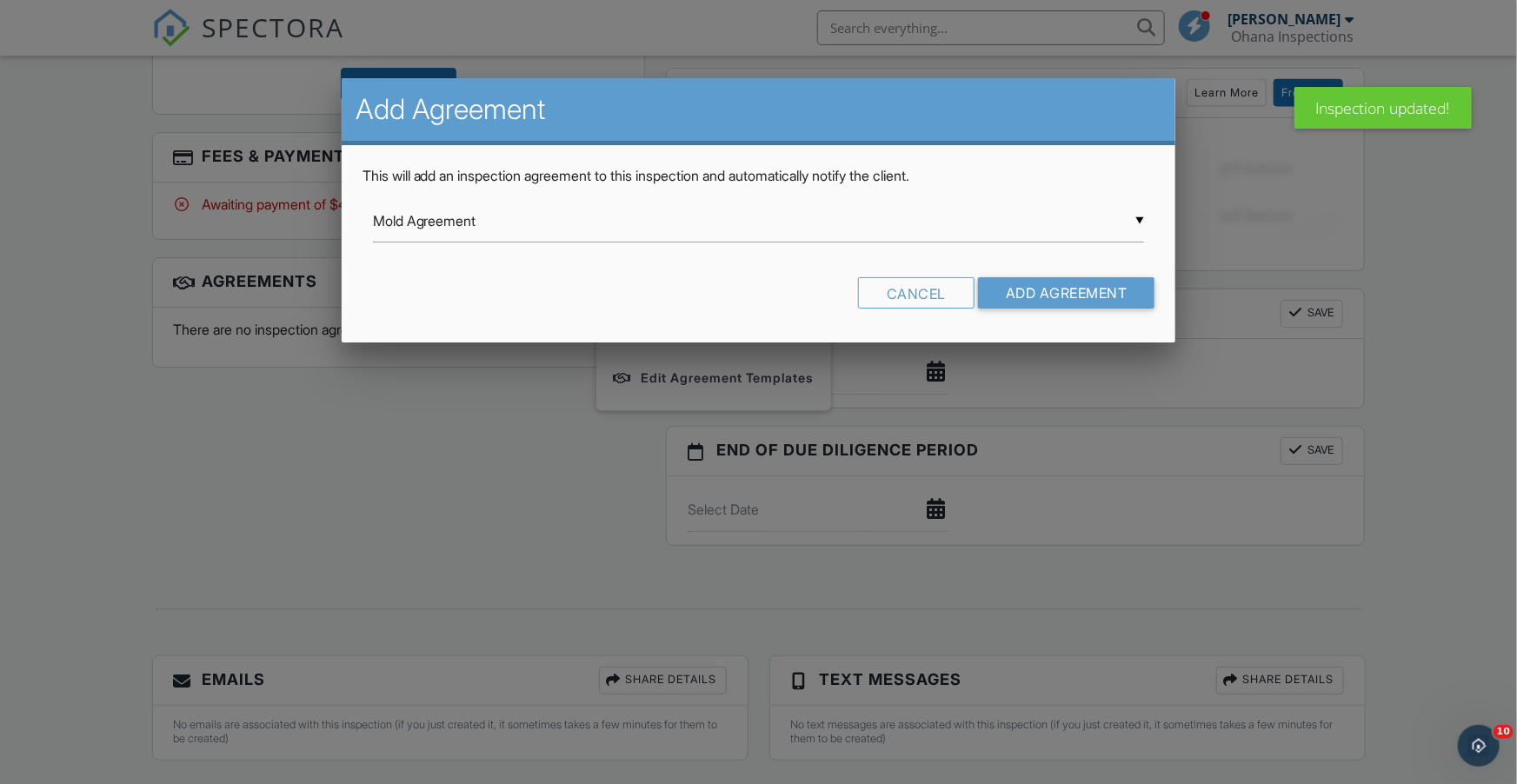
scroll to position [0, 0]
click at [1136, 218] on div "▼ Mold Agreement Mold Agreement Historic Home Agreement Inspection Agreement [U…" at bounding box center [758, 220] width 771 height 43
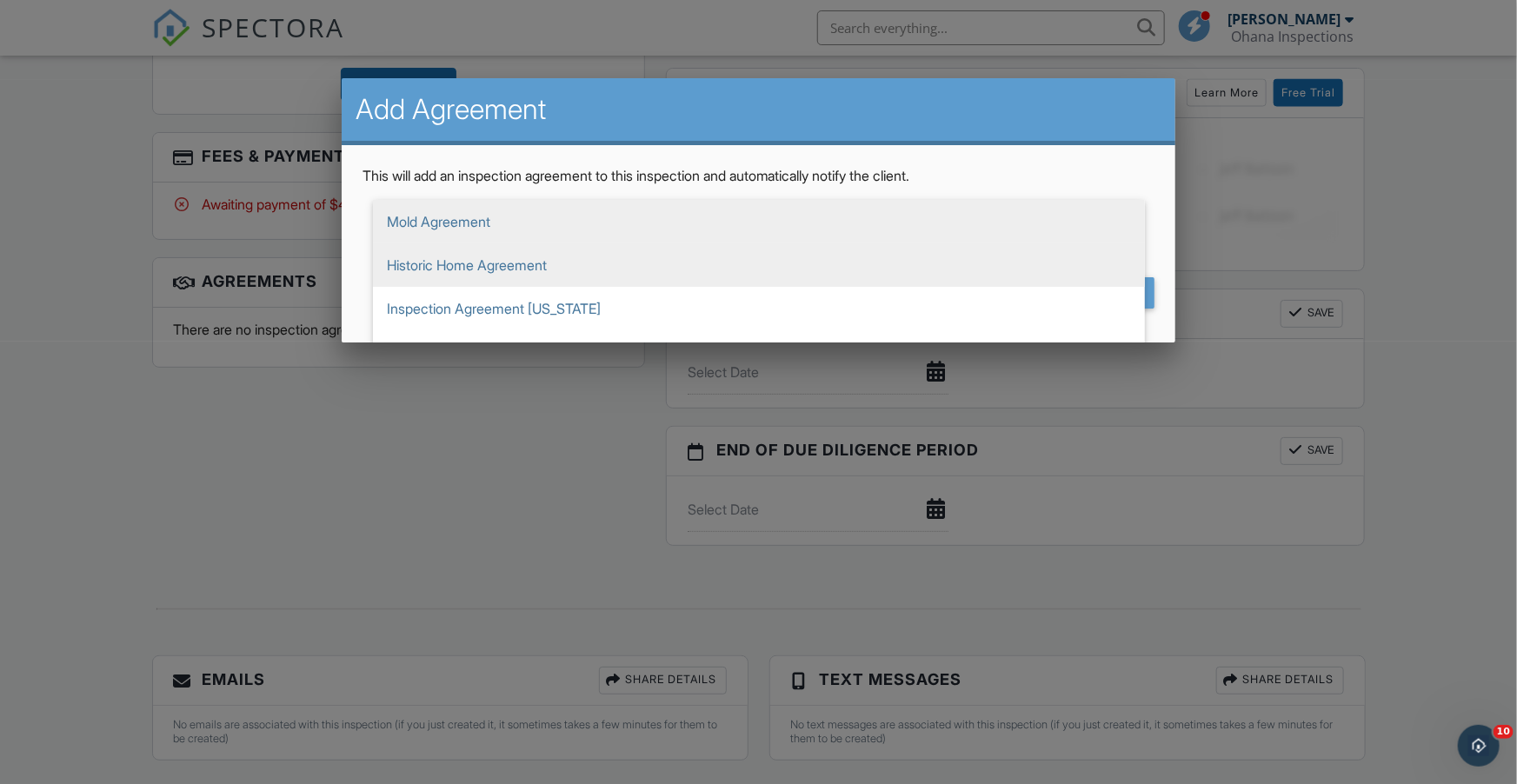
scroll to position [31, 0]
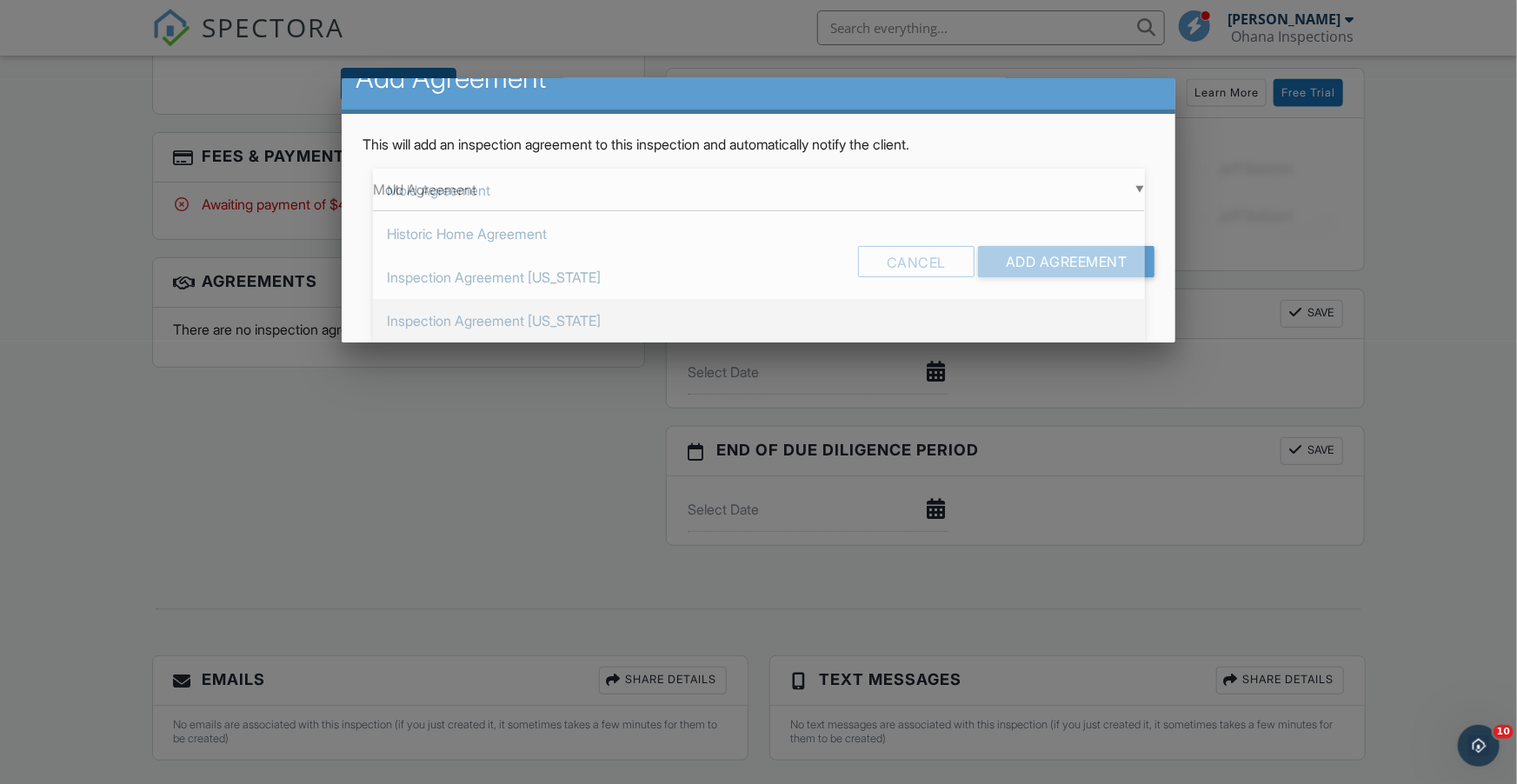
click at [637, 317] on span "Inspection Agreement [US_STATE]" at bounding box center [758, 320] width 771 height 43
type input "Inspection Agreement [US_STATE]"
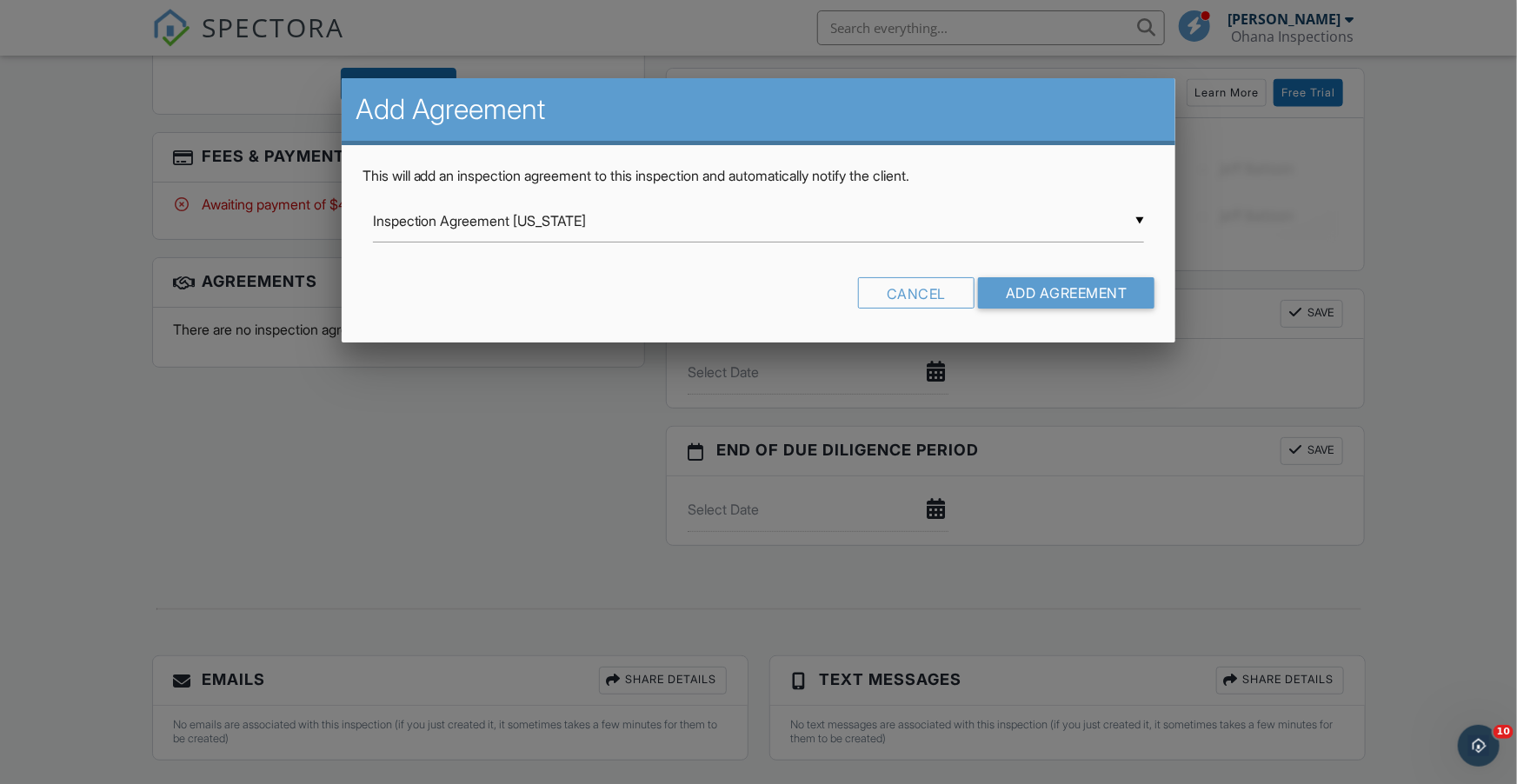
scroll to position [0, 0]
click at [1060, 292] on input "Add Agreement" at bounding box center [1067, 293] width 178 height 31
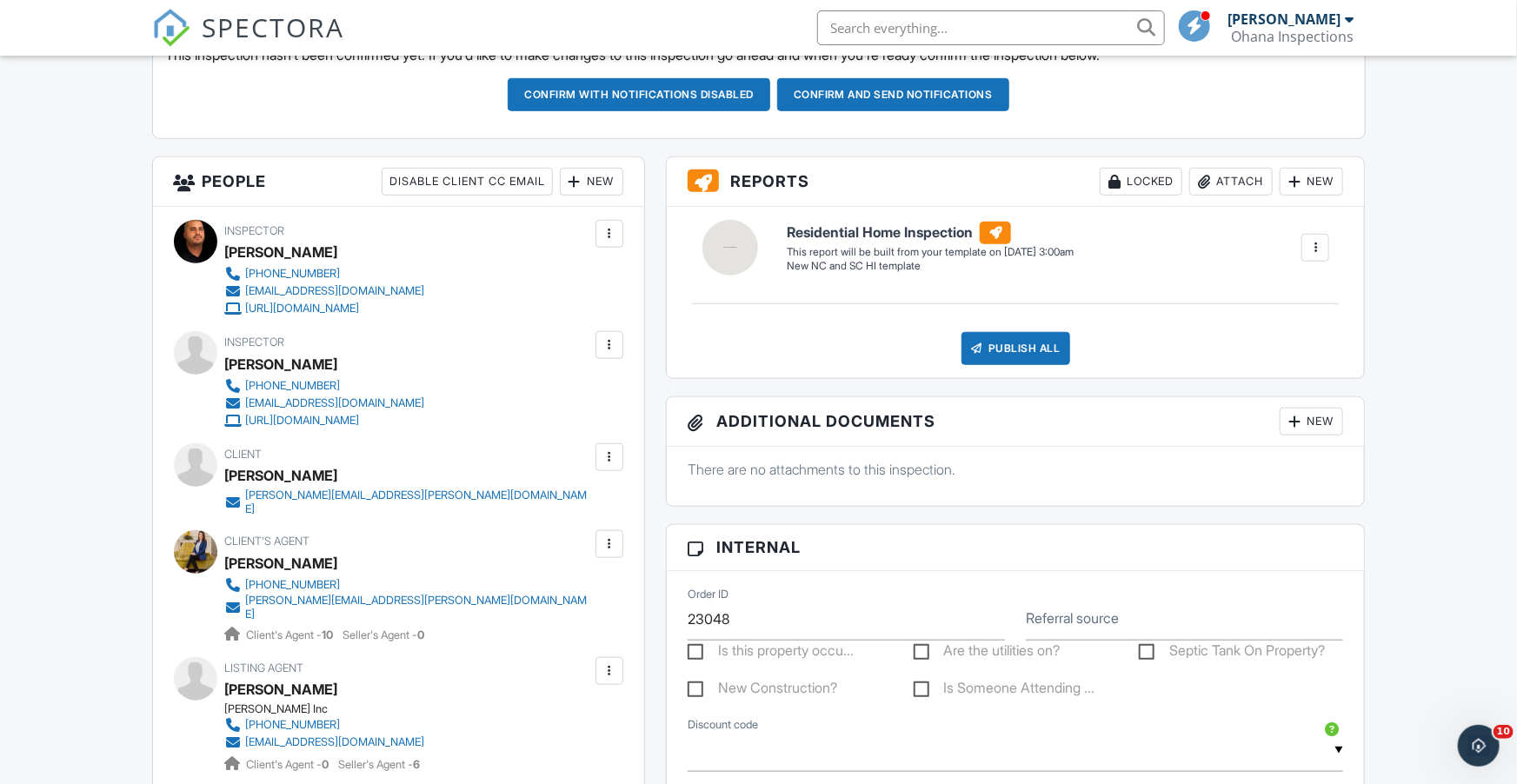
scroll to position [552, 0]
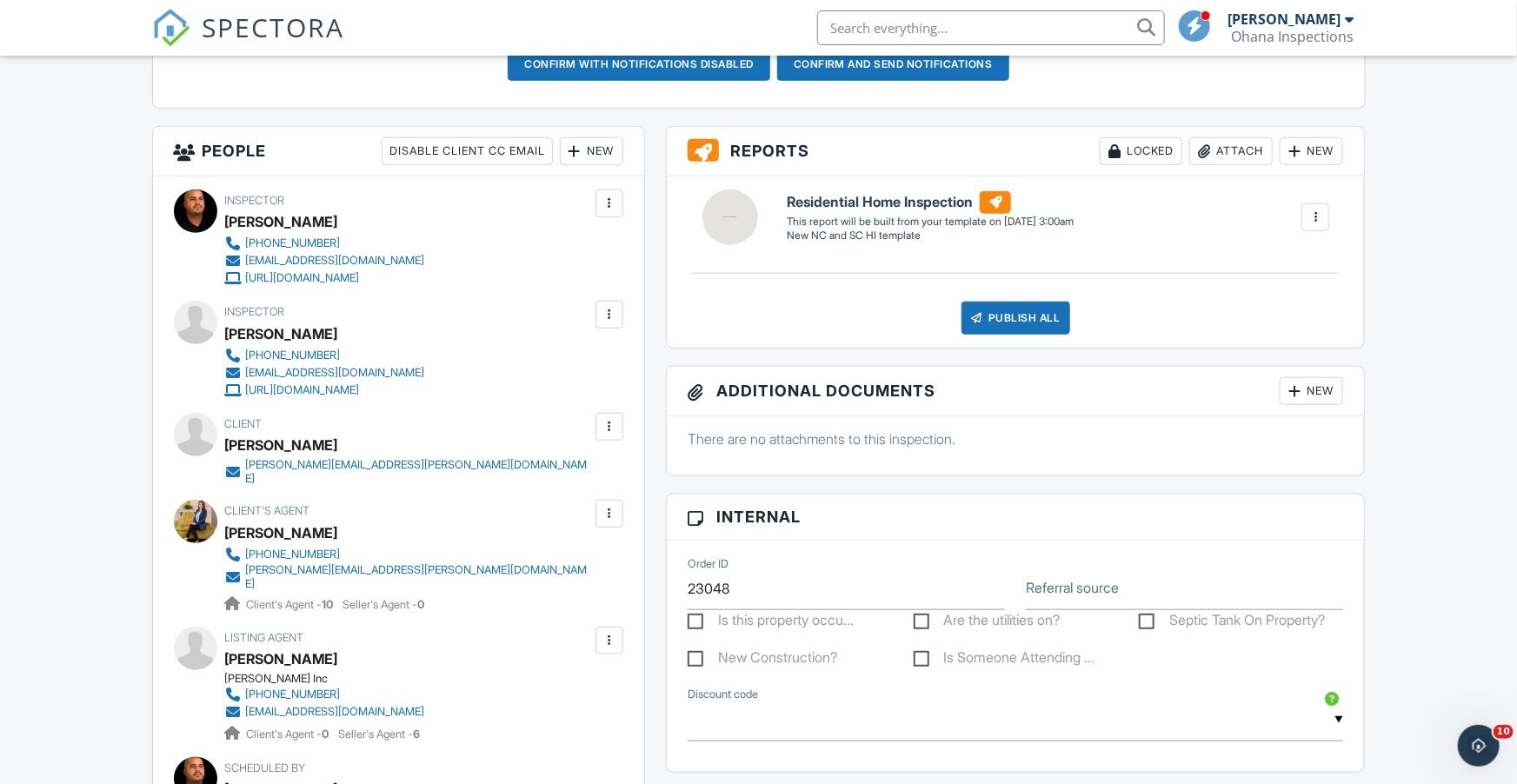
click at [611, 429] on div at bounding box center [608, 426] width 17 height 17
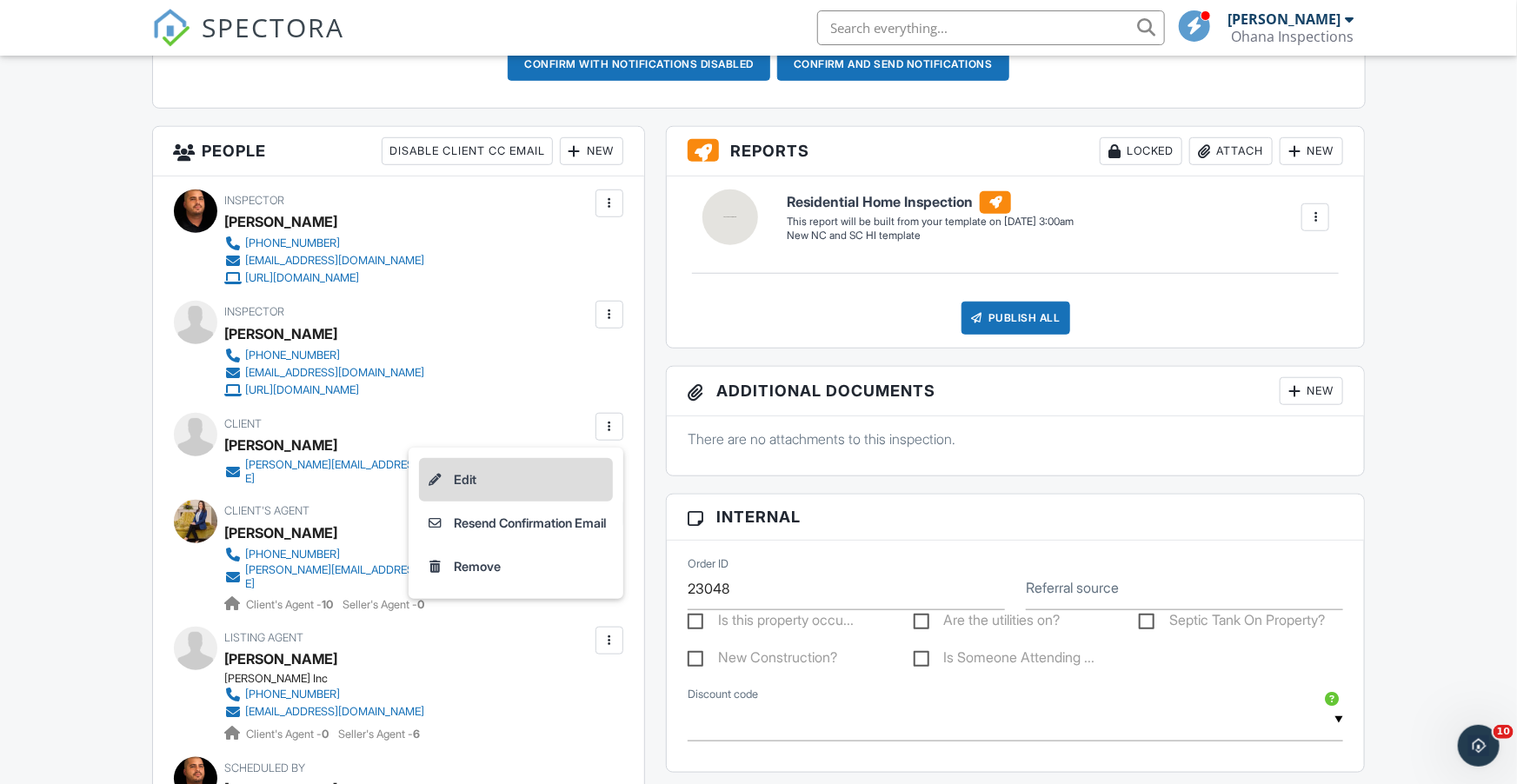
click at [460, 474] on li "Edit" at bounding box center [516, 479] width 194 height 43
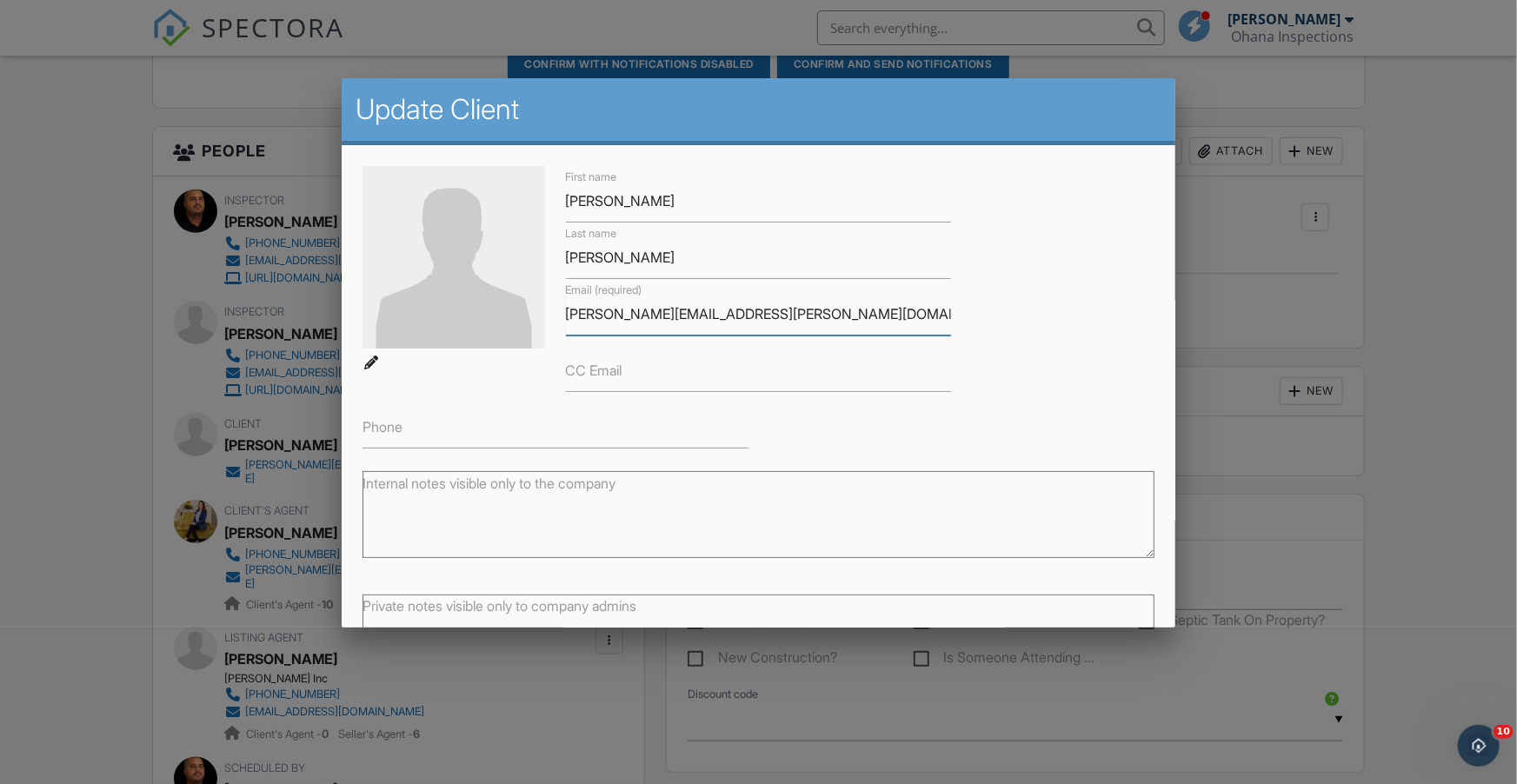
click at [649, 311] on input "[PERSON_NAME][EMAIL_ADDRESS][PERSON_NAME][DOMAIN_NAME]" at bounding box center [758, 314] width 386 height 43
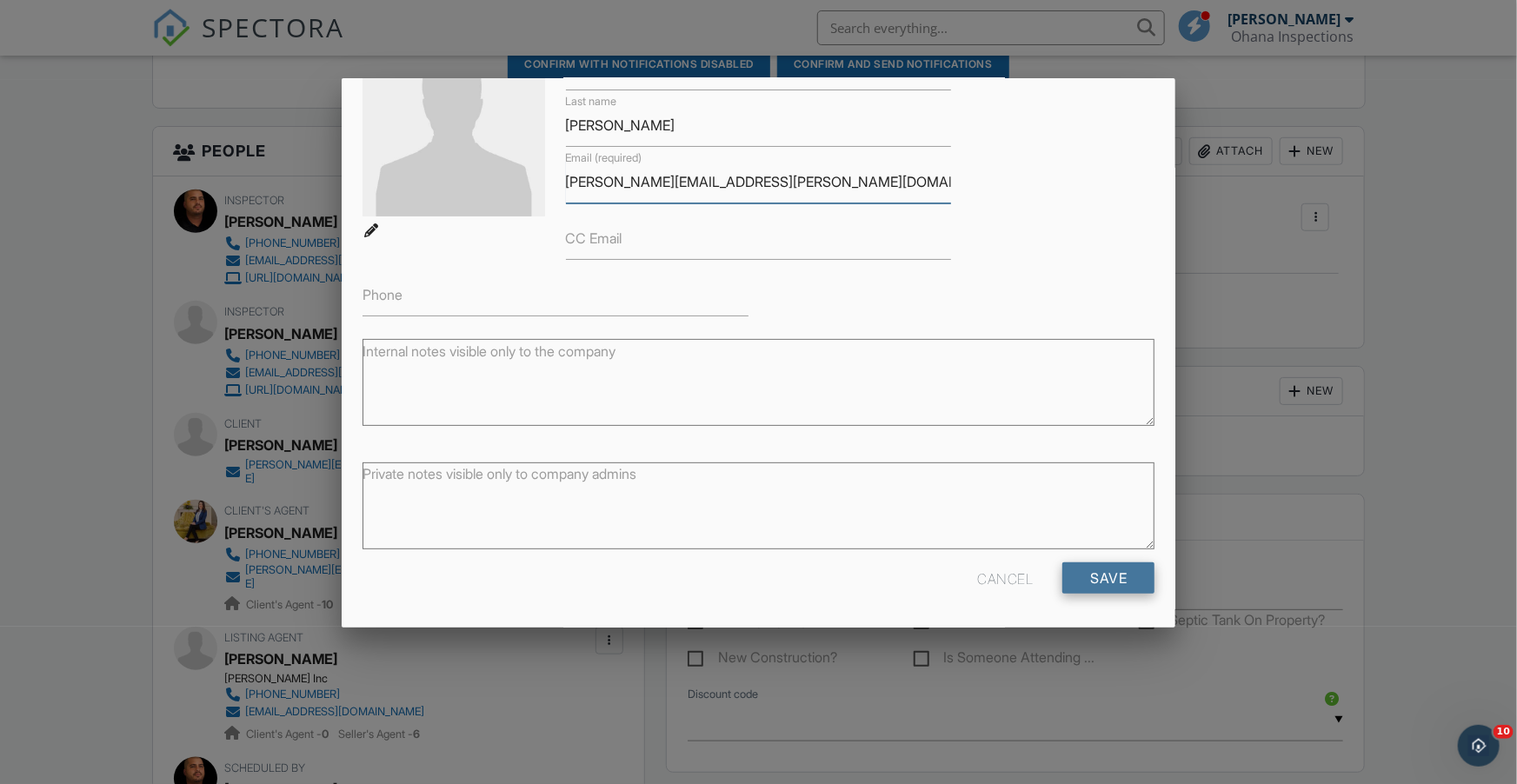
type input "[PERSON_NAME][EMAIL_ADDRESS][PERSON_NAME][DOMAIN_NAME]"
click at [1111, 580] on input "Save" at bounding box center [1108, 578] width 92 height 31
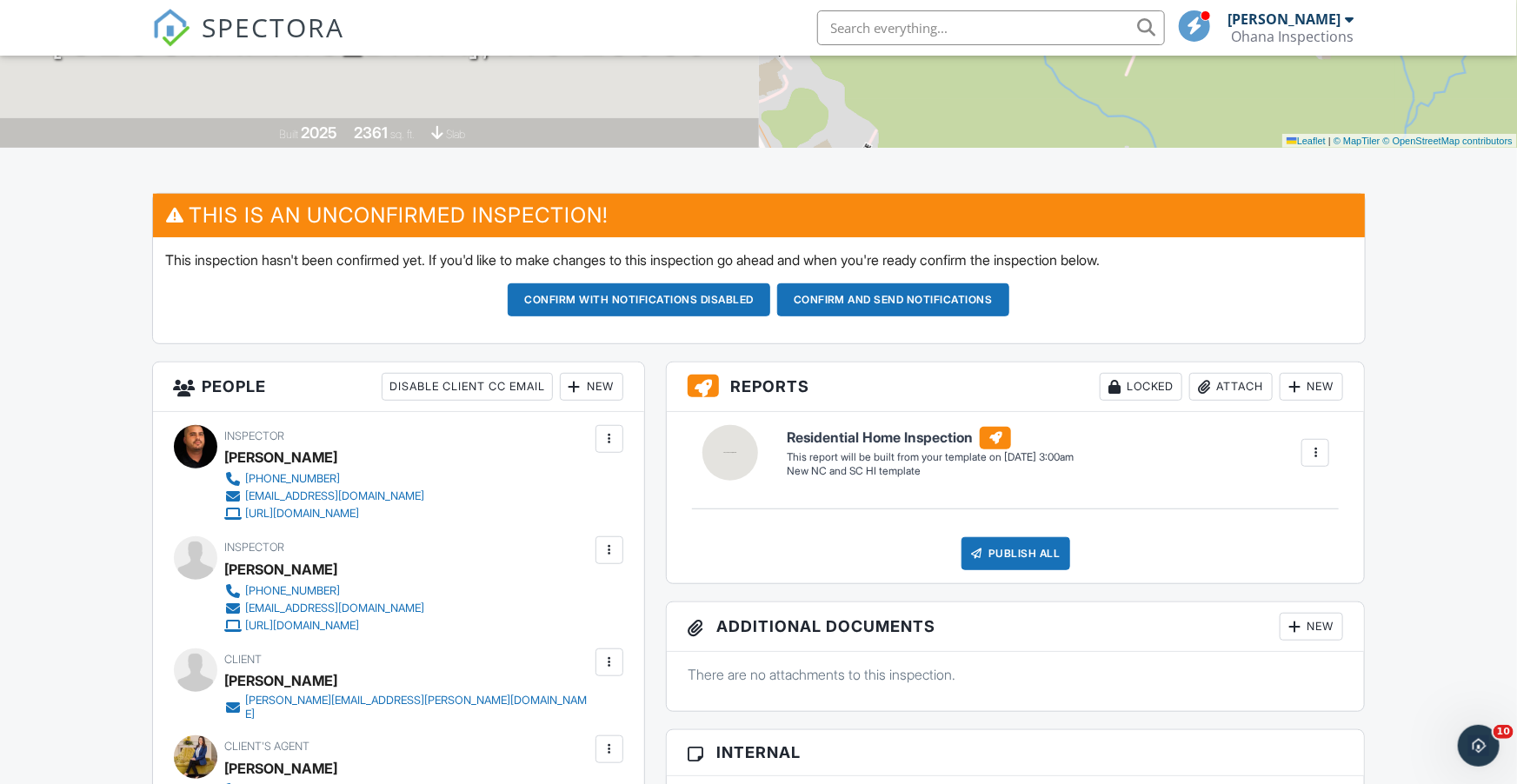
scroll to position [211, 0]
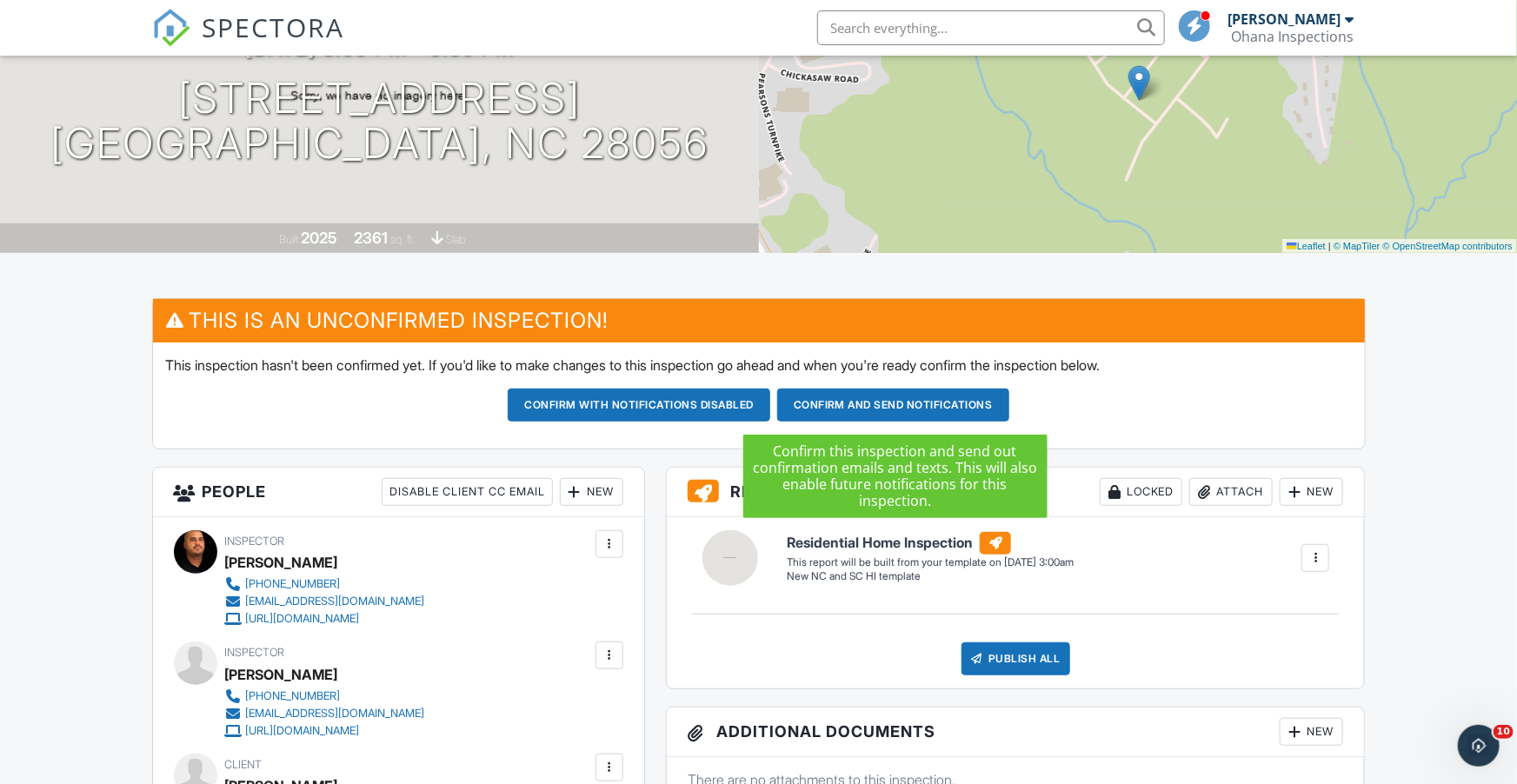
click at [926, 406] on button "Confirm and send notifications" at bounding box center [893, 405] width 232 height 33
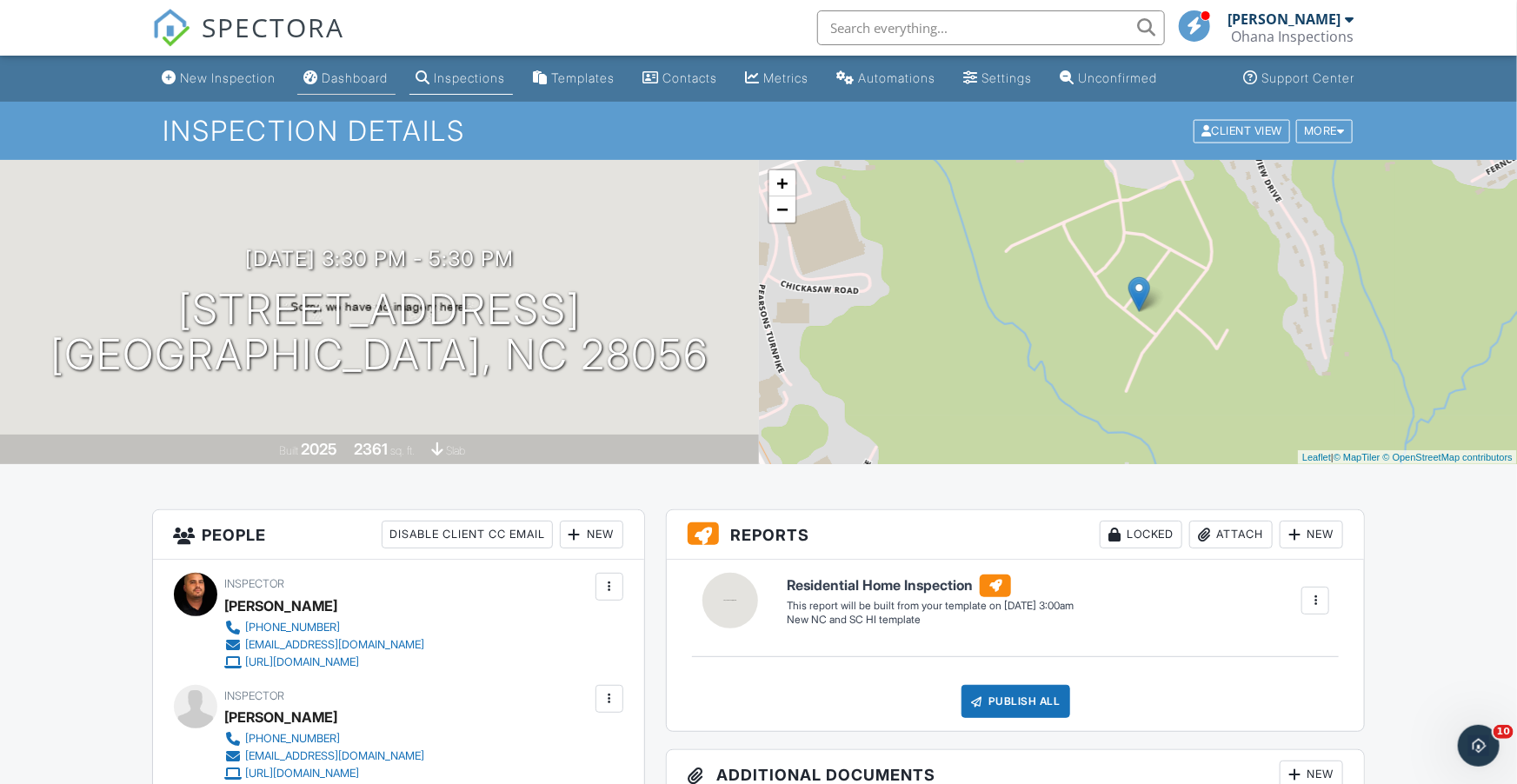
click at [367, 83] on div "Dashboard" at bounding box center [355, 78] width 66 height 15
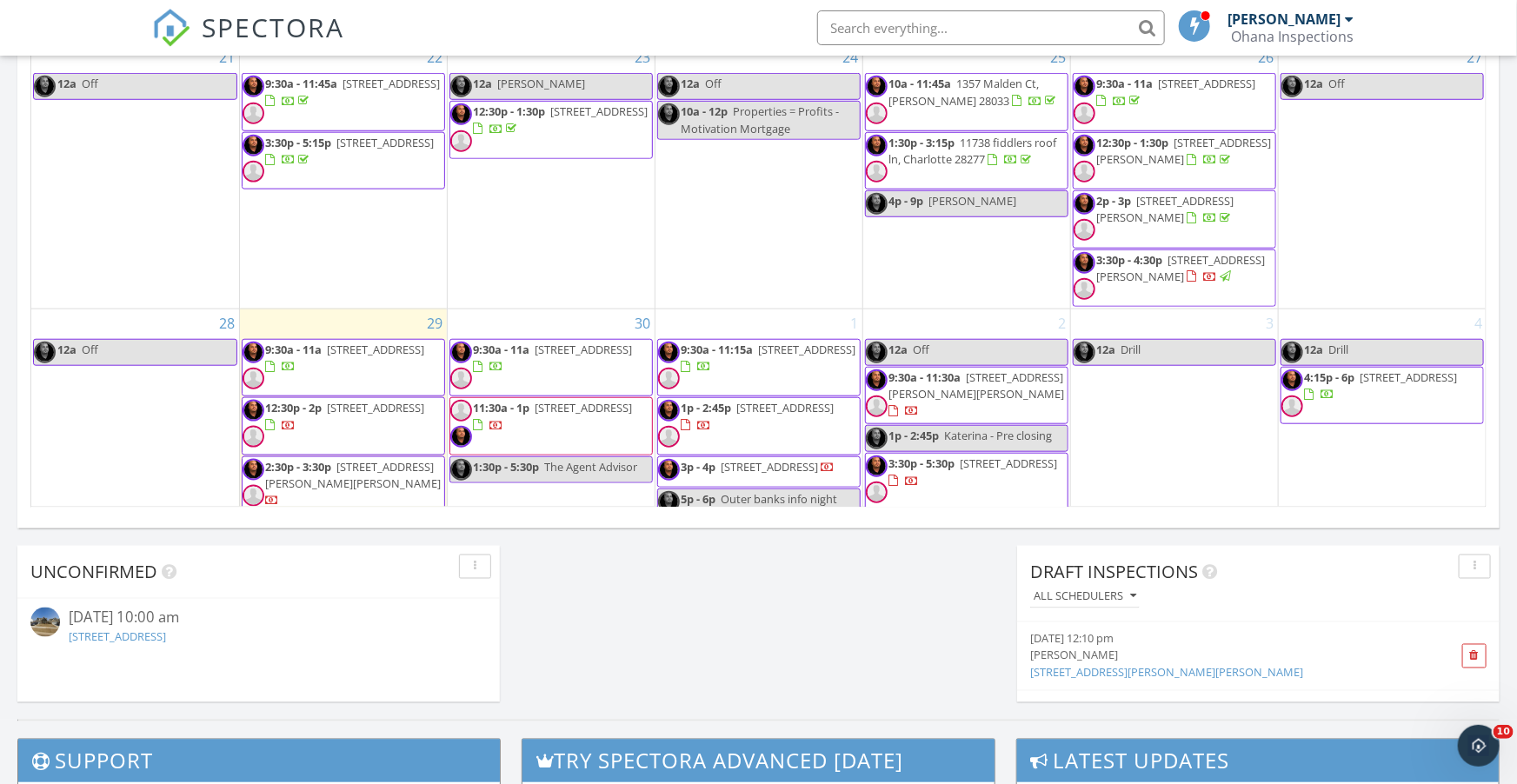
scroll to position [453, 0]
click at [606, 350] on span "9:30a - 11a 12536 Gotland Rd, Midland 28107" at bounding box center [551, 366] width 201 height 52
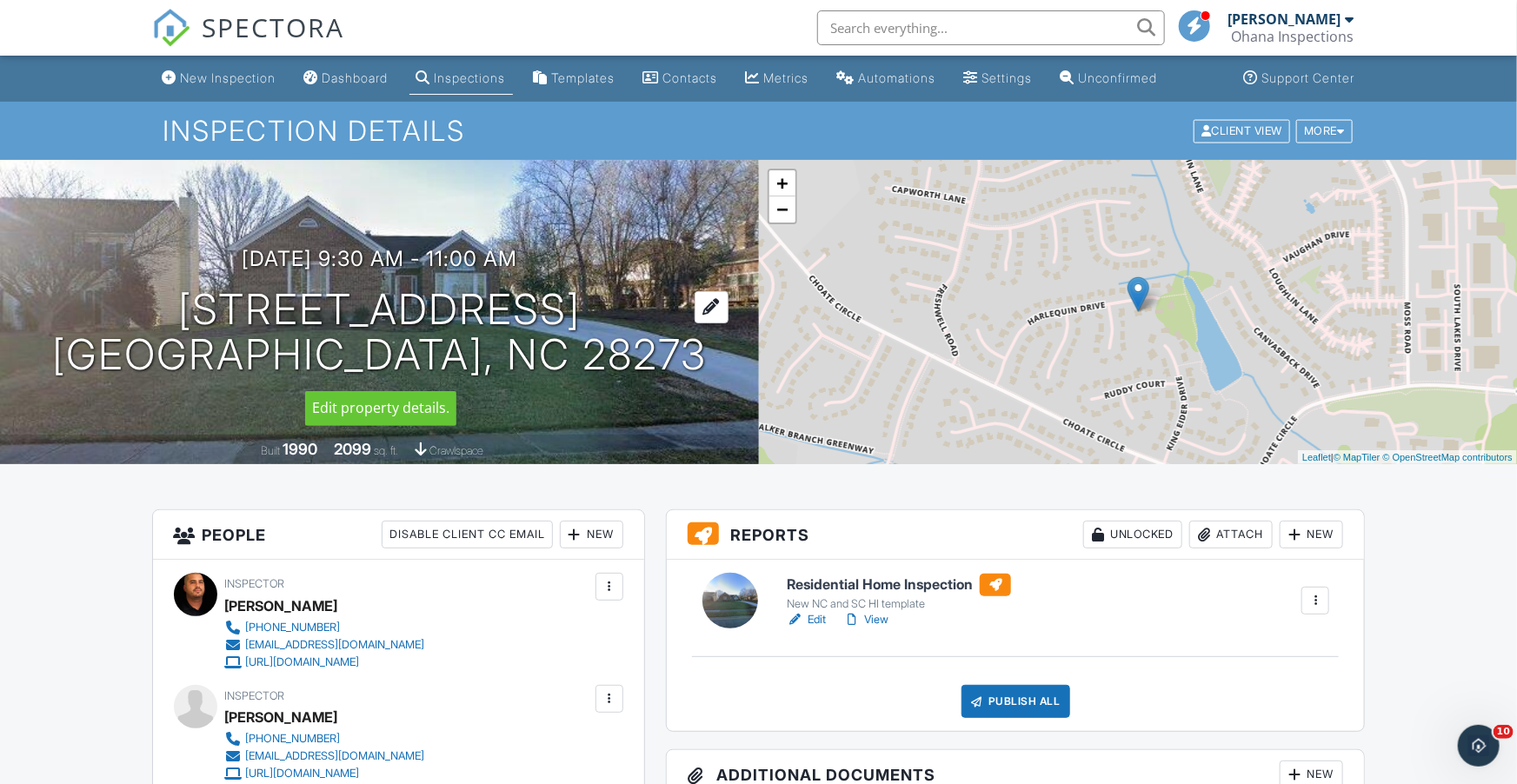
click at [694, 306] on div at bounding box center [711, 306] width 34 height 32
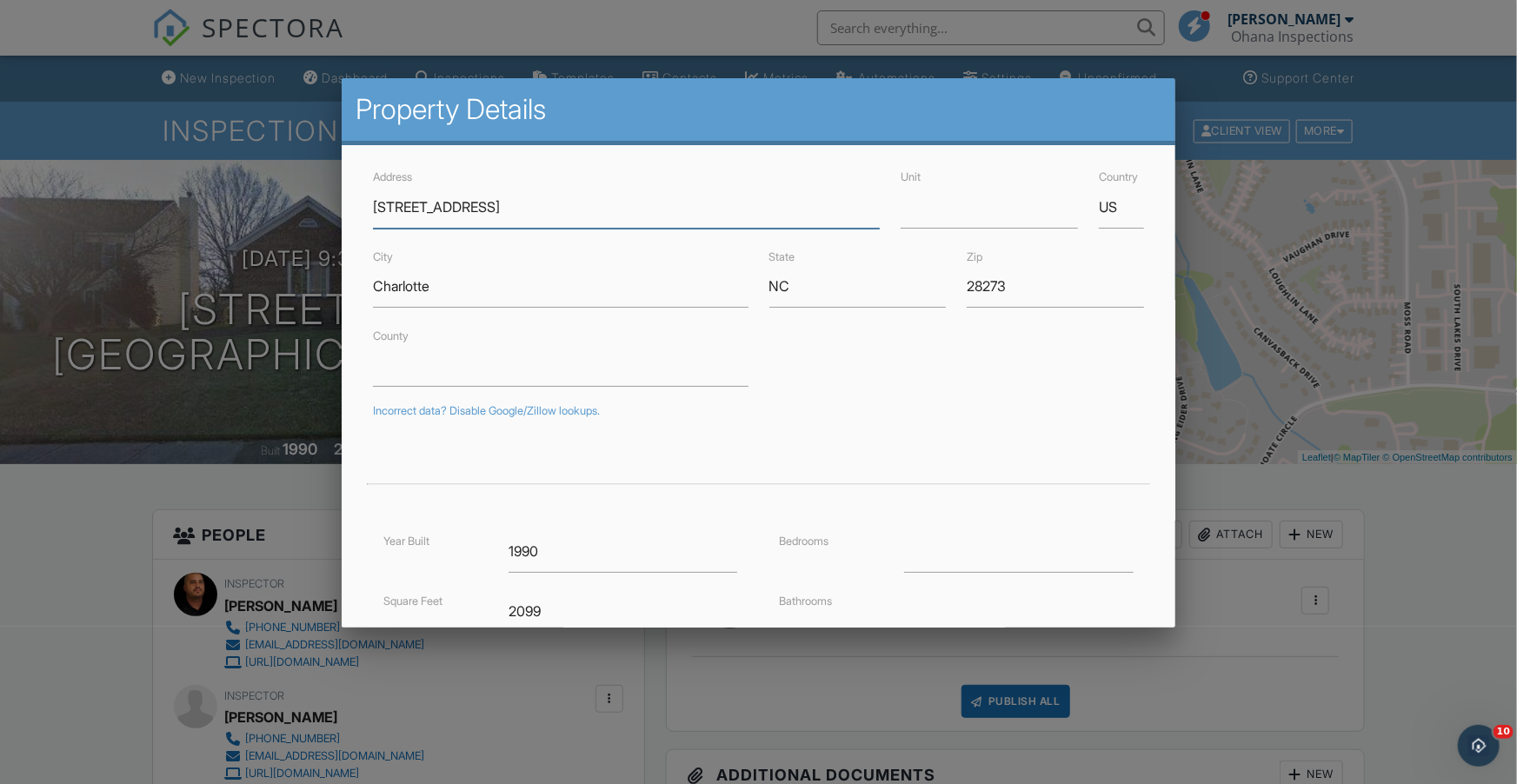
click at [525, 203] on input "[STREET_ADDRESS]" at bounding box center [626, 207] width 508 height 43
drag, startPoint x: 525, startPoint y: 203, endPoint x: 355, endPoint y: 199, distance: 170.0
click at [355, 199] on div "Address 14021 Harlequin Drive Unit Country US City Charlotte State NC Zip 28273…" at bounding box center [758, 546] width 834 height 802
click at [1208, 242] on div at bounding box center [758, 403] width 1517 height 980
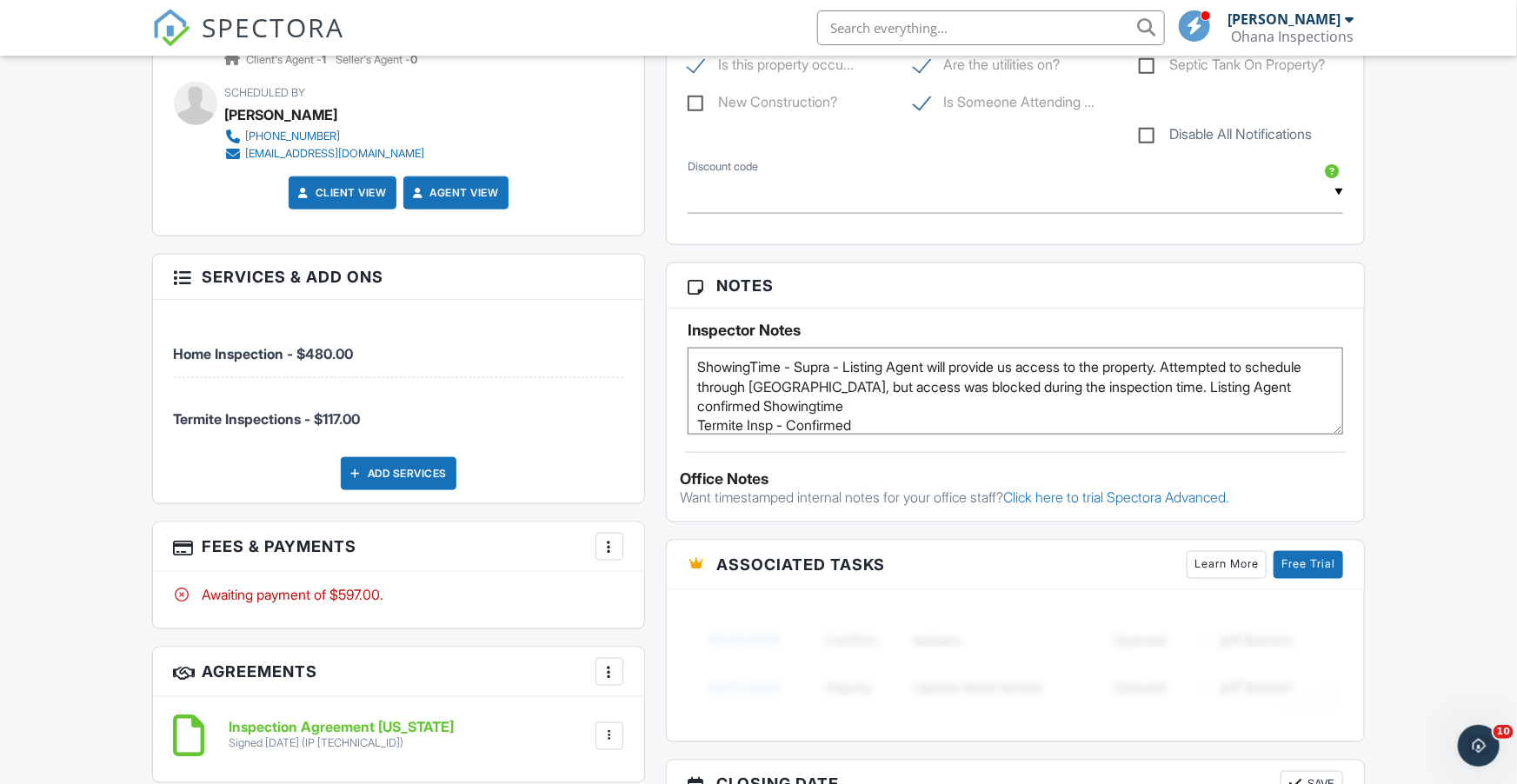
scroll to position [945, 0]
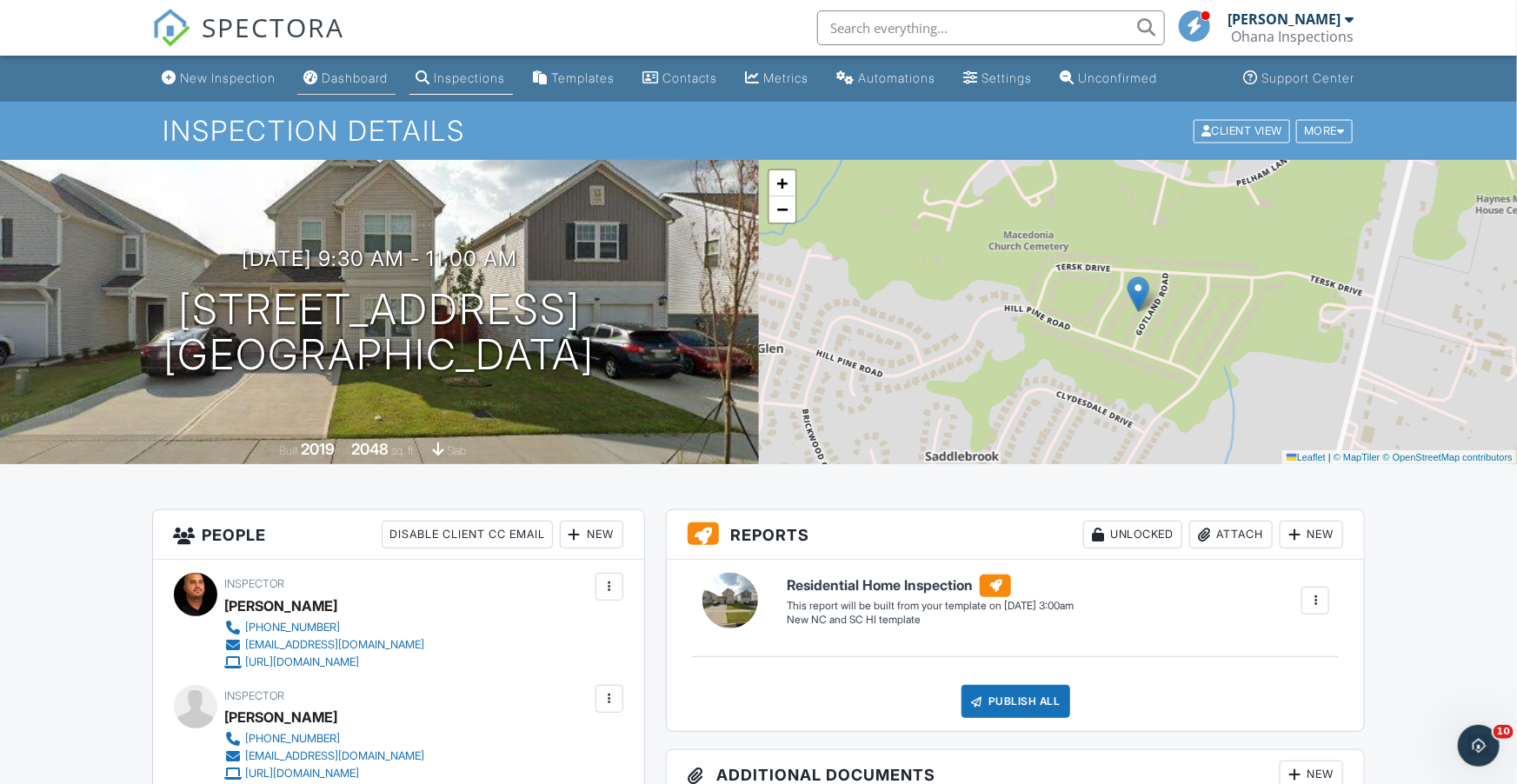
click at [356, 78] on div "Dashboard" at bounding box center [355, 78] width 66 height 15
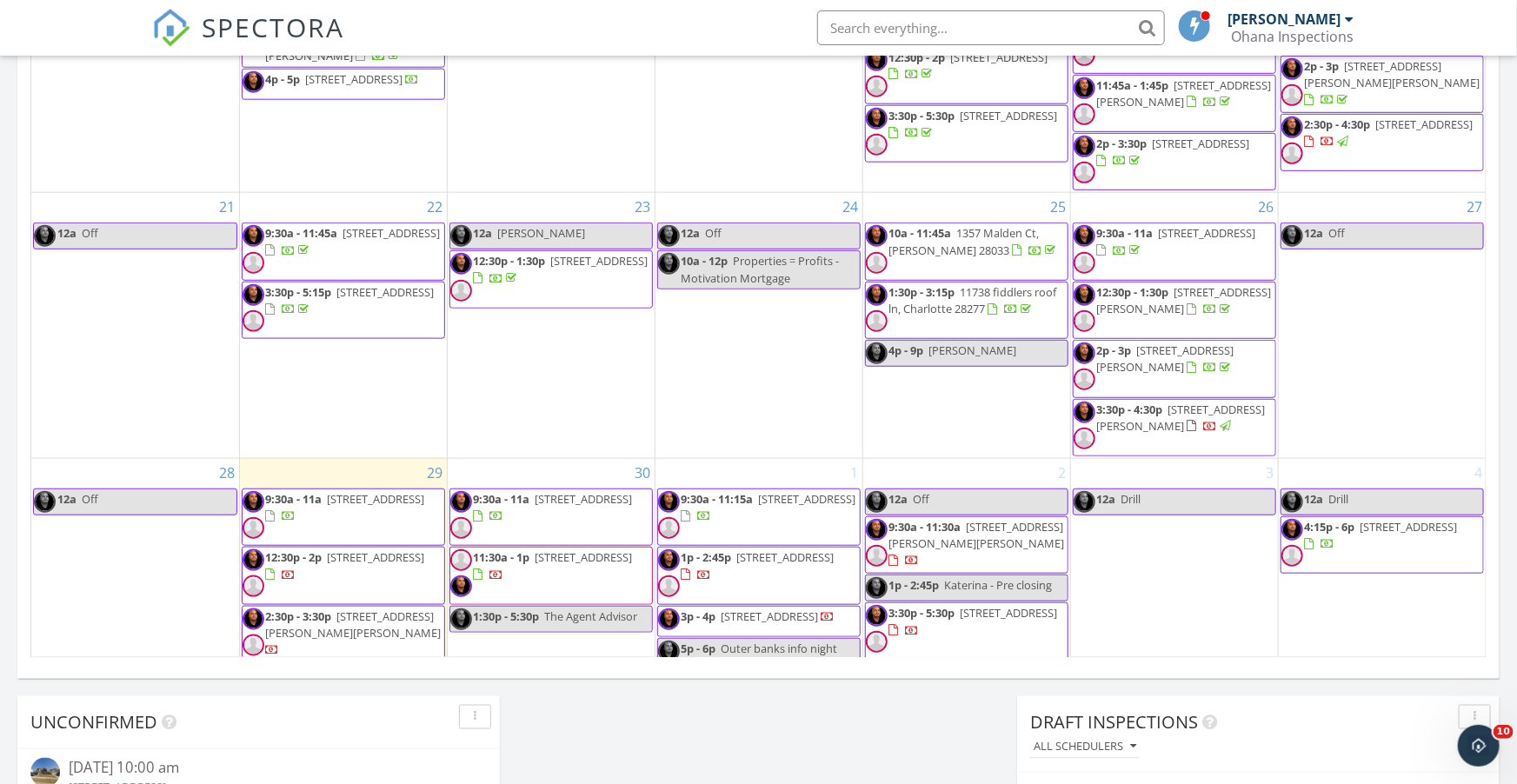
scroll to position [940, 0]
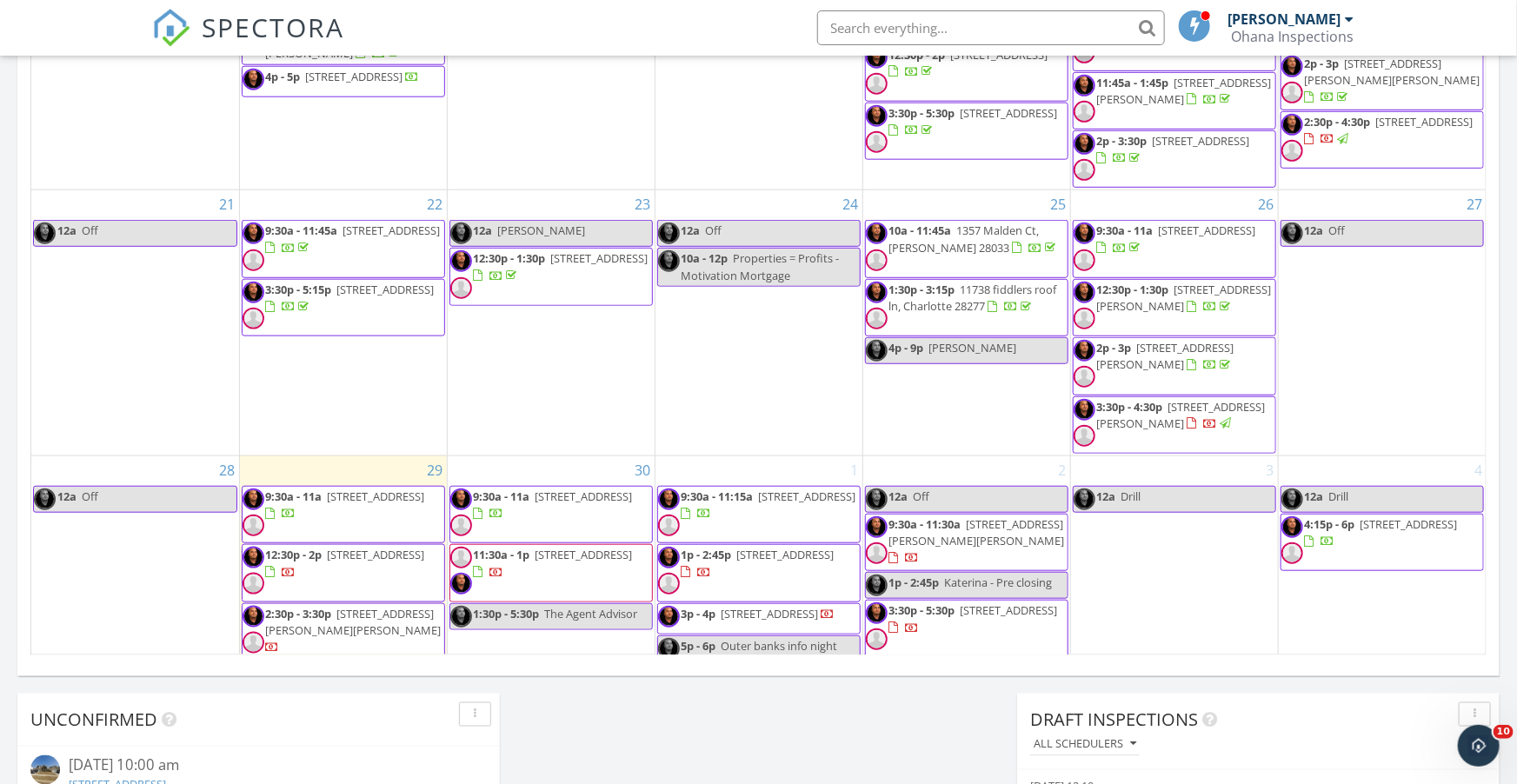
click at [504, 506] on div at bounding box center [489, 514] width 30 height 16
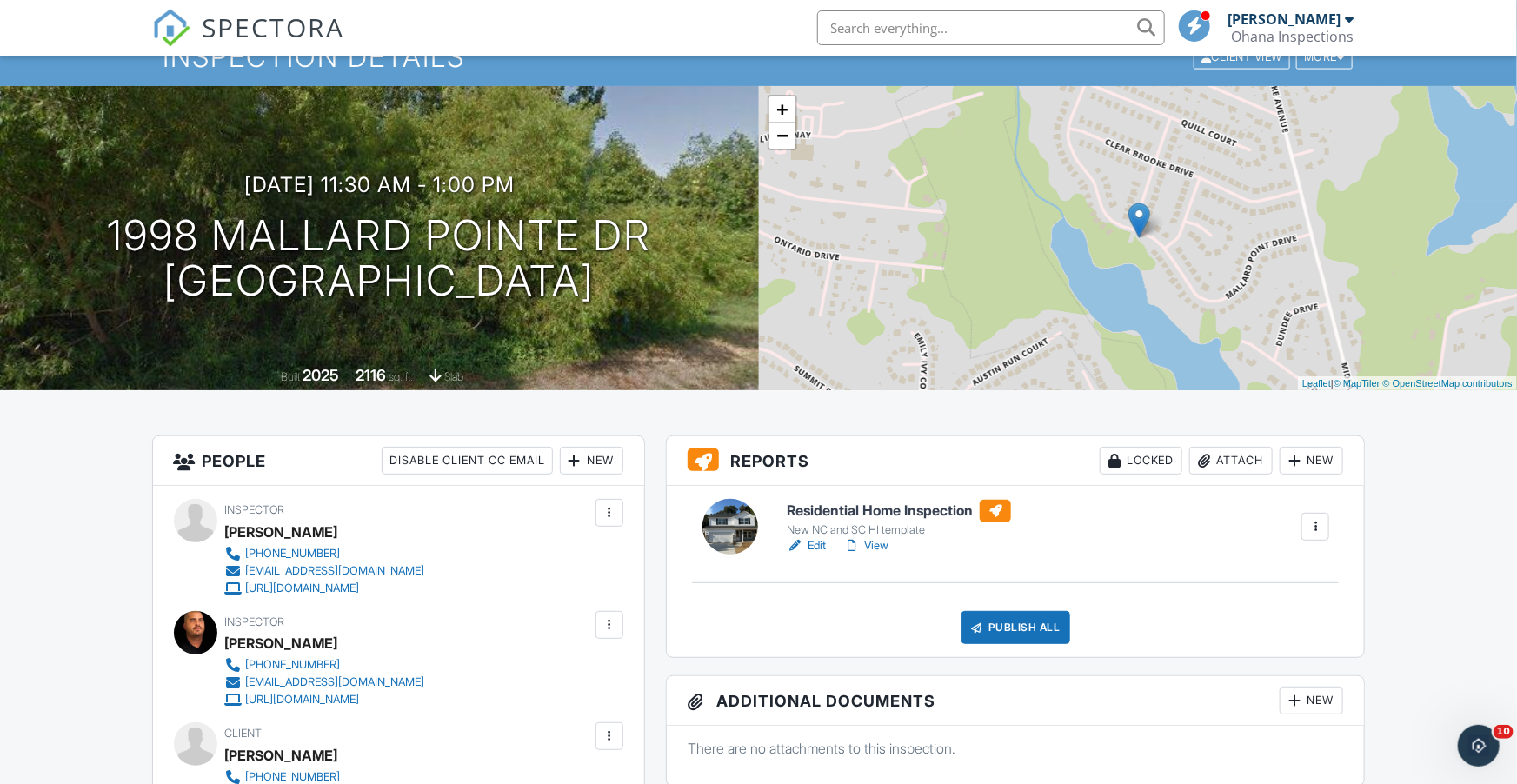
scroll to position [70, 0]
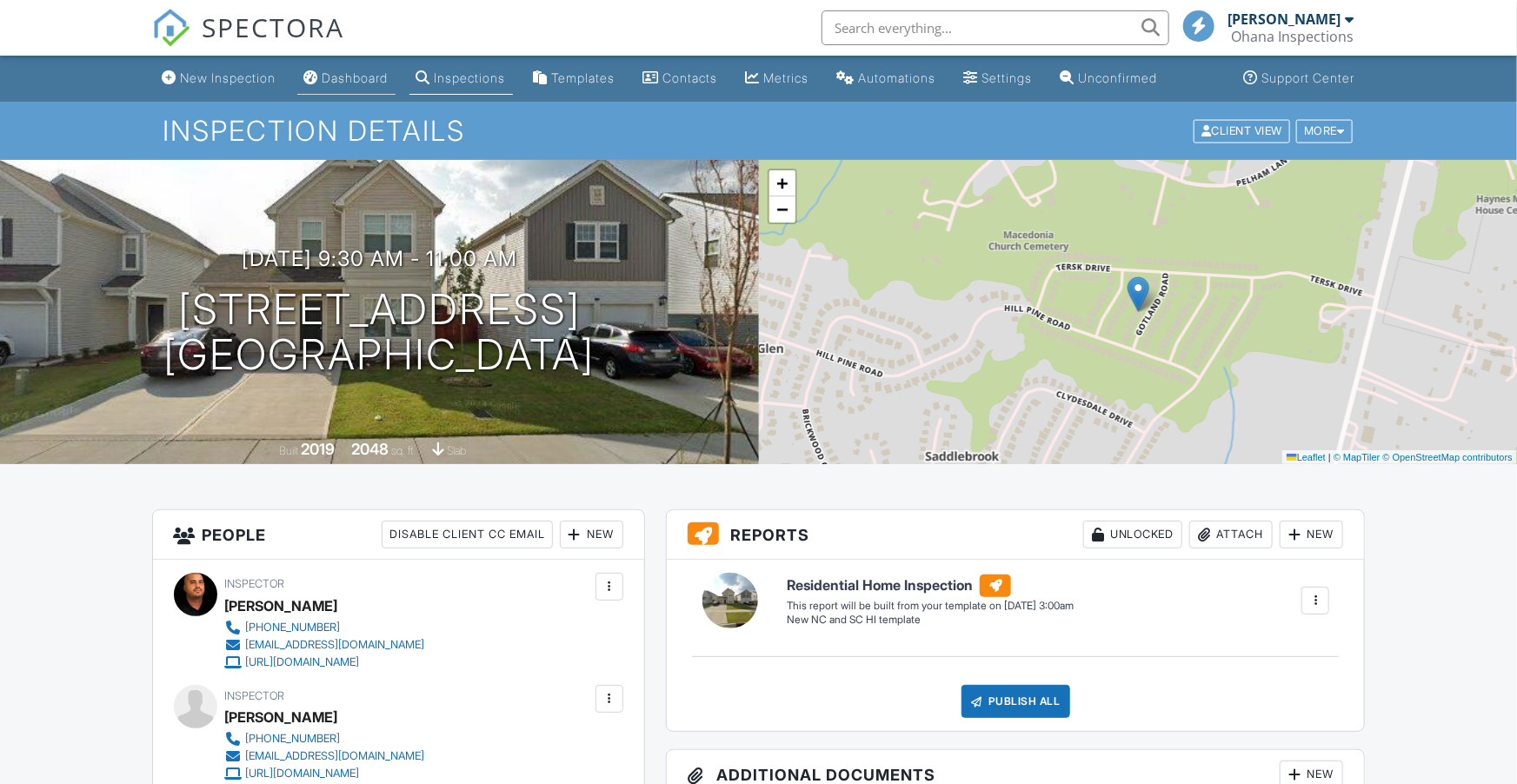
click at [357, 79] on div "Dashboard" at bounding box center [355, 78] width 66 height 15
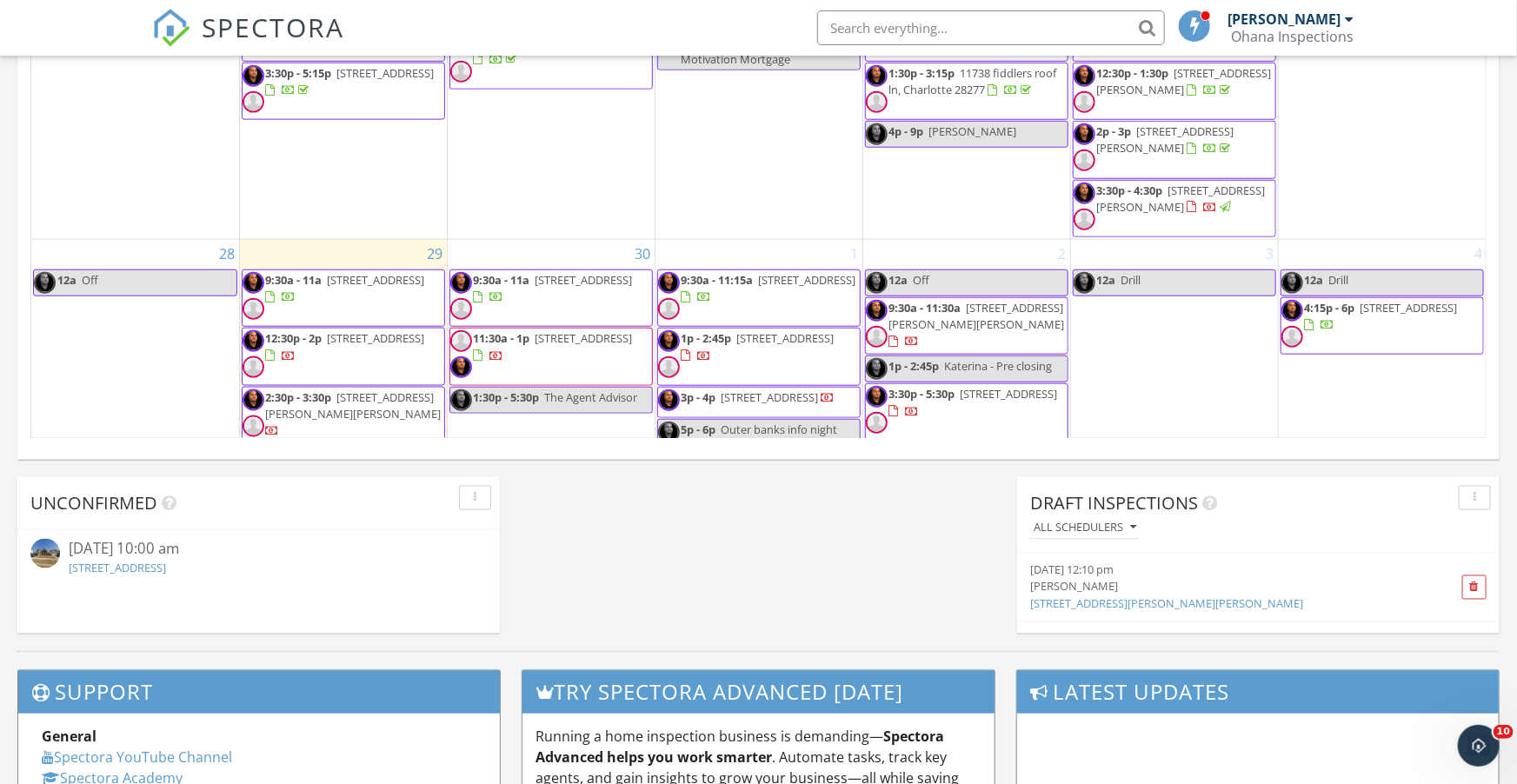
scroll to position [1158, 0]
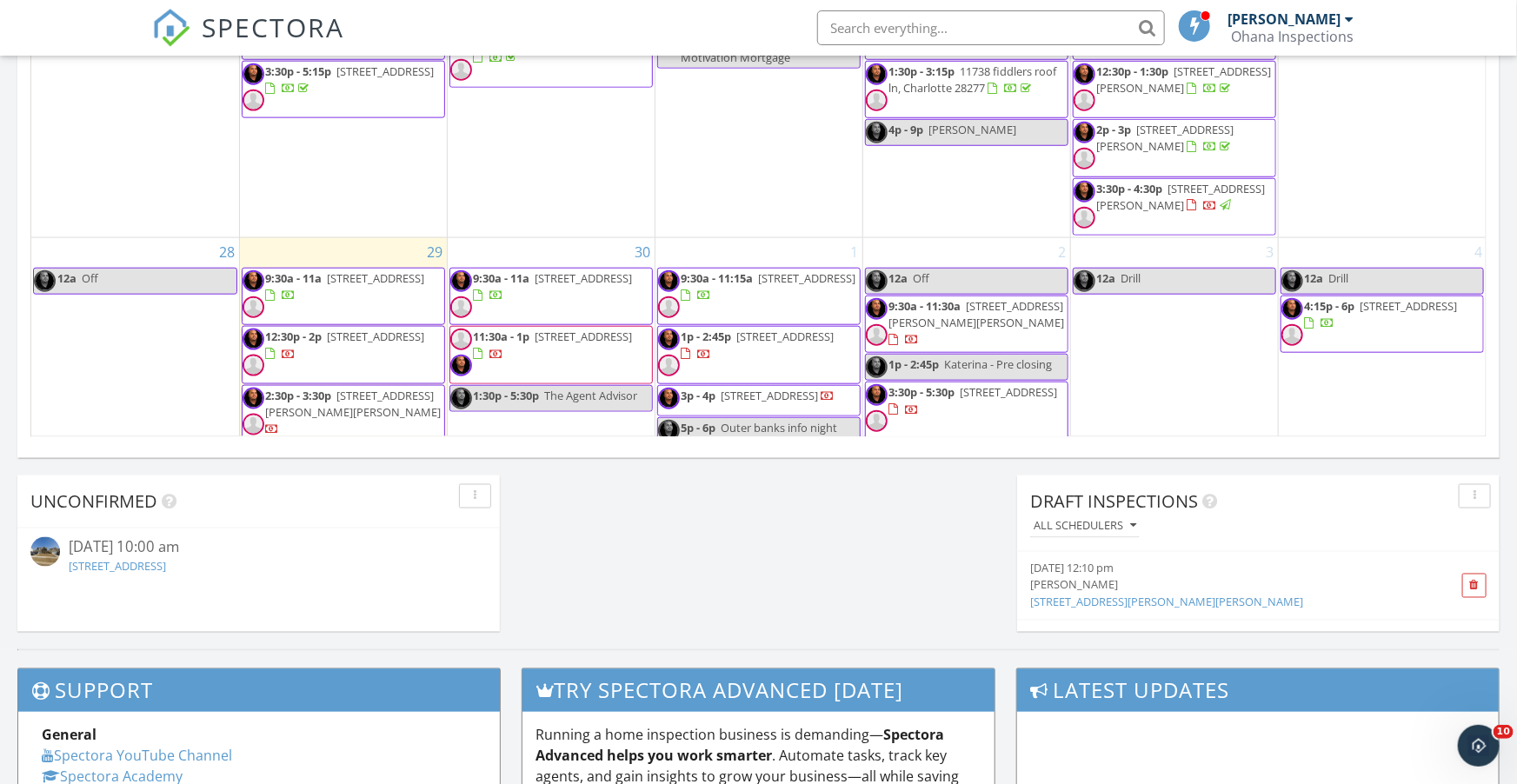
click at [994, 298] on span "2434 Wo Gladden Rd, Chester 29706" at bounding box center [977, 314] width 176 height 32
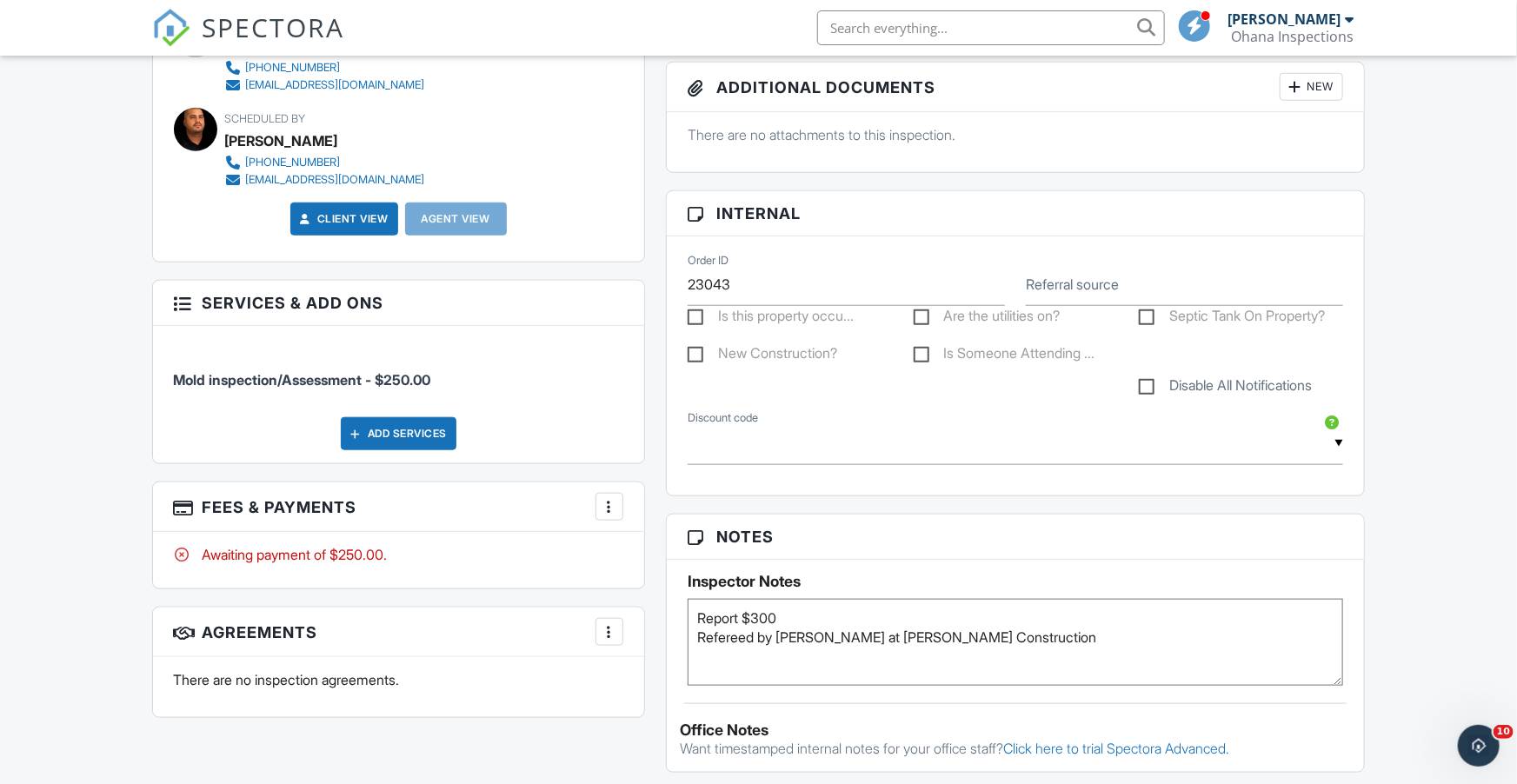
scroll to position [713, 0]
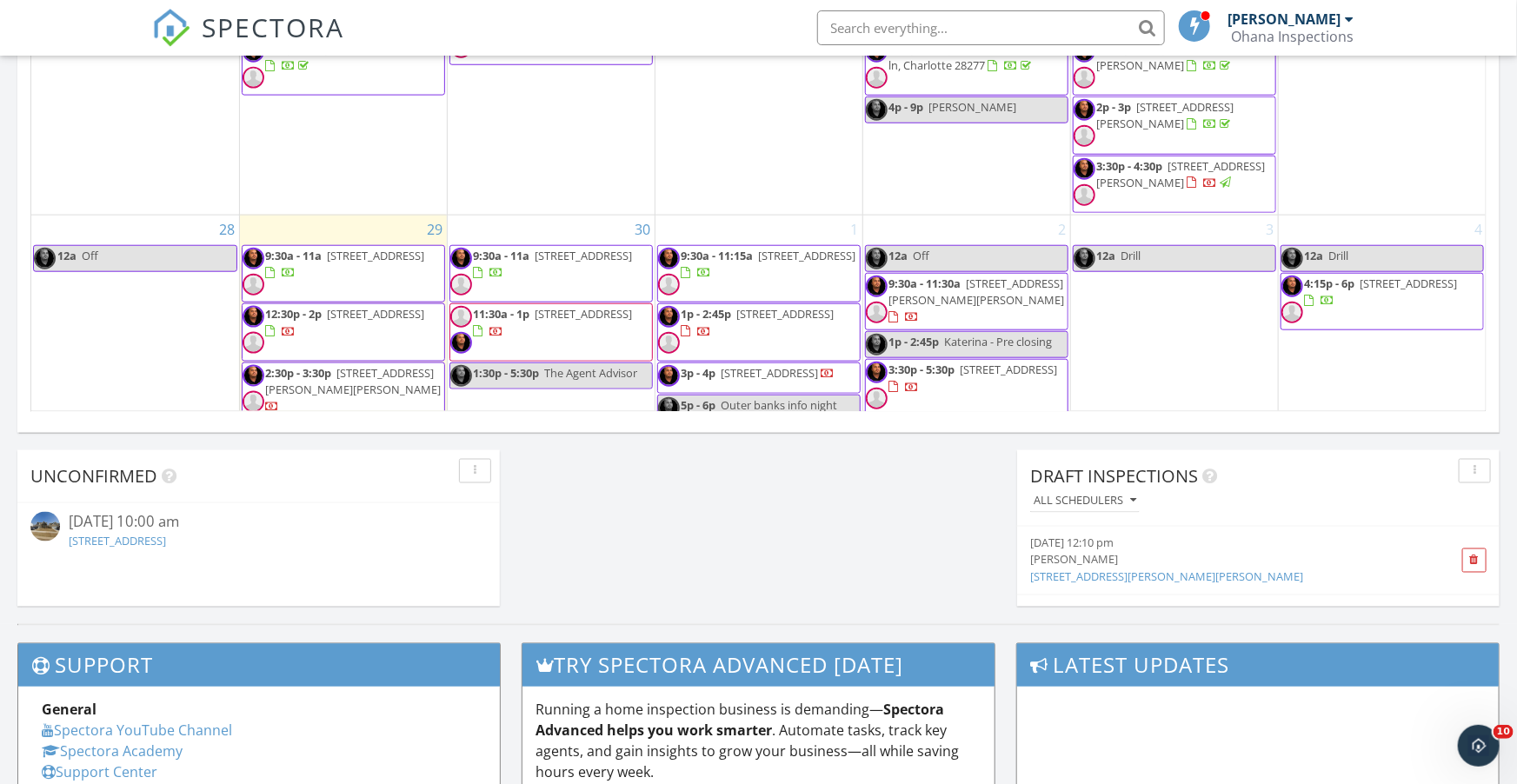
scroll to position [453, 0]
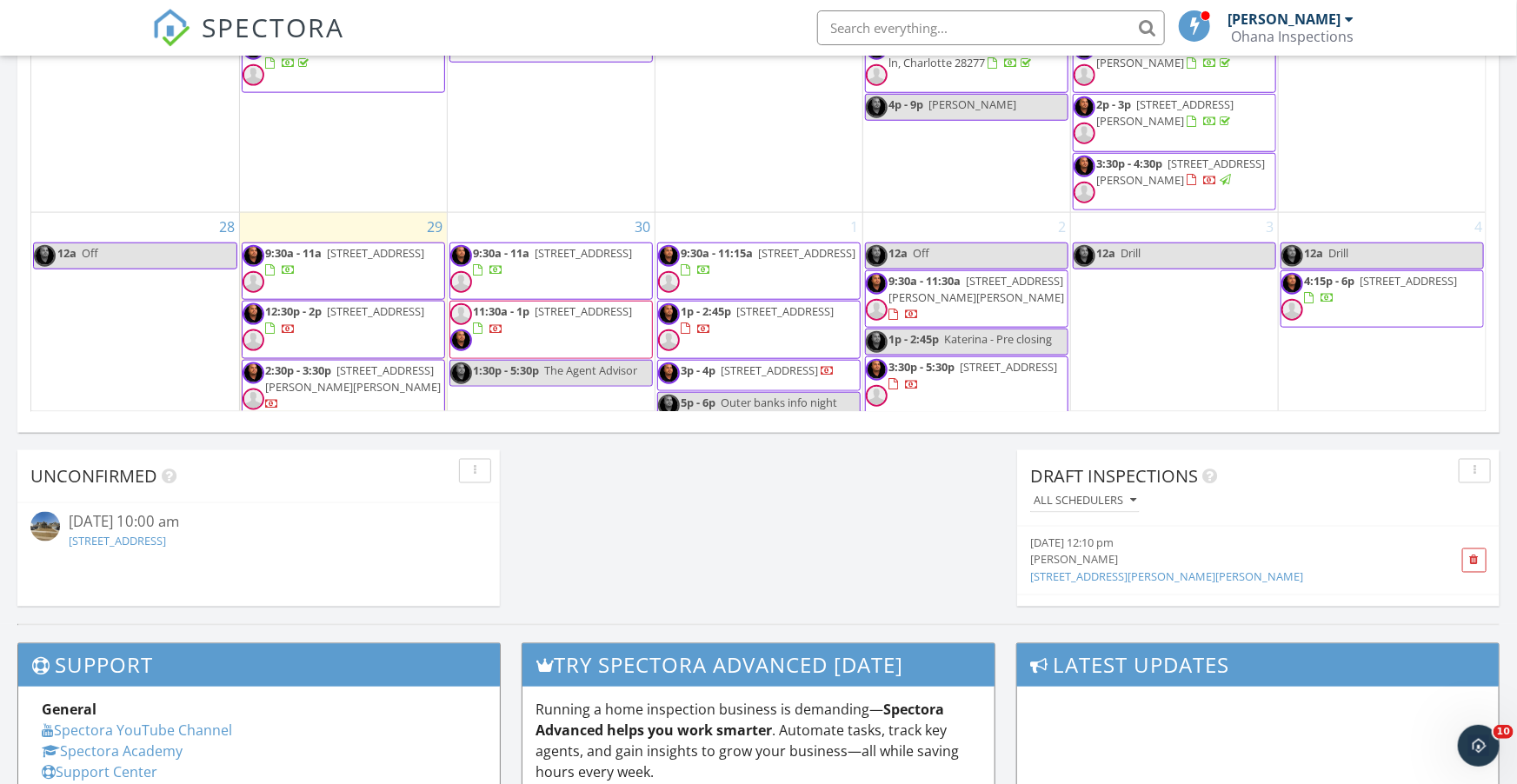
click at [166, 543] on link "1093 Lookout Shls Dr, Fort Mill, SC 29715" at bounding box center [117, 541] width 97 height 16
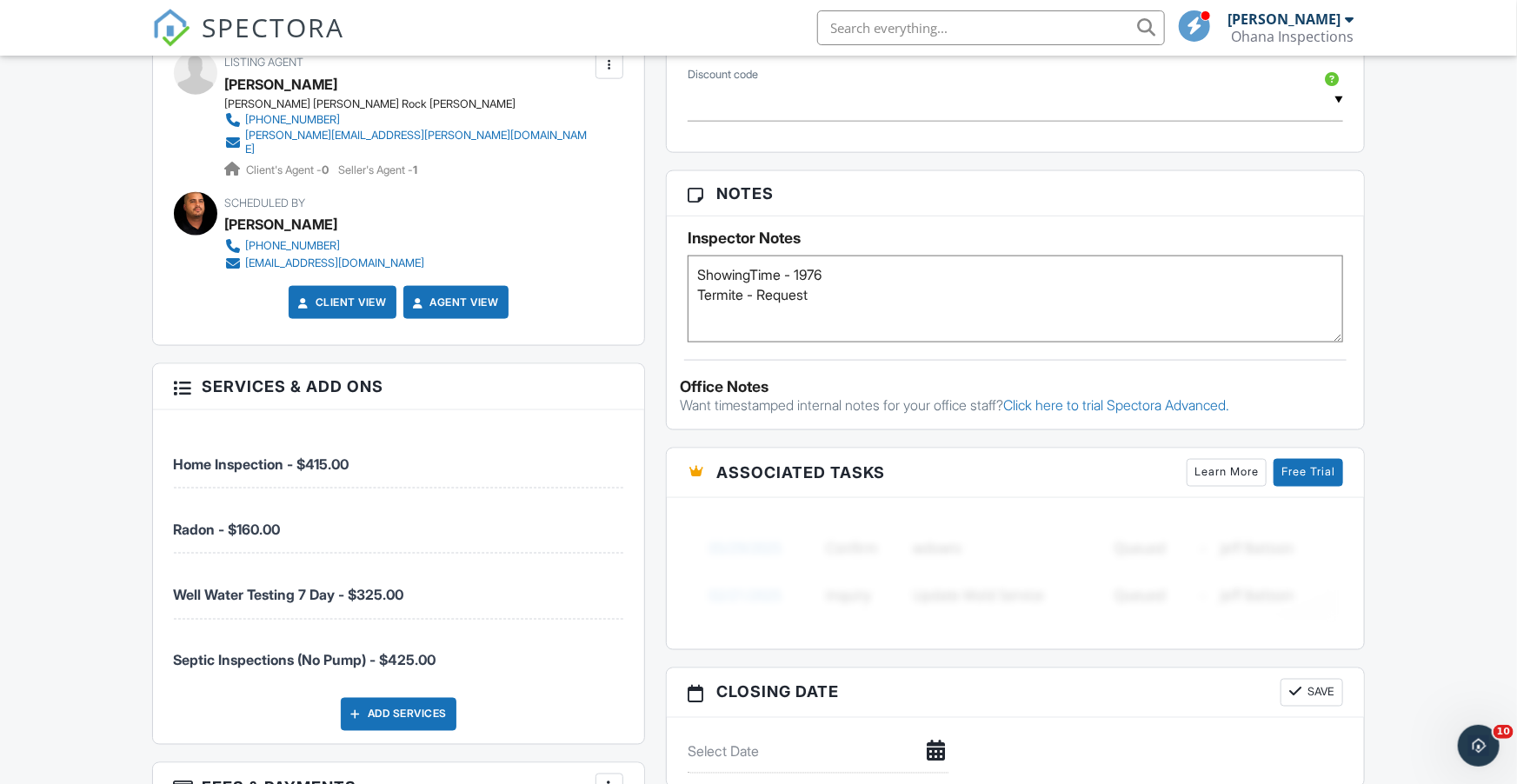
scroll to position [1043, 0]
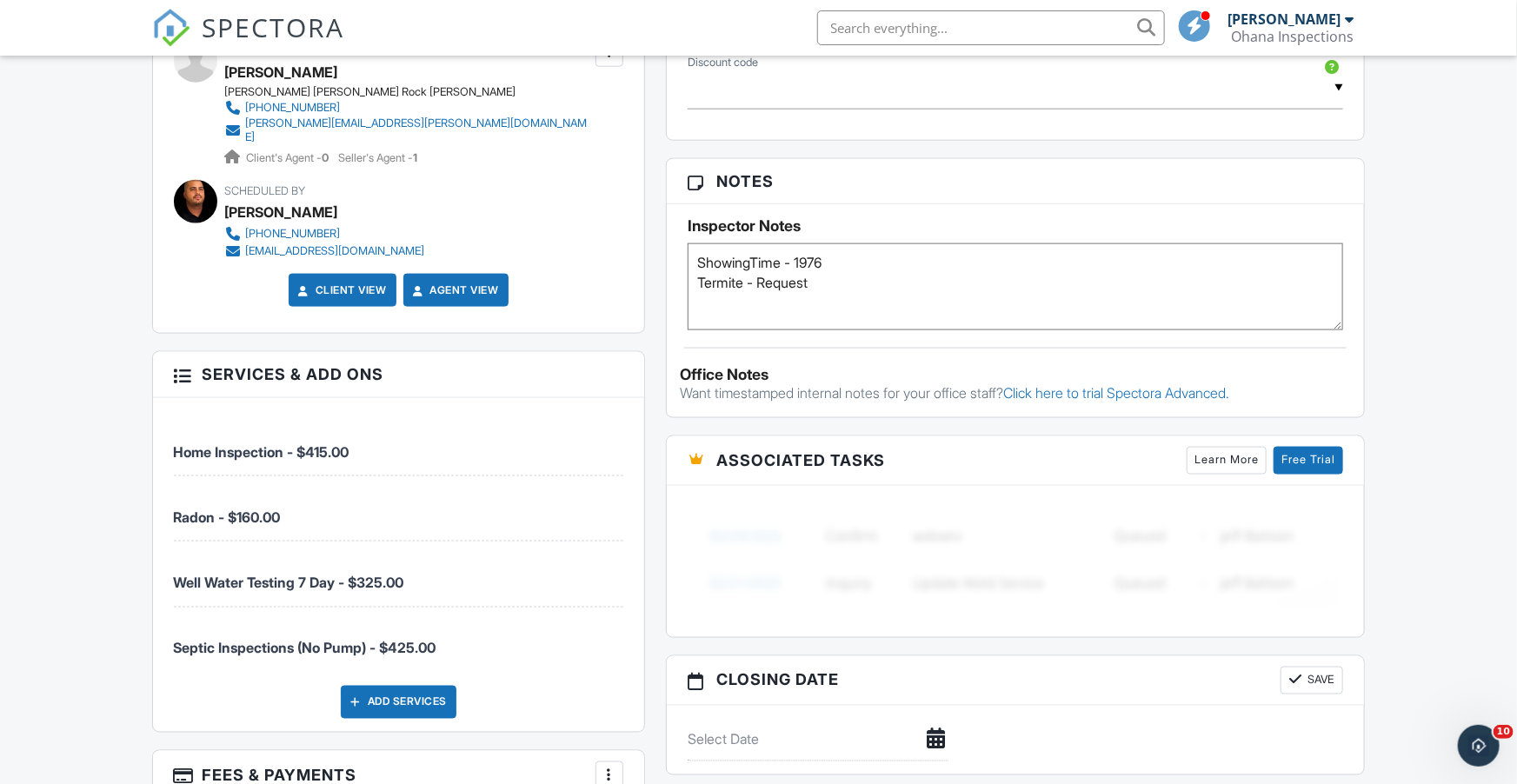
click at [831, 277] on textarea "ShowingTime - 1976 Termite - Request" at bounding box center [1015, 286] width 655 height 87
click at [843, 260] on textarea "ShowingTime - 1976 Termite - Request" at bounding box center [1015, 286] width 655 height 87
click at [795, 273] on textarea "ShowingTime - 1976 Termite - Request" at bounding box center [1015, 286] width 655 height 87
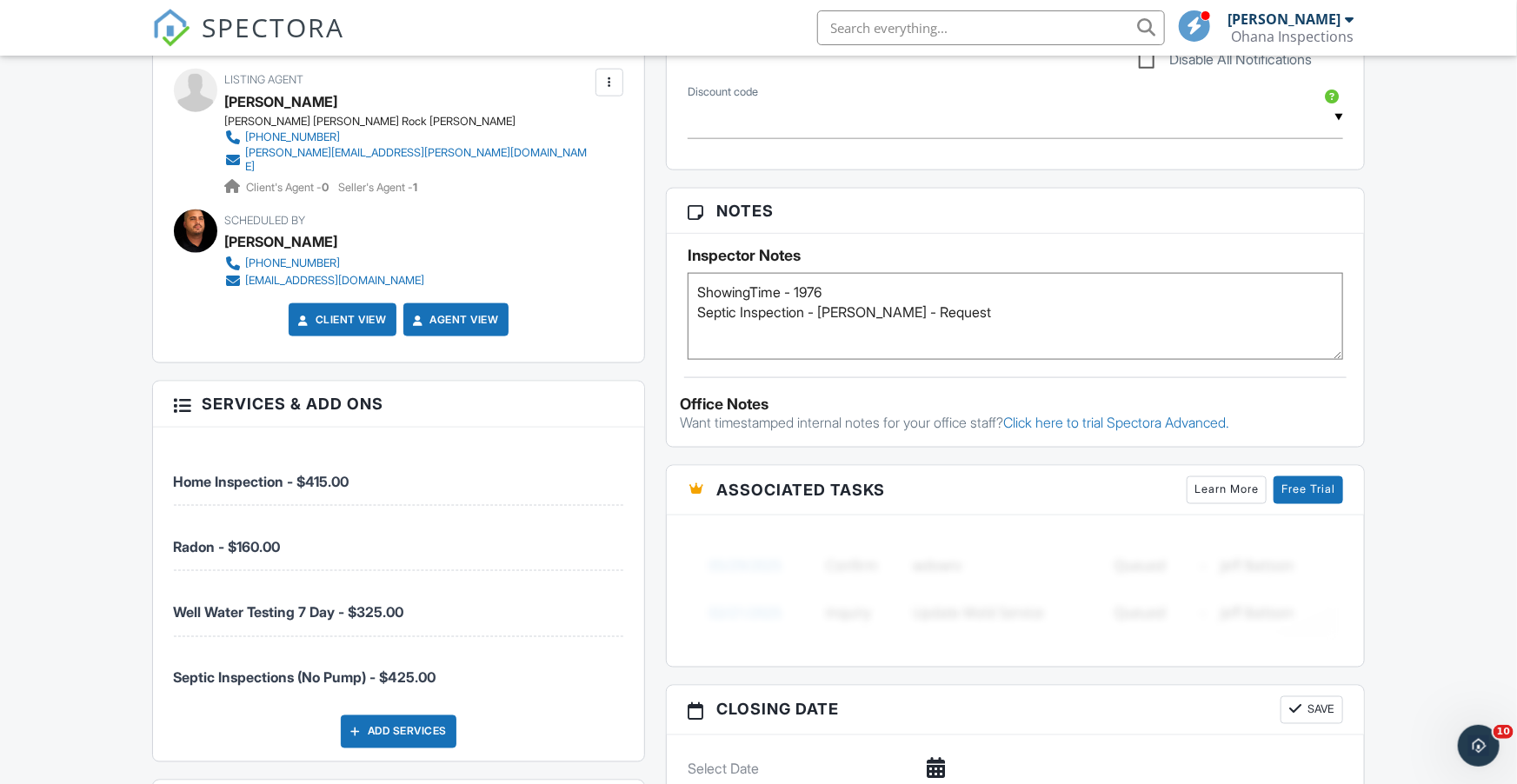
scroll to position [988, 0]
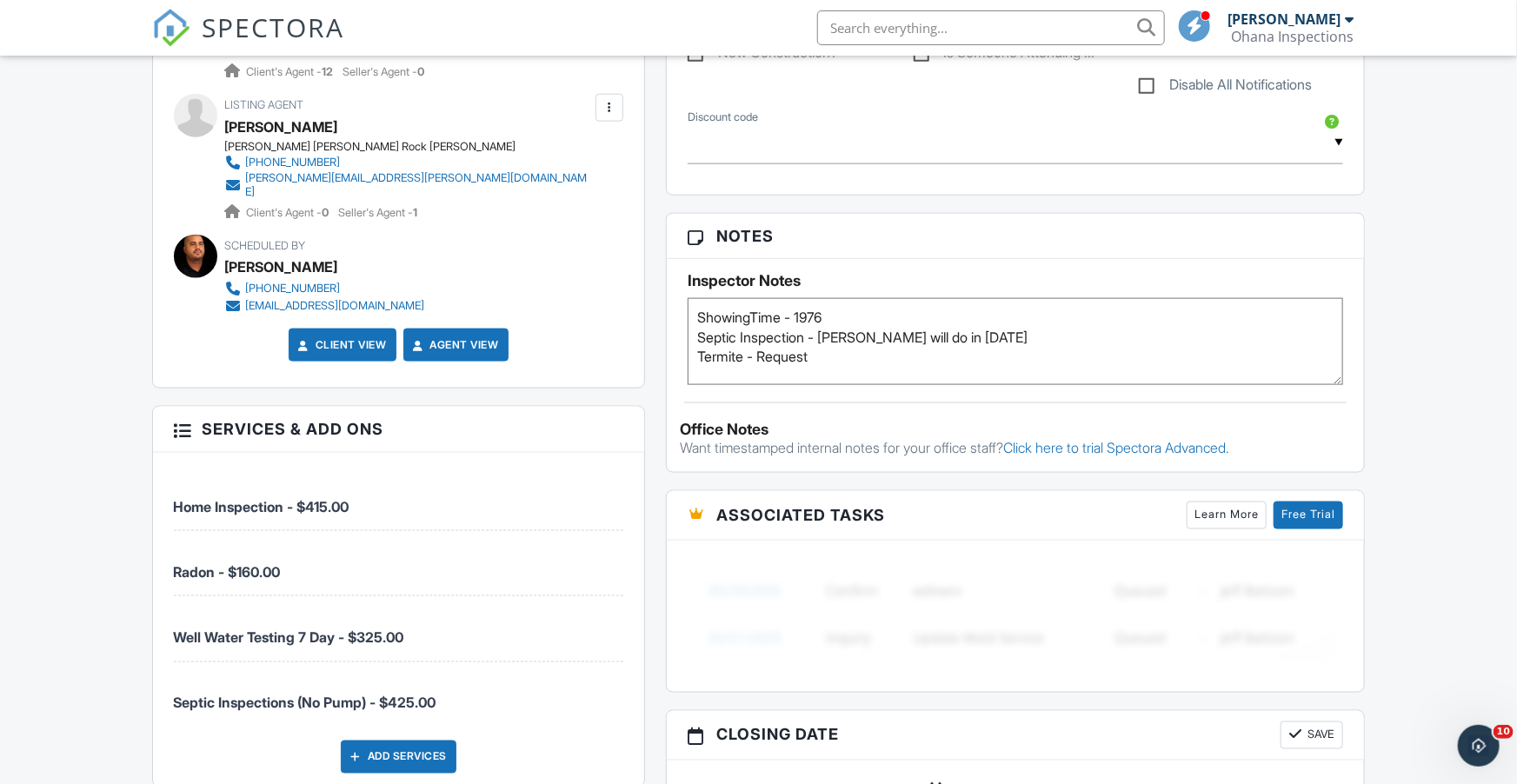
drag, startPoint x: 936, startPoint y: 335, endPoint x: 906, endPoint y: 334, distance: 30.0
click at [906, 334] on textarea "ShowingTime - 1976 Termite - Request" at bounding box center [1015, 341] width 655 height 87
click at [871, 359] on textarea "ShowingTime - 1976 Termite - Request" at bounding box center [1015, 341] width 655 height 87
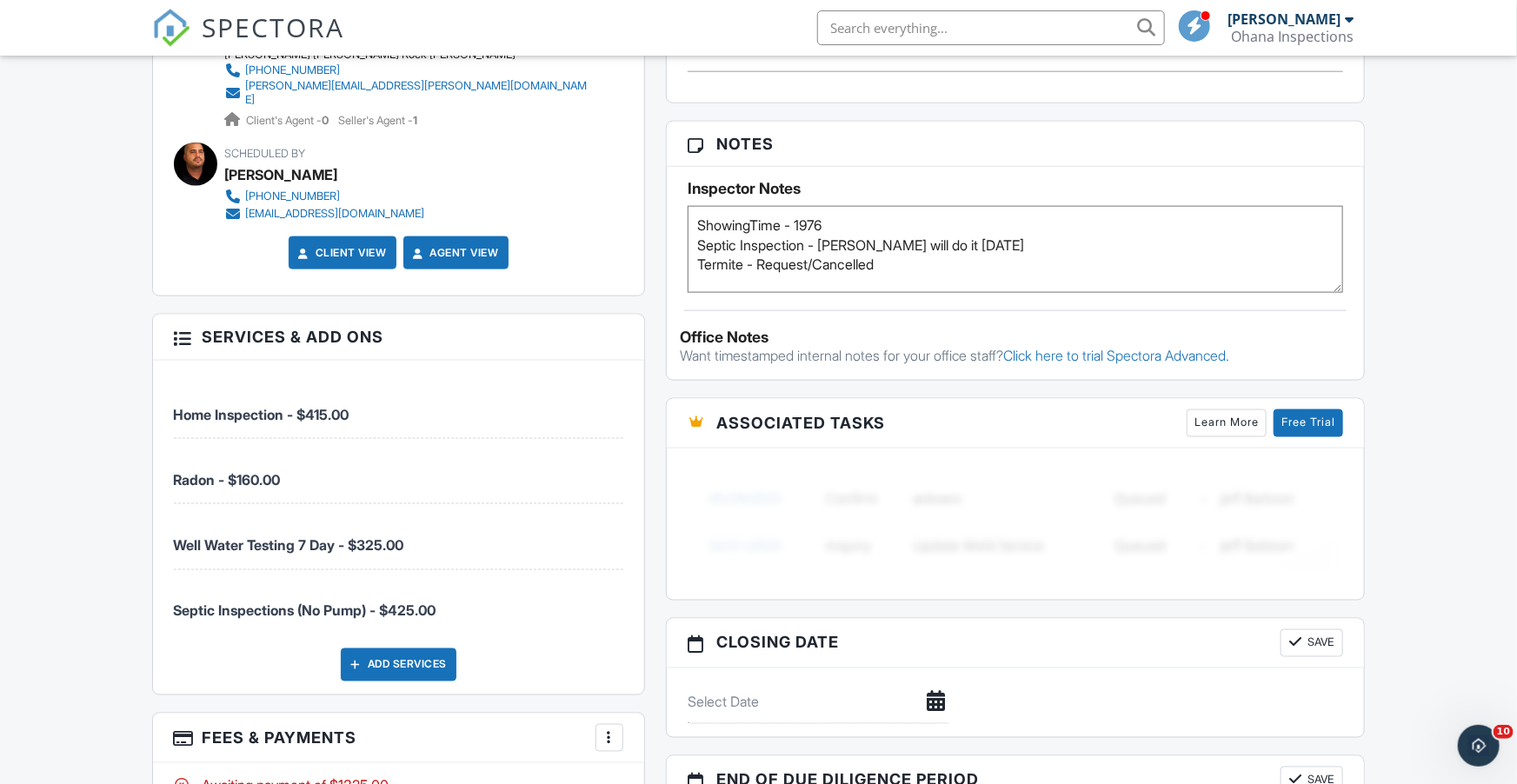
scroll to position [1111, 0]
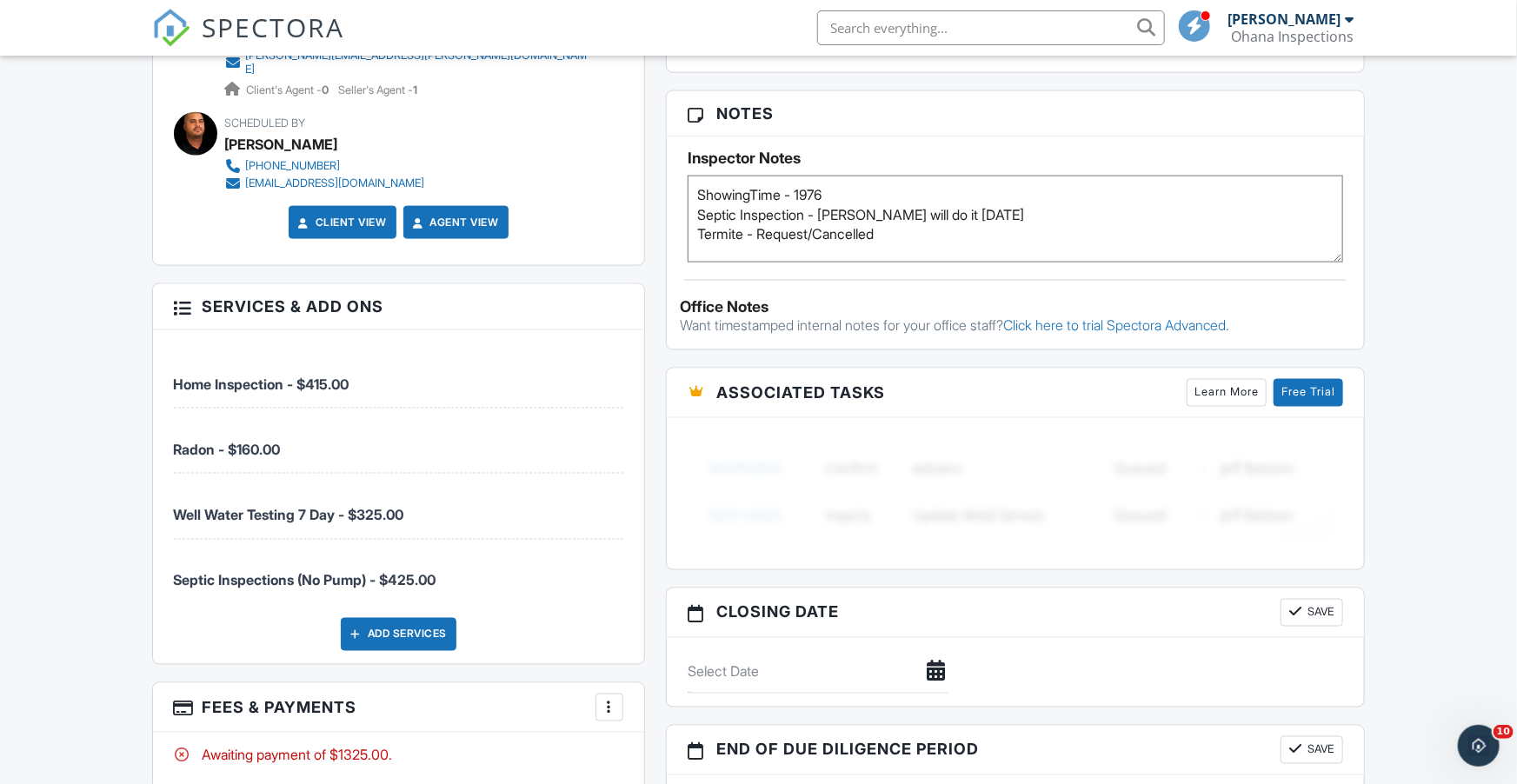
type textarea "ShowingTime - 1976 Septic Inspection - [PERSON_NAME] will do it [DATE] Termite …"
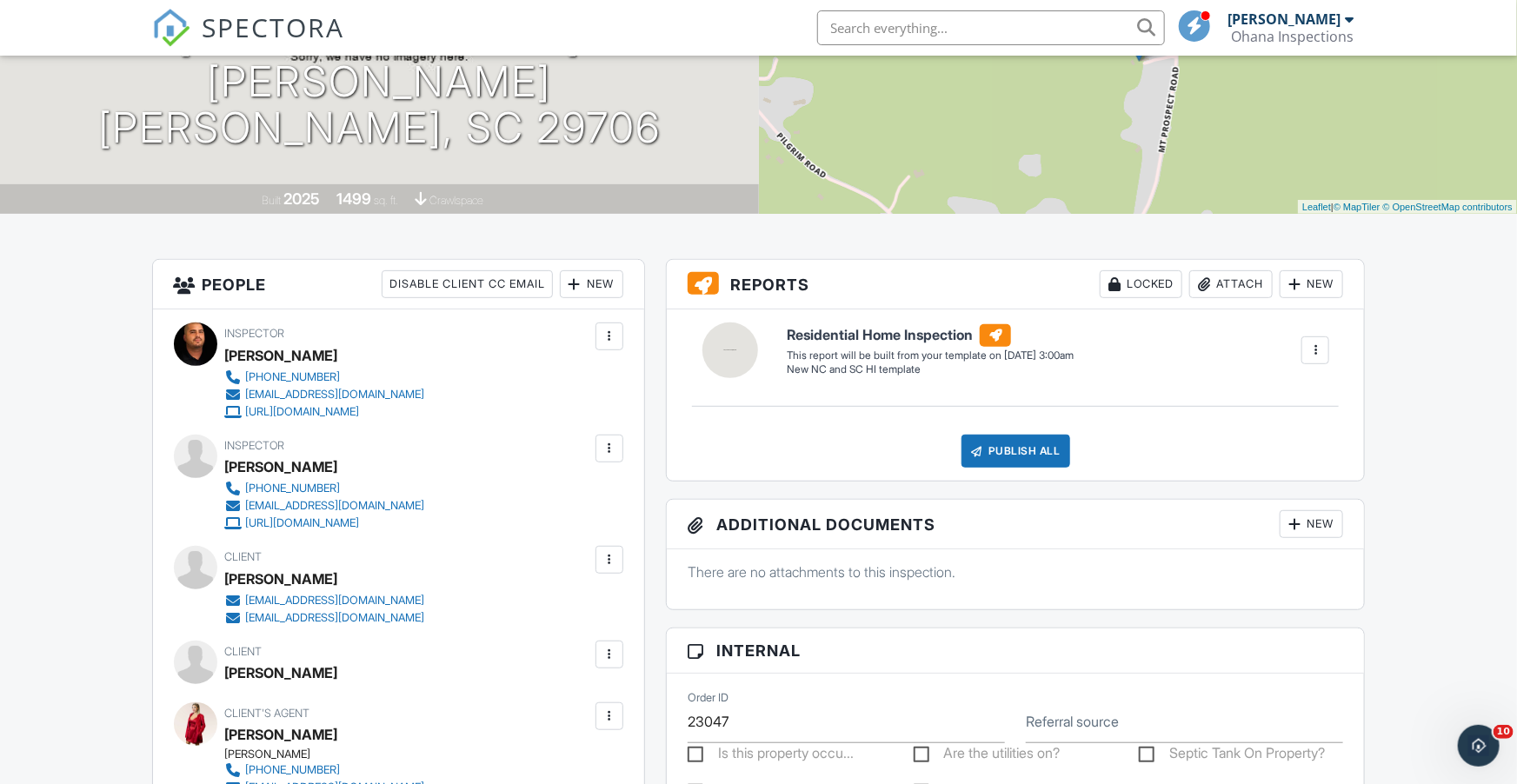
scroll to position [0, 0]
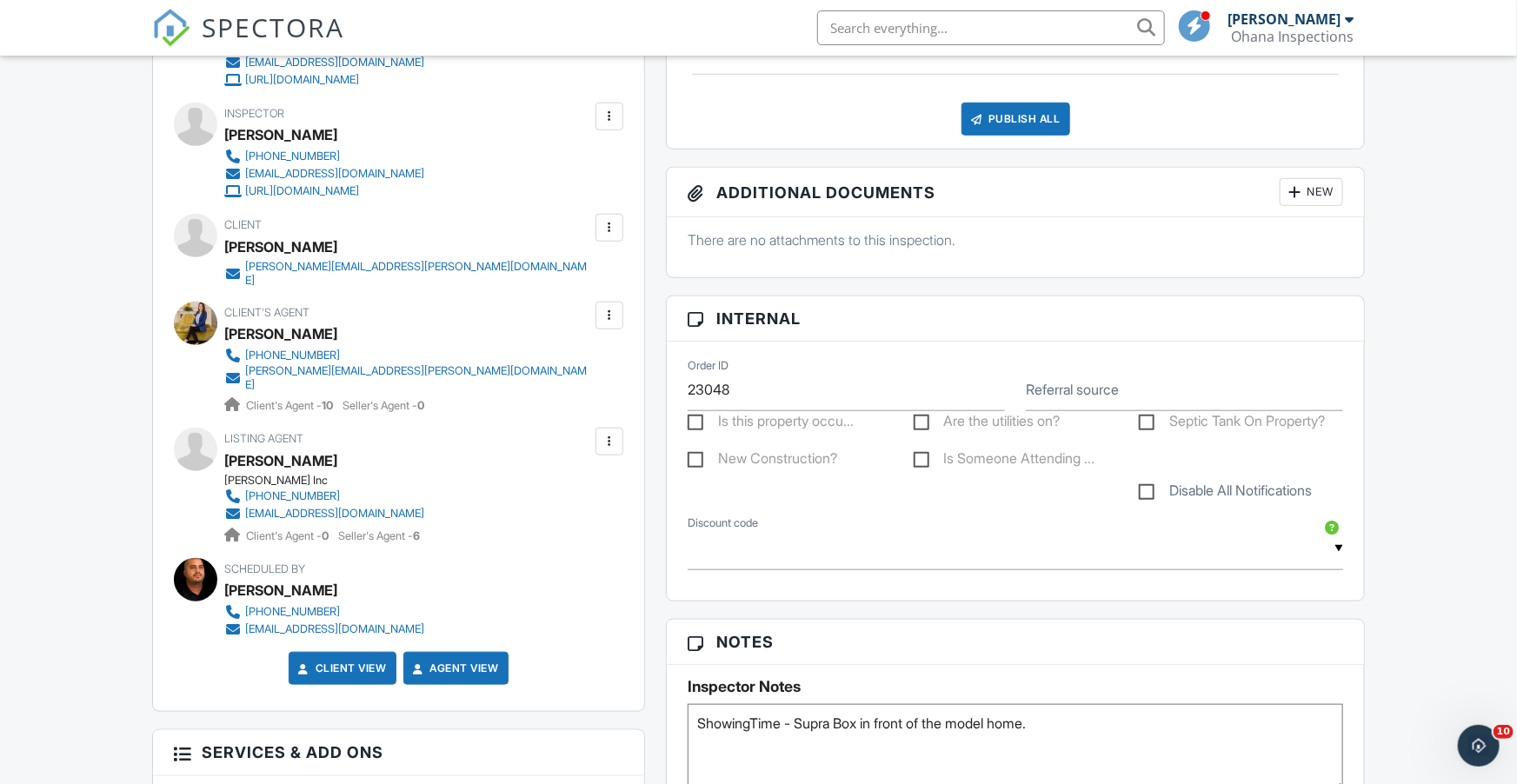
scroll to position [578, 0]
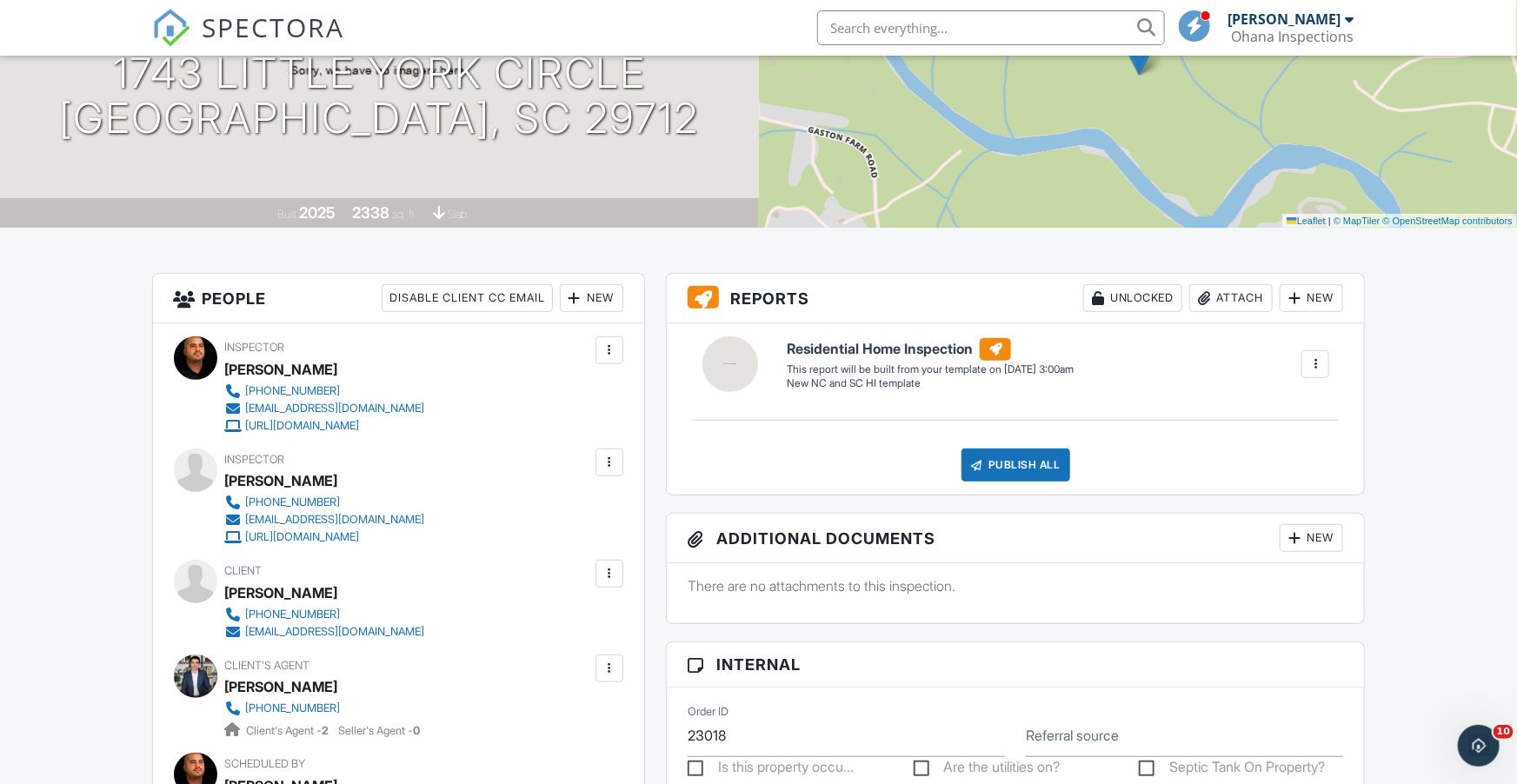
scroll to position [234, 0]
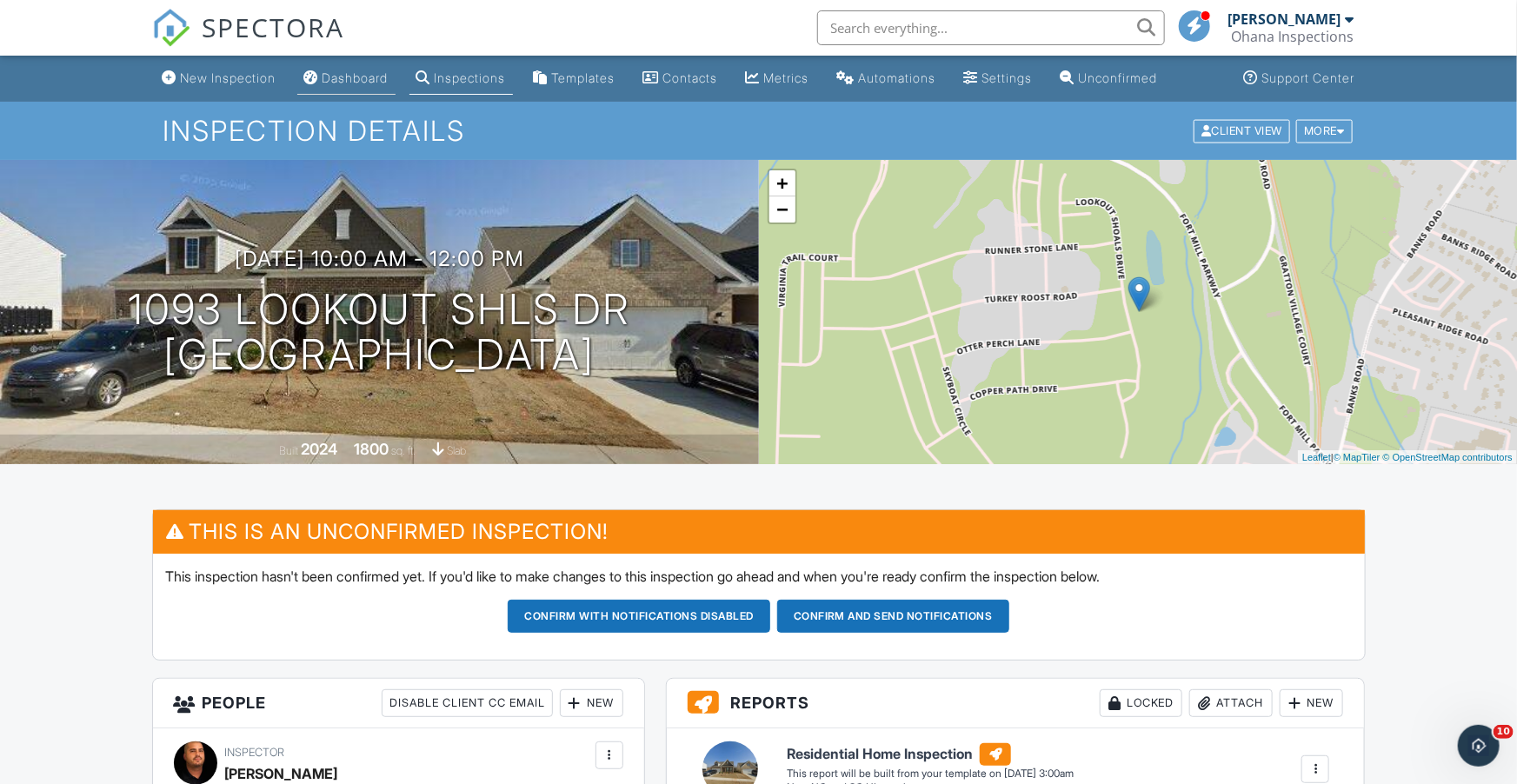
click at [367, 78] on div "Dashboard" at bounding box center [355, 78] width 66 height 15
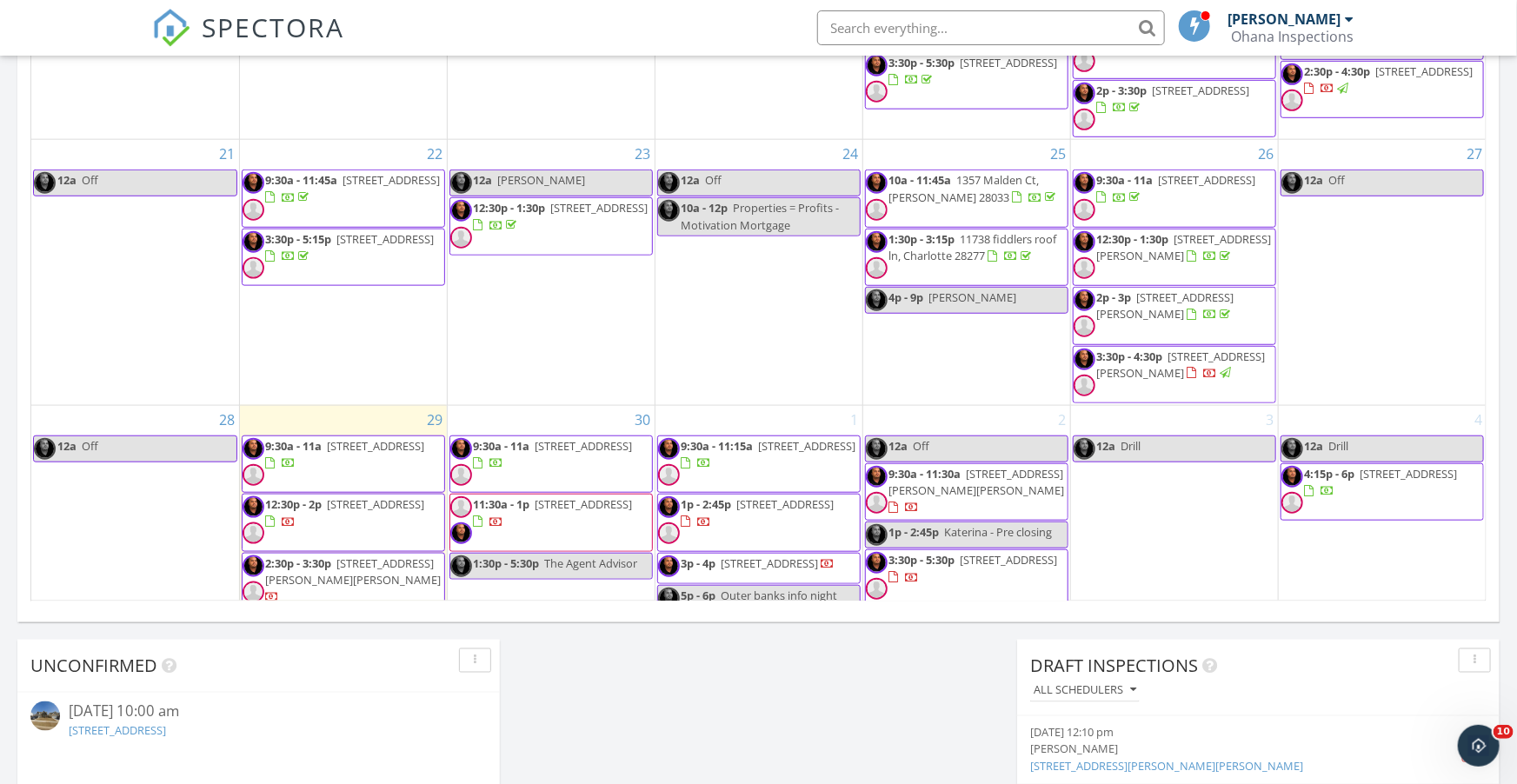
scroll to position [453, 0]
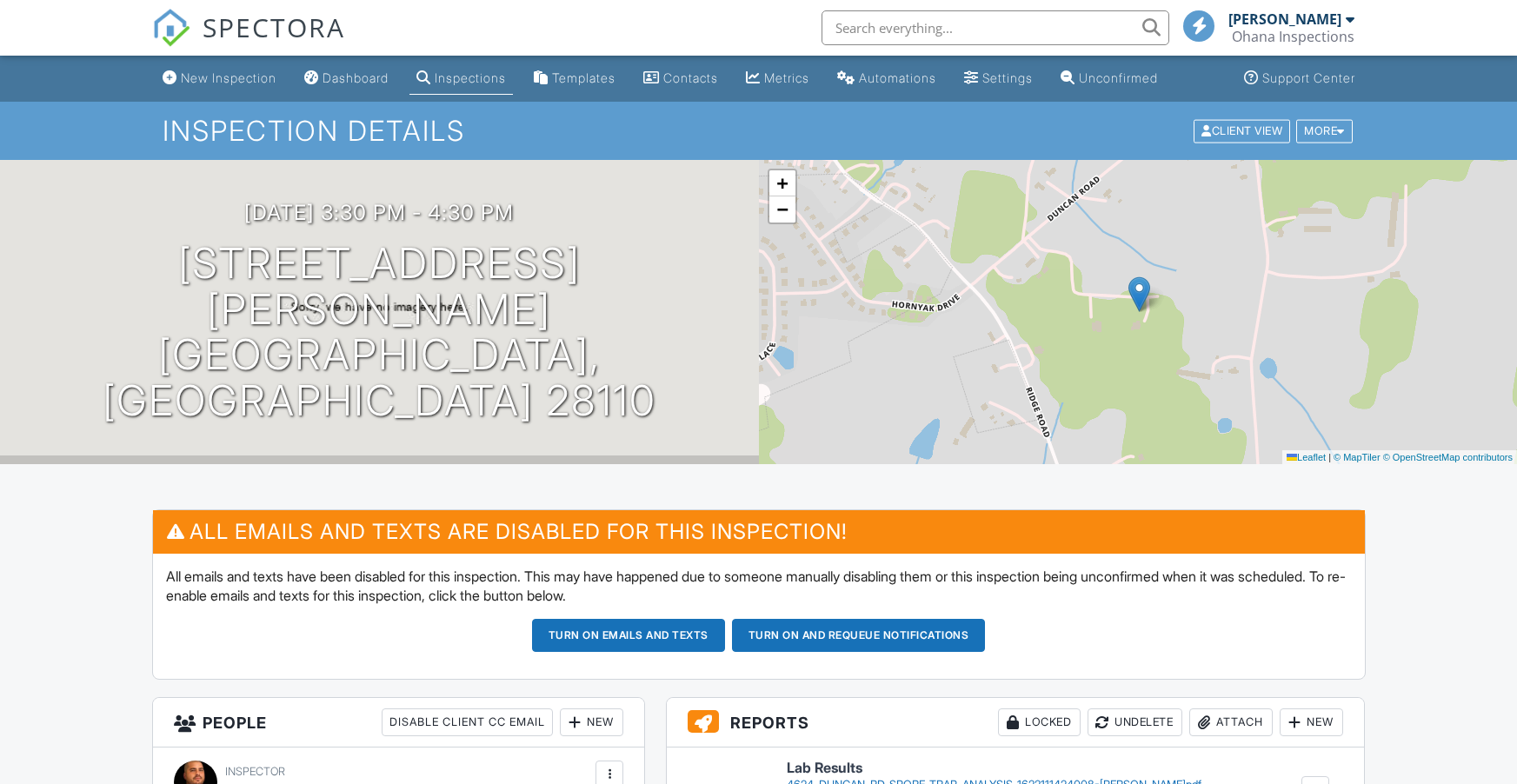
click at [543, 310] on h1 "[STREET_ADDRESS][PERSON_NAME] [GEOGRAPHIC_DATA], [GEOGRAPHIC_DATA] 28110" at bounding box center [379, 332] width 703 height 183
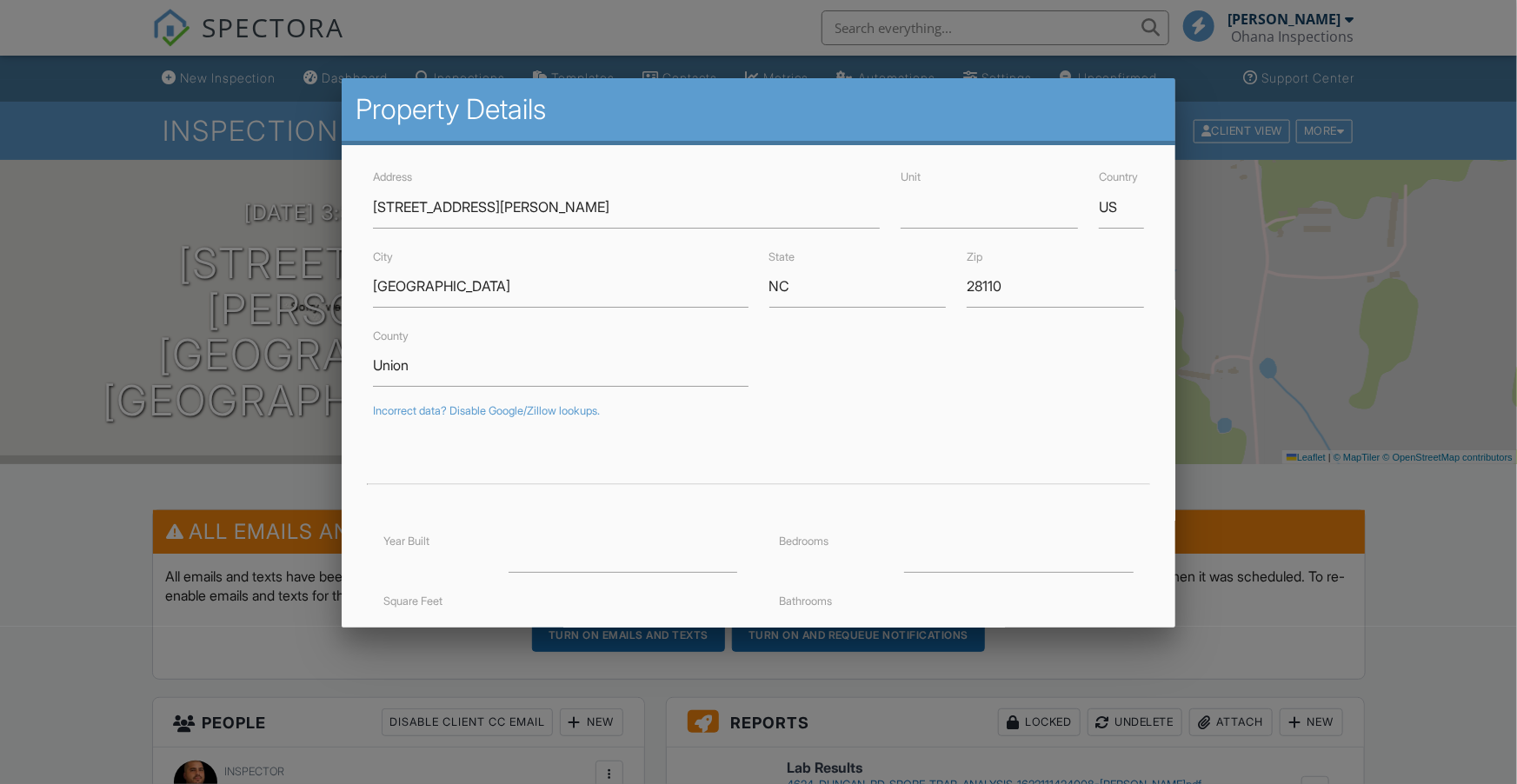
click at [565, 314] on form "Address 4624 Duncan Rd Unit Country US City Unionville State NC Zip 28110 Count…" at bounding box center [758, 537] width 792 height 743
drag, startPoint x: 494, startPoint y: 209, endPoint x: 371, endPoint y: 205, distance: 123.1
click at [371, 205] on div "Address 4624 Duncan Rd" at bounding box center [627, 196] width 529 height 61
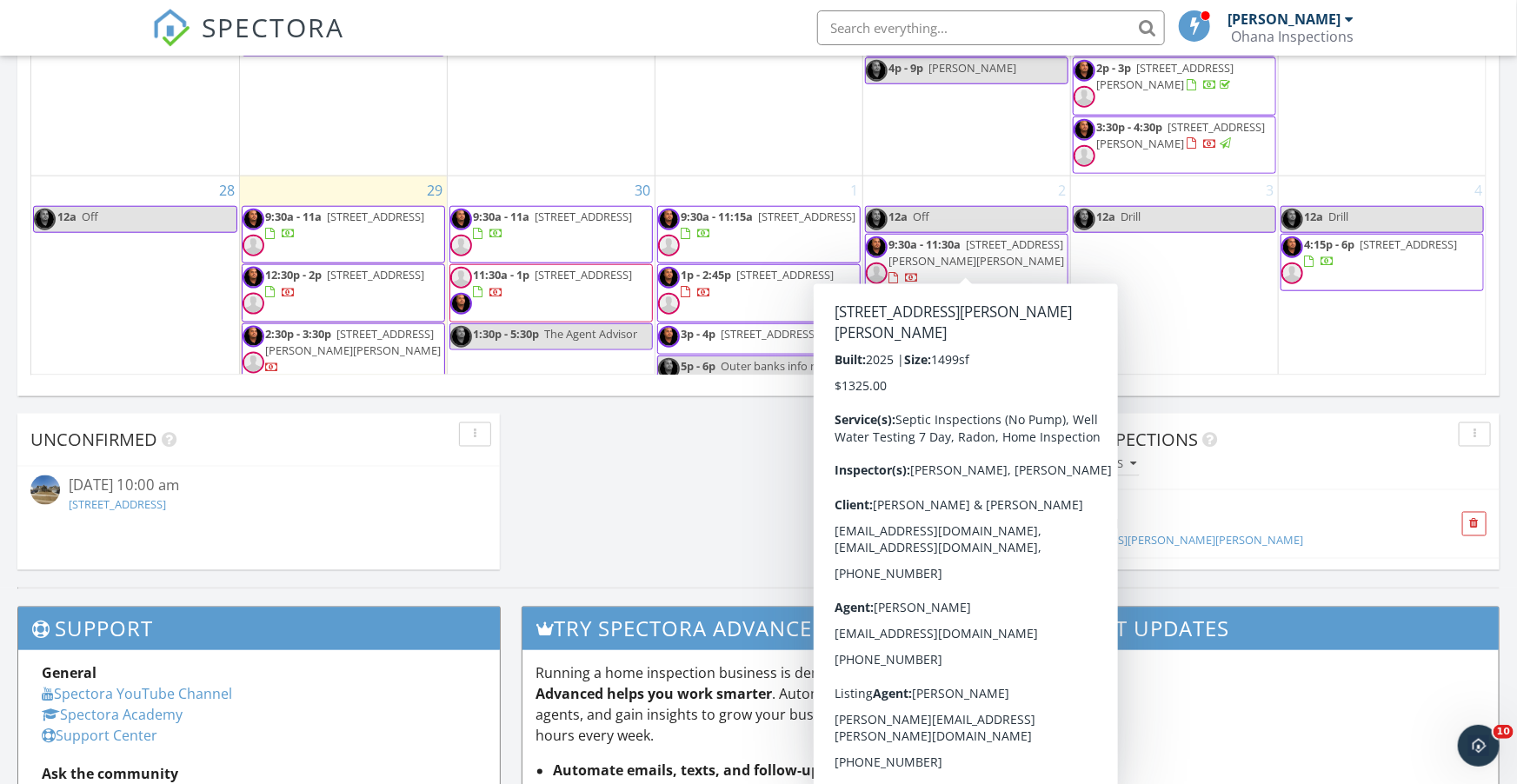
scroll to position [1229, 0]
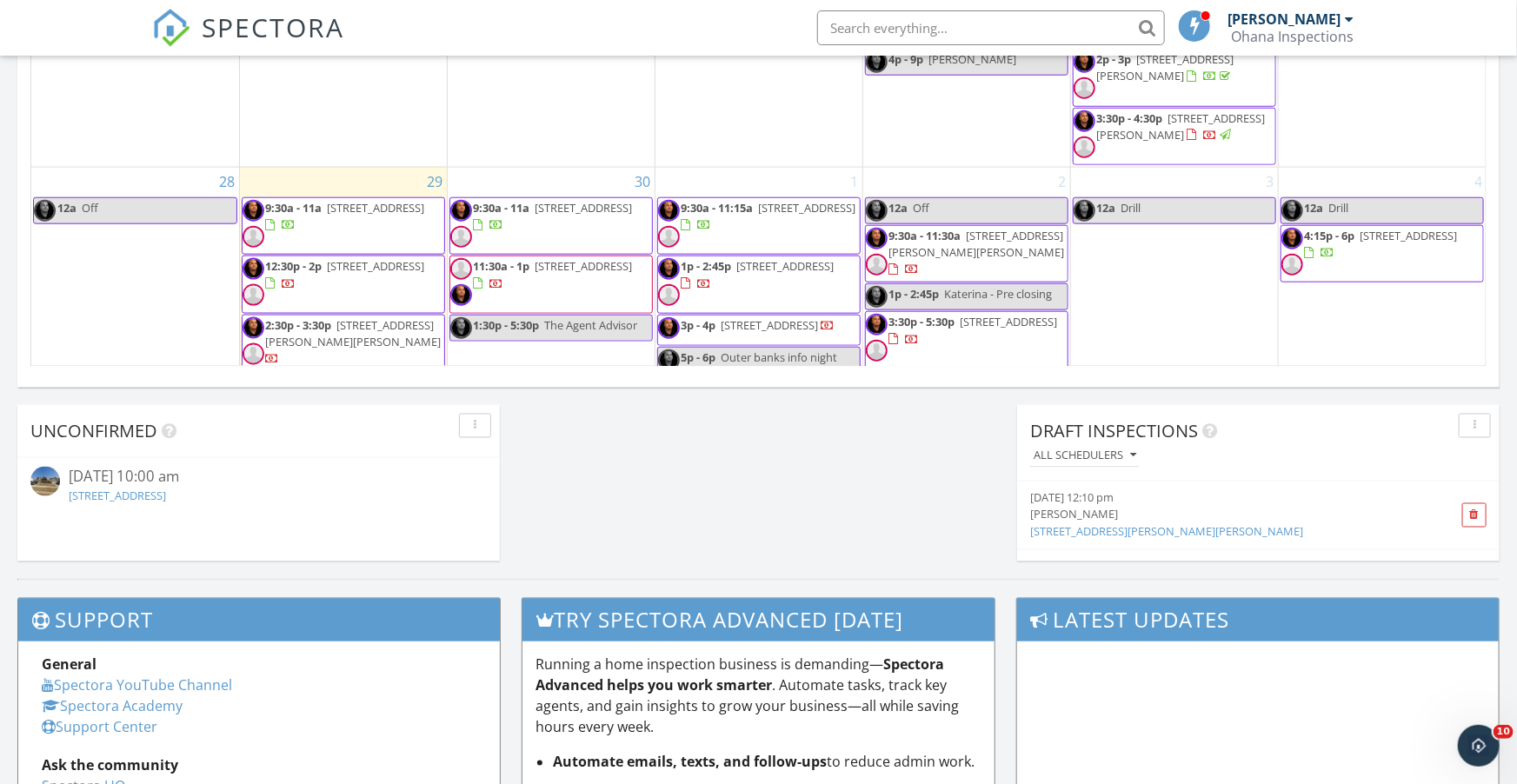
click at [1252, 474] on div "Draft Inspections All schedulers" at bounding box center [1257, 444] width 482 height 77
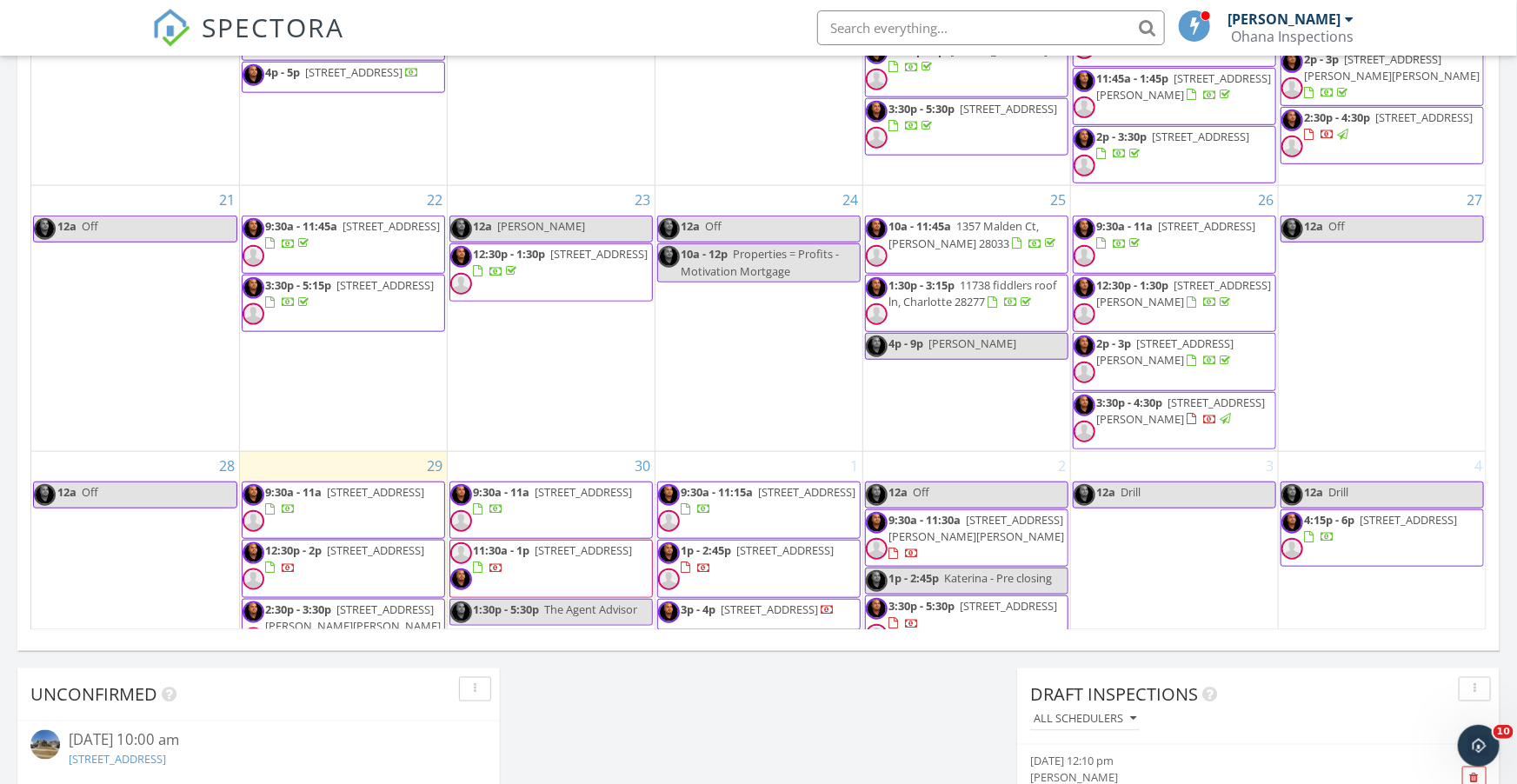
scroll to position [453, 0]
